Goal: Transaction & Acquisition: Purchase product/service

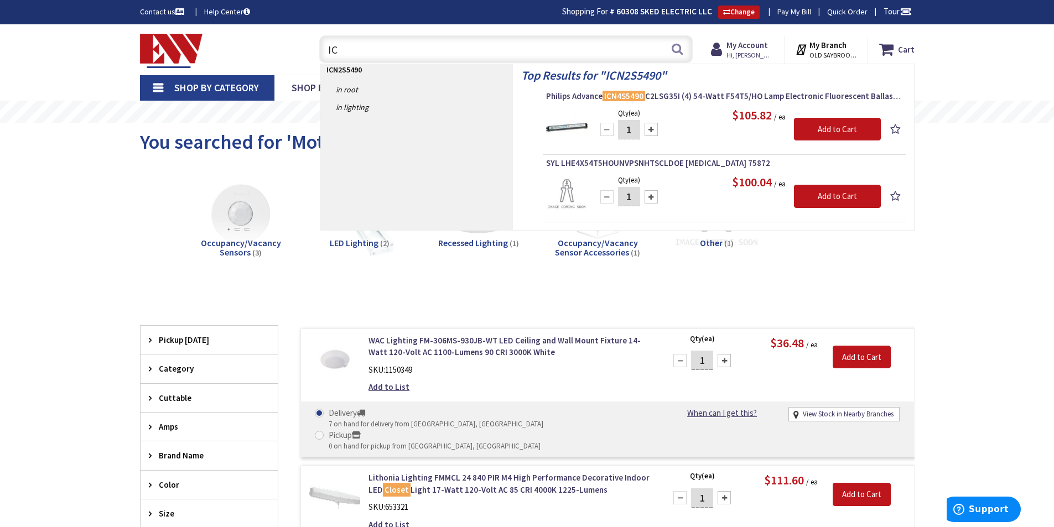
type input "I"
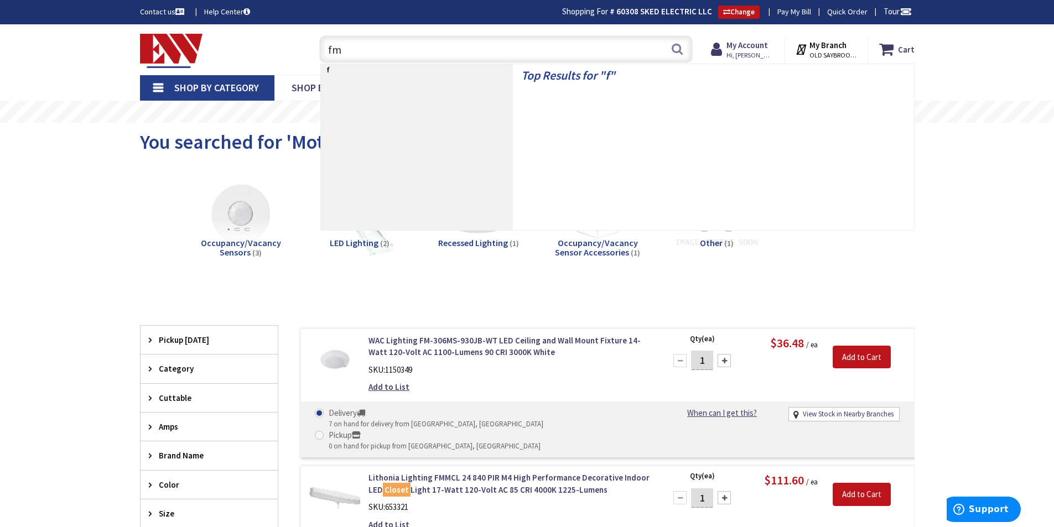
type input "fml"
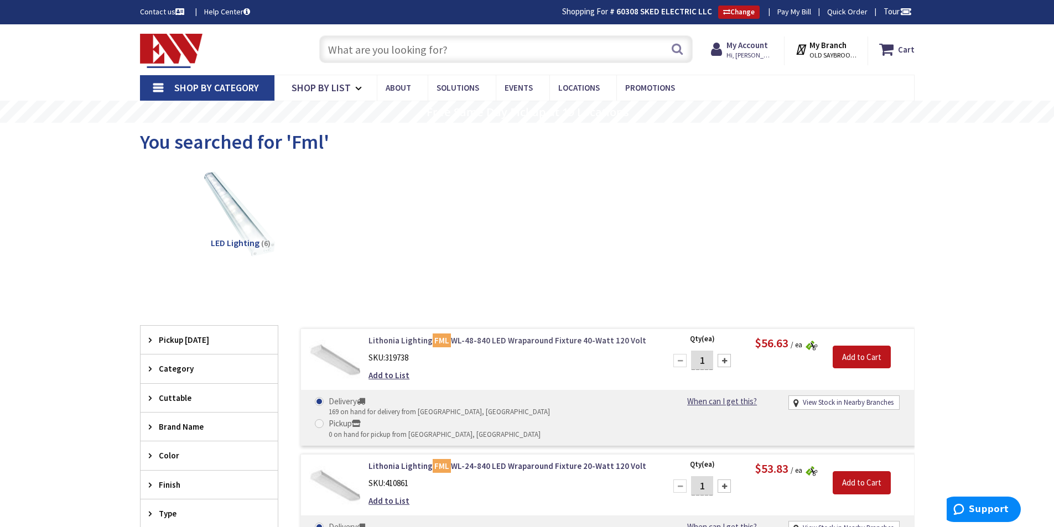
click at [491, 340] on link "Lithonia Lighting FML WL-48-840 LED Wraparound Fixture 40-Watt 120 Volt" at bounding box center [508, 341] width 281 height 12
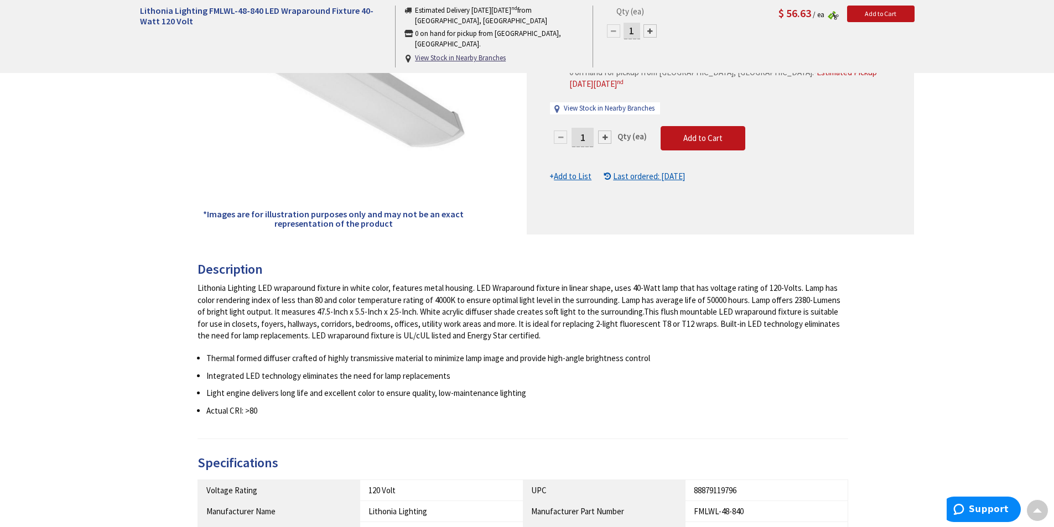
scroll to position [15, 0]
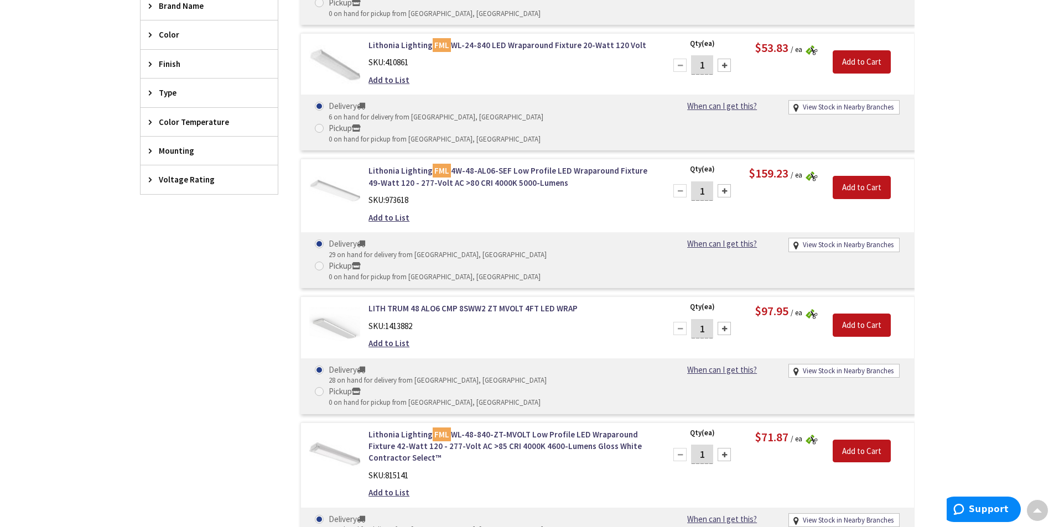
scroll to position [513, 0]
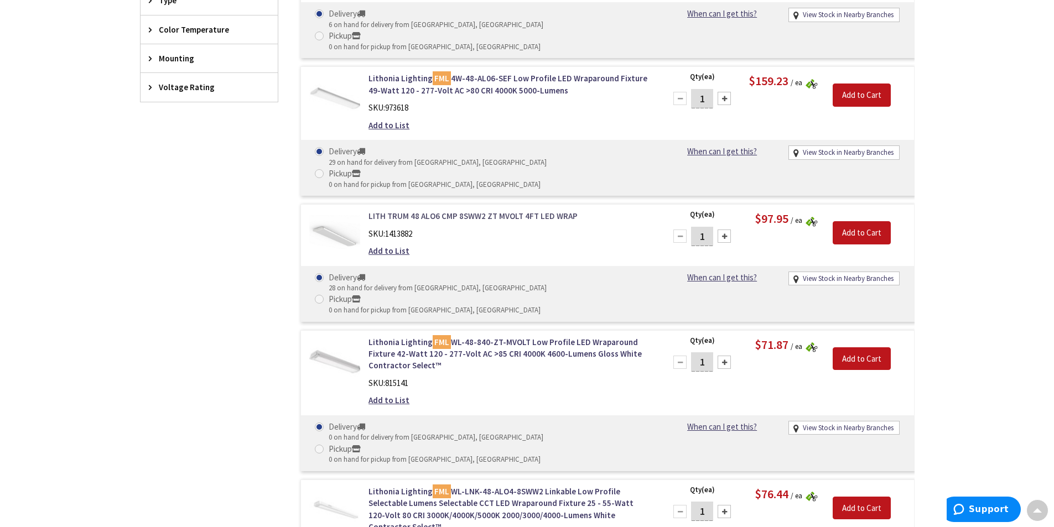
click at [486, 210] on link "LITH TRUM 48 ALO6 CMP 8SWW2 ZT MVOLT 4FT LED WRAP" at bounding box center [508, 216] width 281 height 12
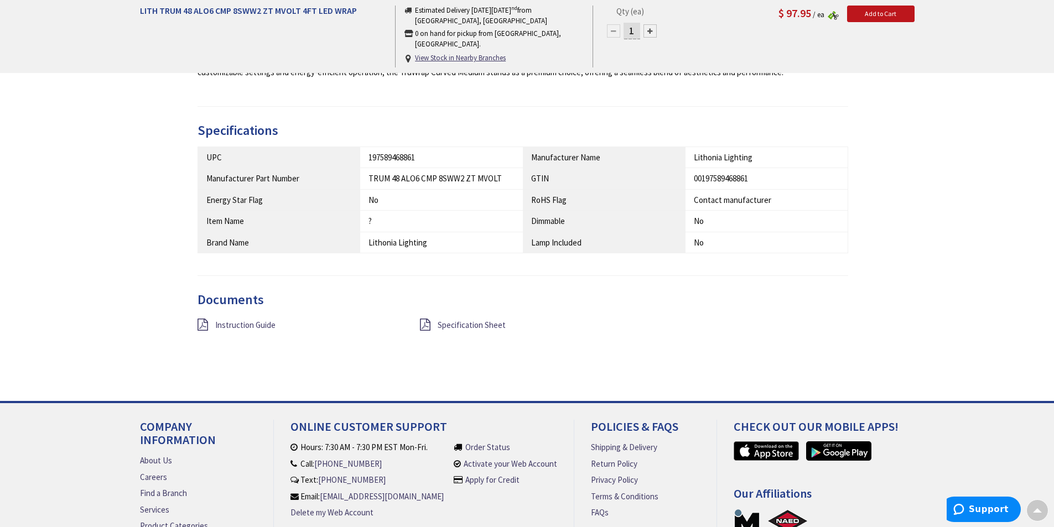
scroll to position [499, 0]
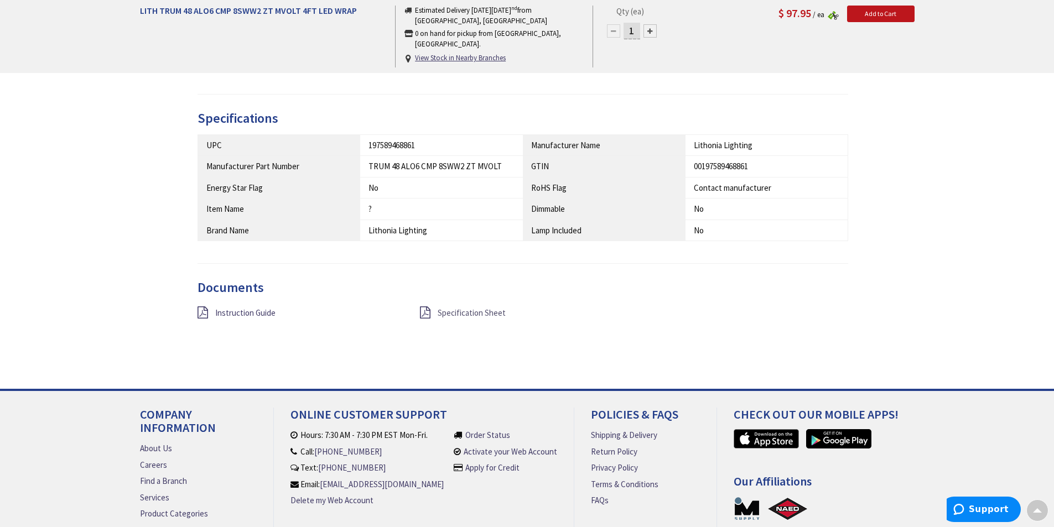
click at [447, 314] on span "Specification Sheet" at bounding box center [471, 312] width 68 height 11
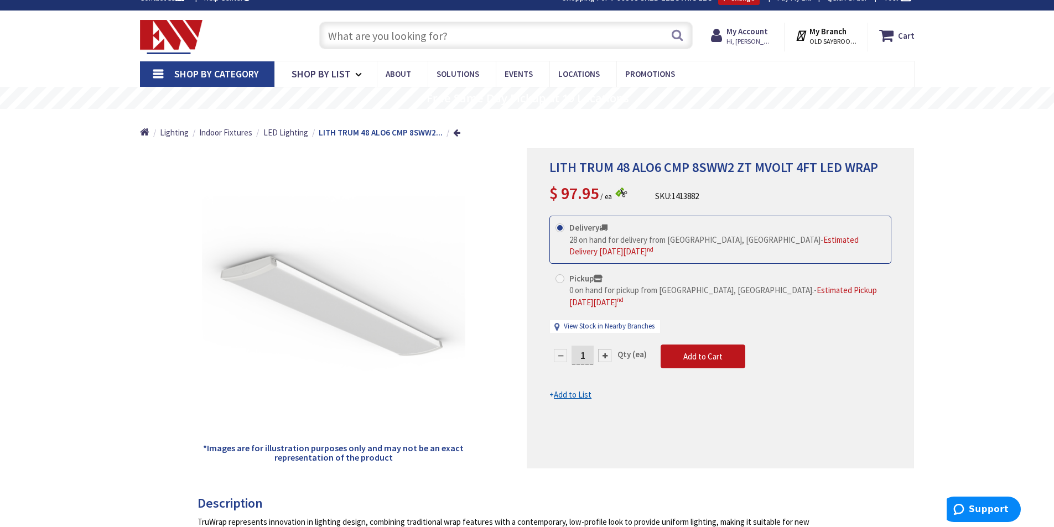
click at [476, 38] on input "text" at bounding box center [505, 36] width 373 height 28
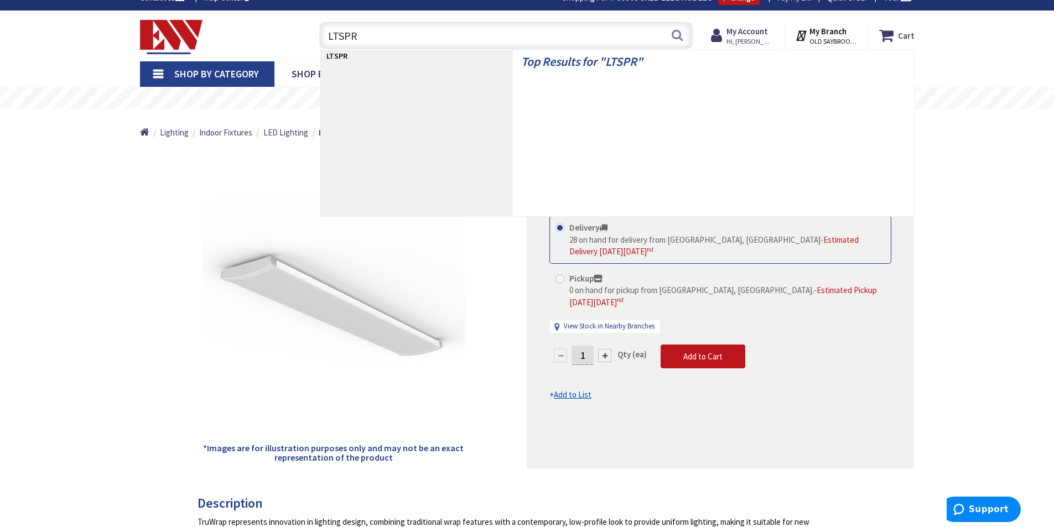
type input "LTSPRO"
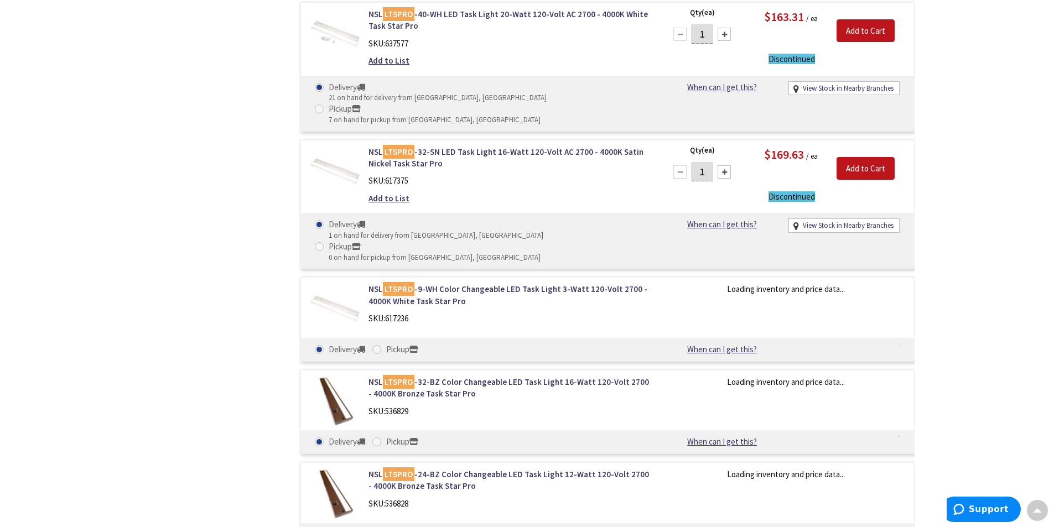
scroll to position [720, 0]
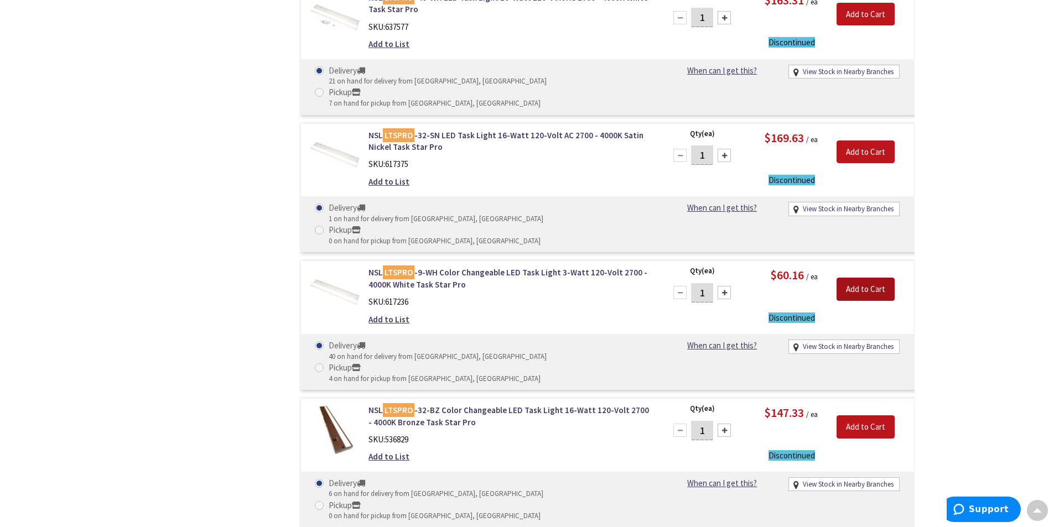
click at [864, 278] on input "Add to Cart" at bounding box center [865, 289] width 58 height 23
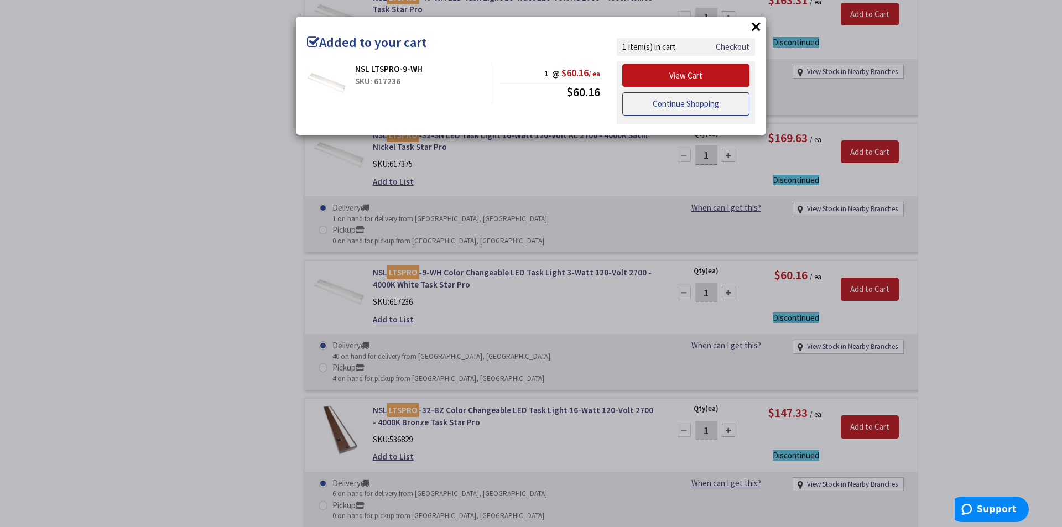
click at [646, 104] on link "Continue Shopping" at bounding box center [685, 103] width 127 height 23
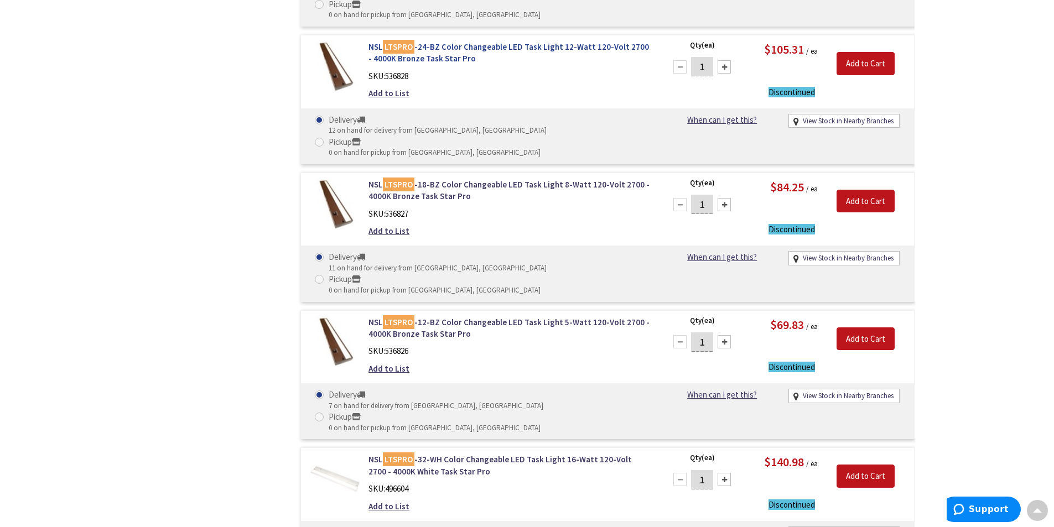
scroll to position [1273, 0]
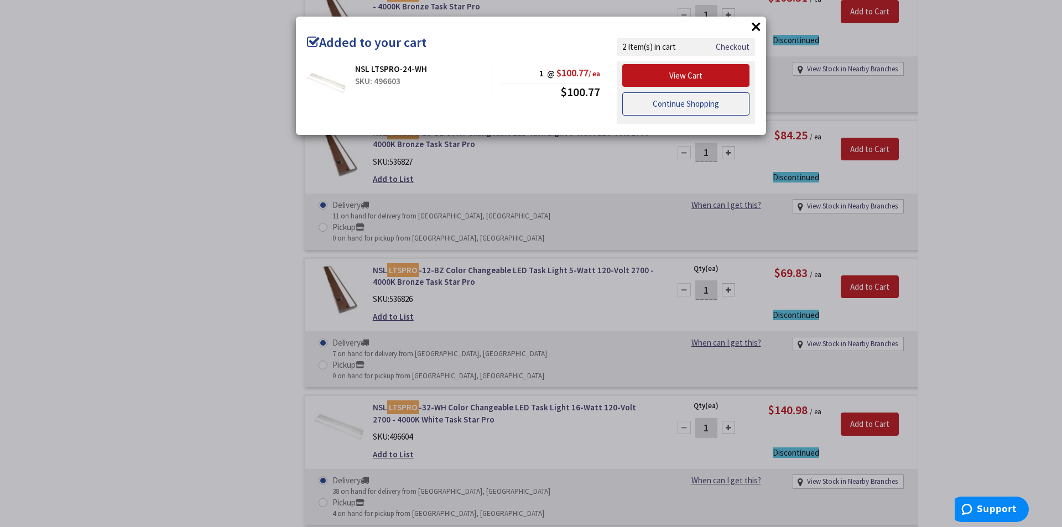
click at [680, 103] on link "Continue Shopping" at bounding box center [685, 103] width 127 height 23
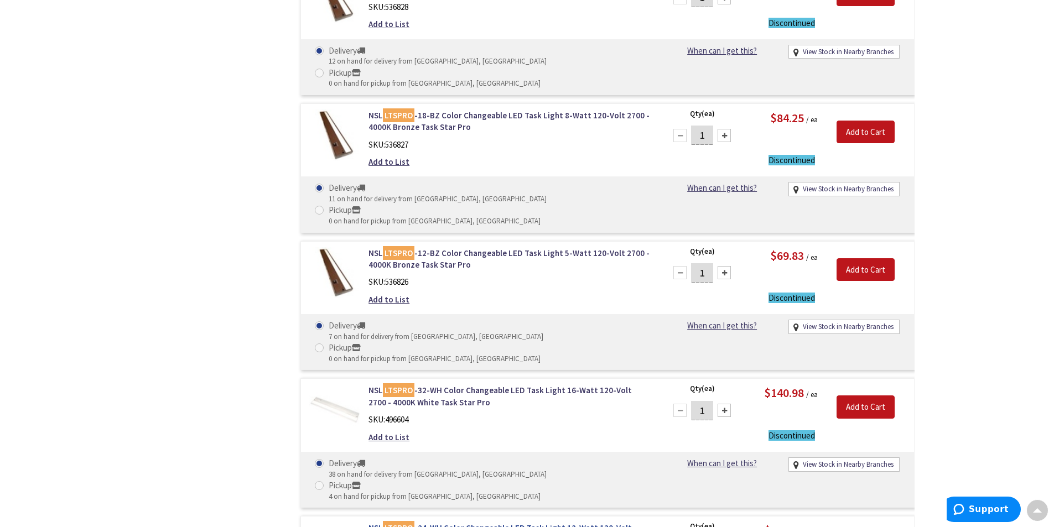
scroll to position [1287, 0]
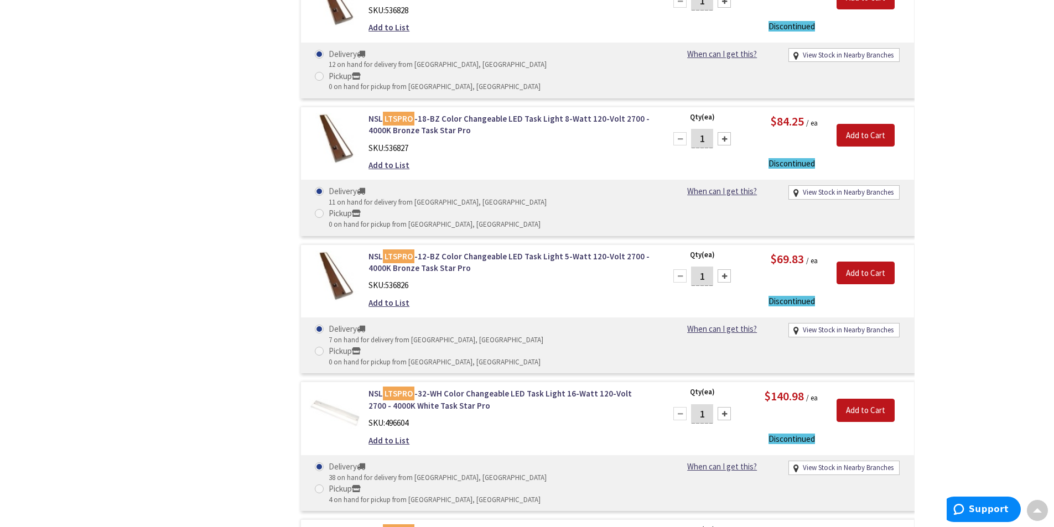
click at [724, 407] on div at bounding box center [723, 413] width 13 height 13
type input "2"
click at [865, 399] on input "Add to Cart" at bounding box center [865, 410] width 58 height 23
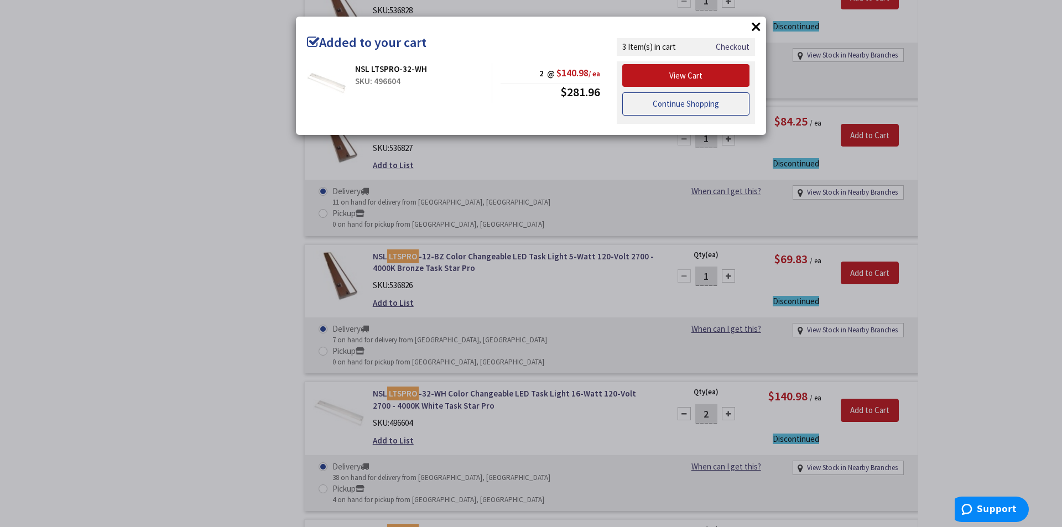
click at [689, 104] on link "Continue Shopping" at bounding box center [685, 103] width 127 height 23
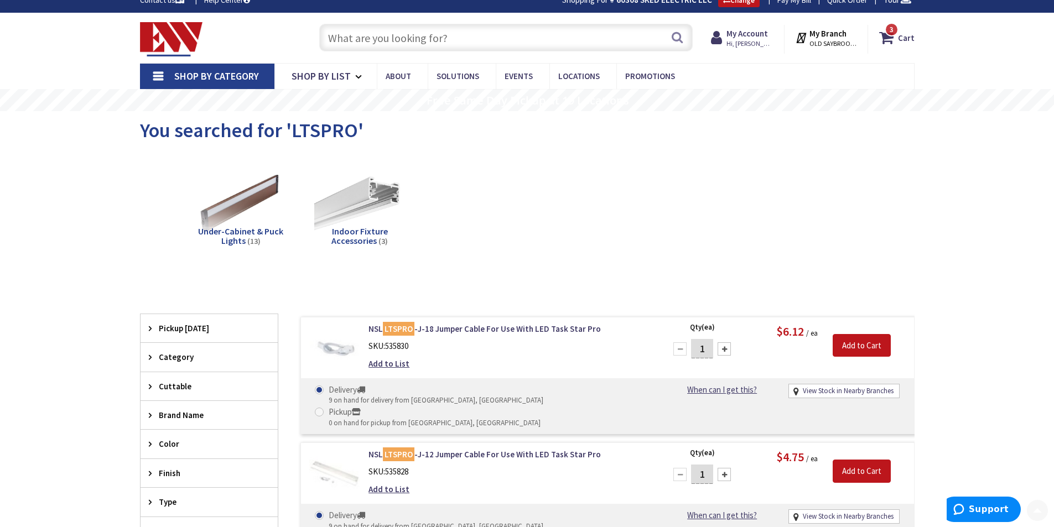
scroll to position [0, 0]
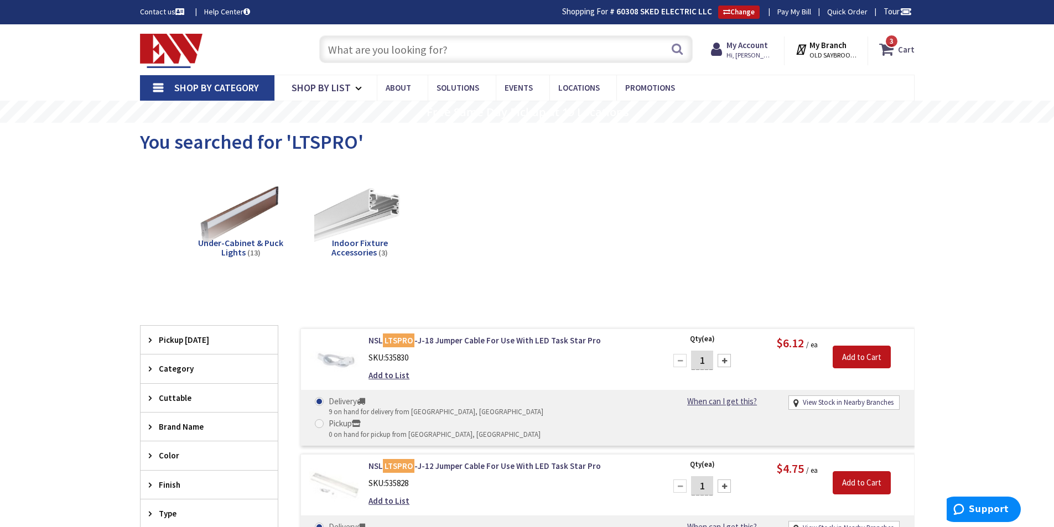
click at [888, 47] on icon at bounding box center [888, 49] width 19 height 20
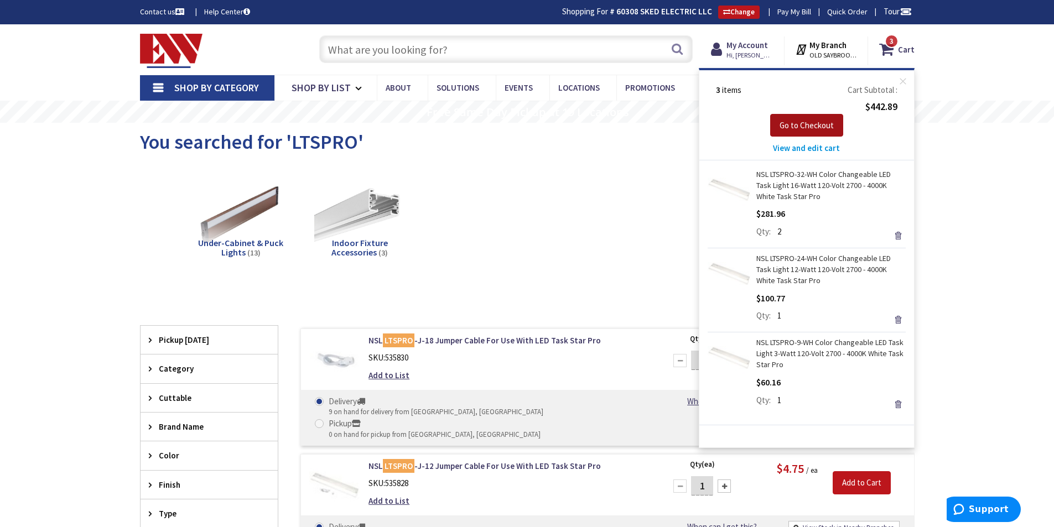
click at [800, 126] on span "Go to Checkout" at bounding box center [806, 125] width 54 height 11
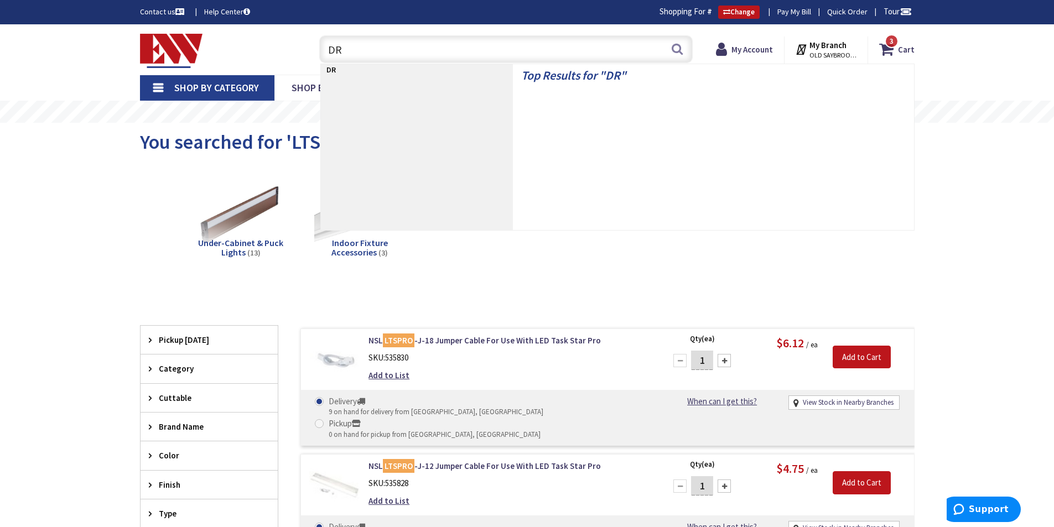
type input "D"
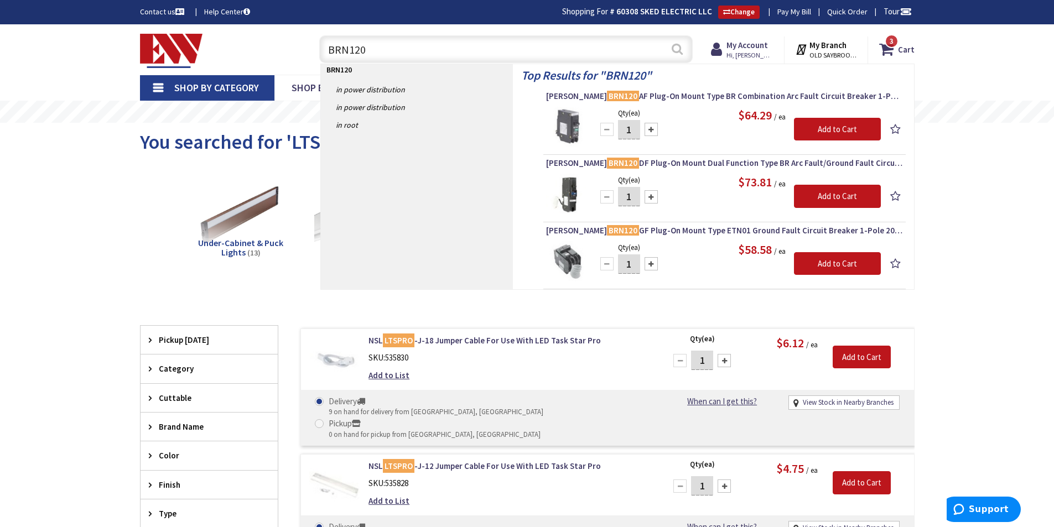
type input "BRN120"
click at [674, 46] on button "Search" at bounding box center [677, 48] width 14 height 25
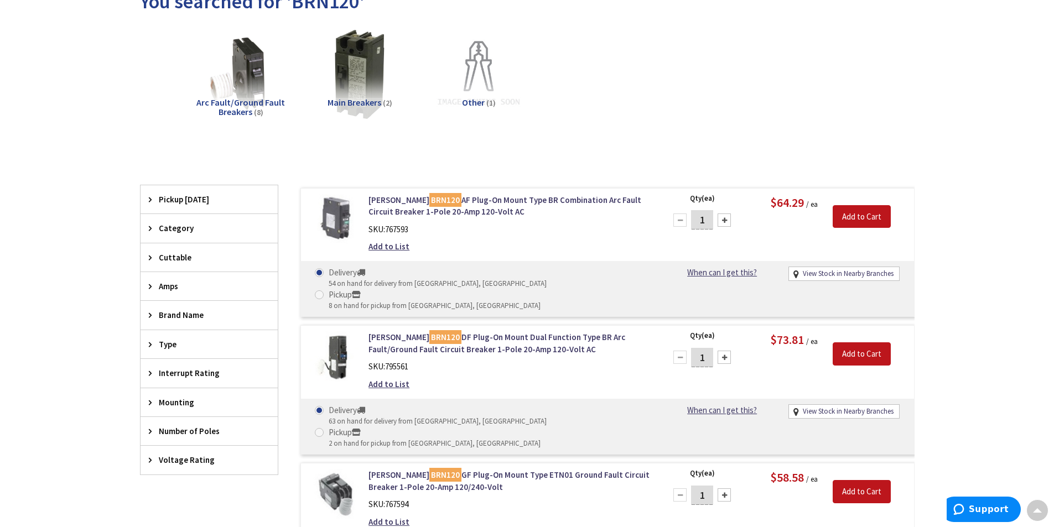
scroll to position [140, 0]
click at [474, 201] on link "Eaton BRN120 AF Plug-On Mount Type BR Combination Arc Fault Circuit Breaker 1-P…" at bounding box center [508, 207] width 281 height 24
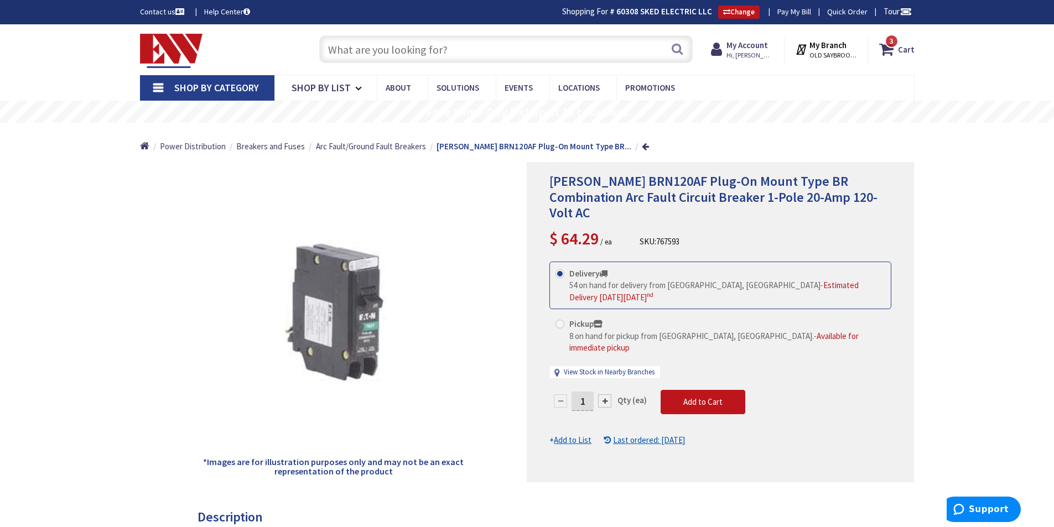
click at [421, 54] on input "text" at bounding box center [505, 49] width 373 height 28
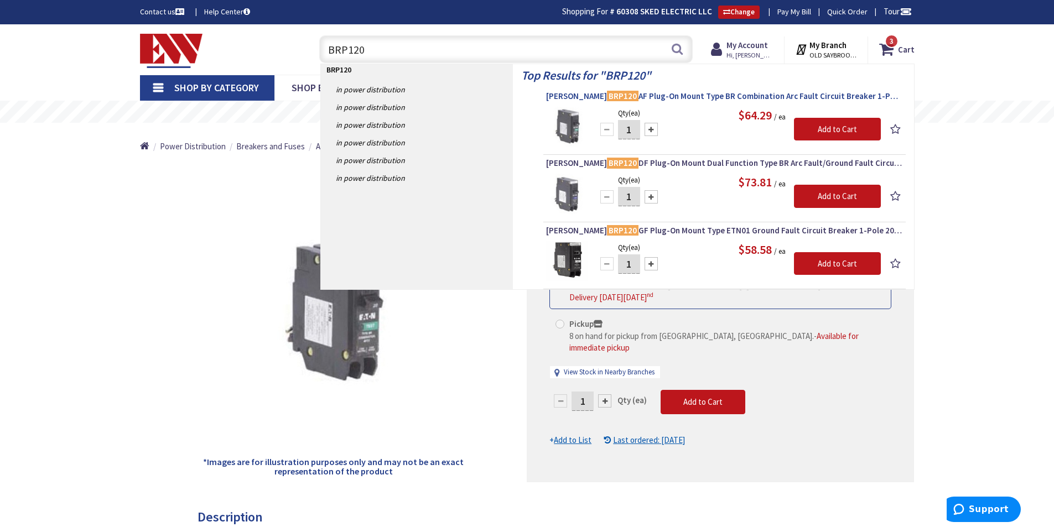
type input "BRP120"
click at [669, 94] on span "Eaton BRP120 AF Plug-On Mount Type BR Combination Arc Fault Circuit Breaker 1-P…" at bounding box center [724, 96] width 357 height 11
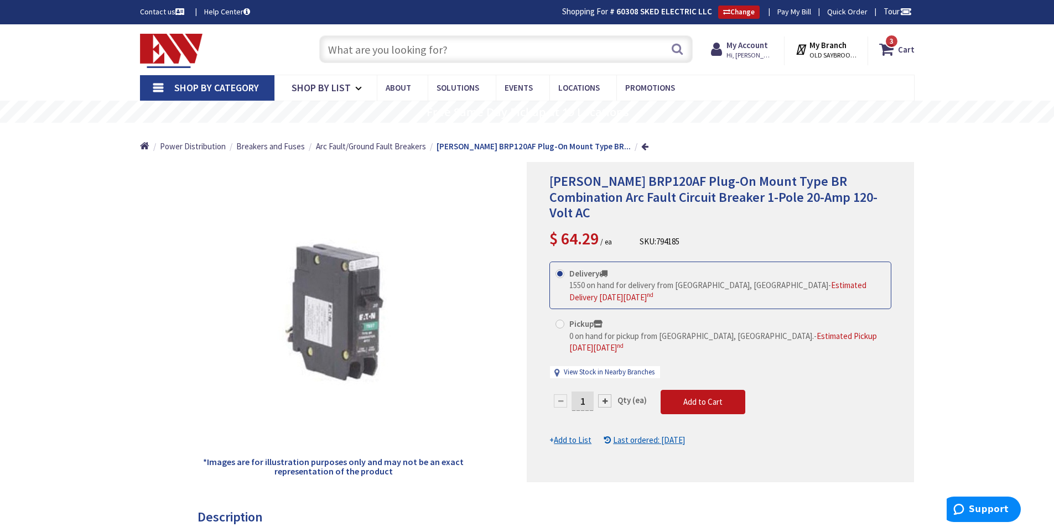
click at [401, 50] on input "text" at bounding box center [505, 49] width 373 height 28
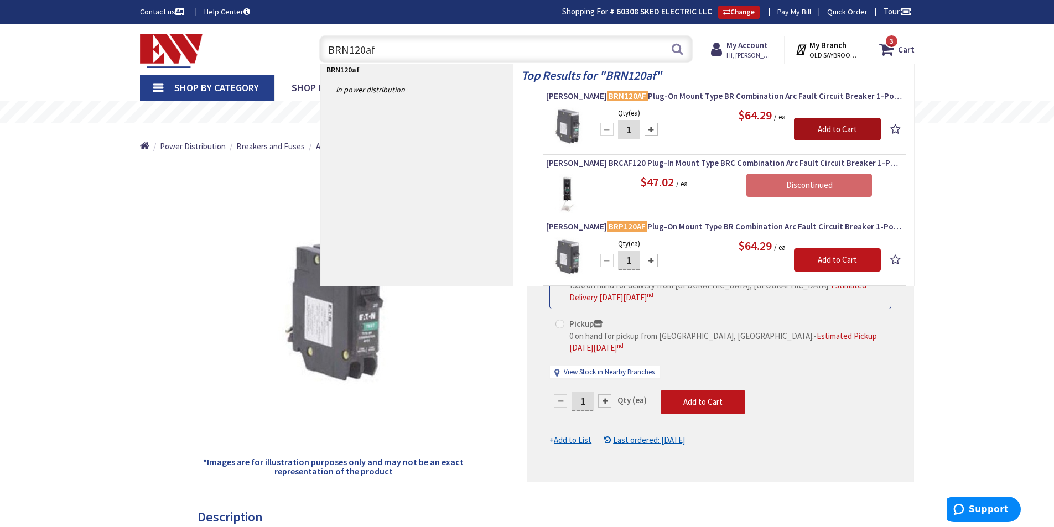
click at [817, 127] on input "Add to Cart" at bounding box center [837, 129] width 87 height 23
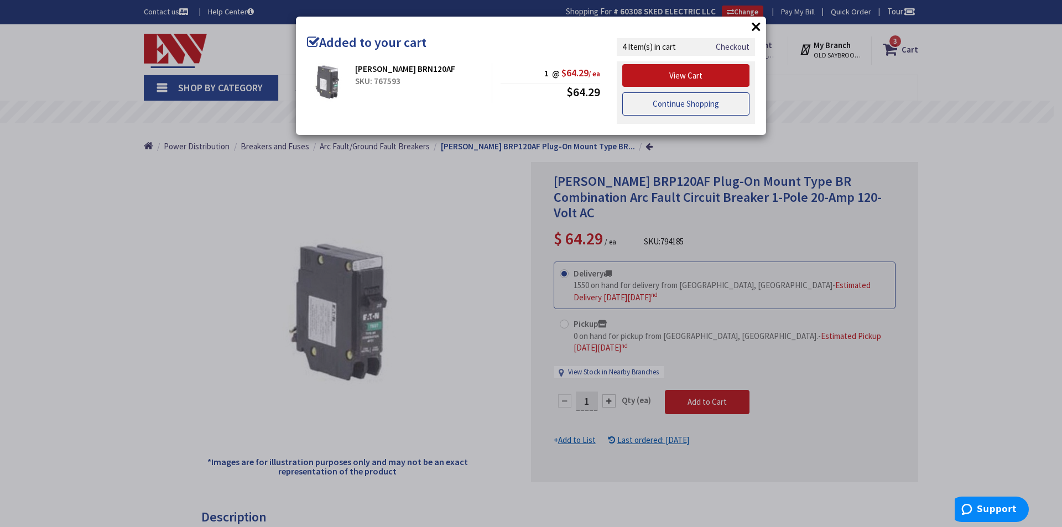
click at [672, 107] on link "Continue Shopping" at bounding box center [685, 103] width 127 height 23
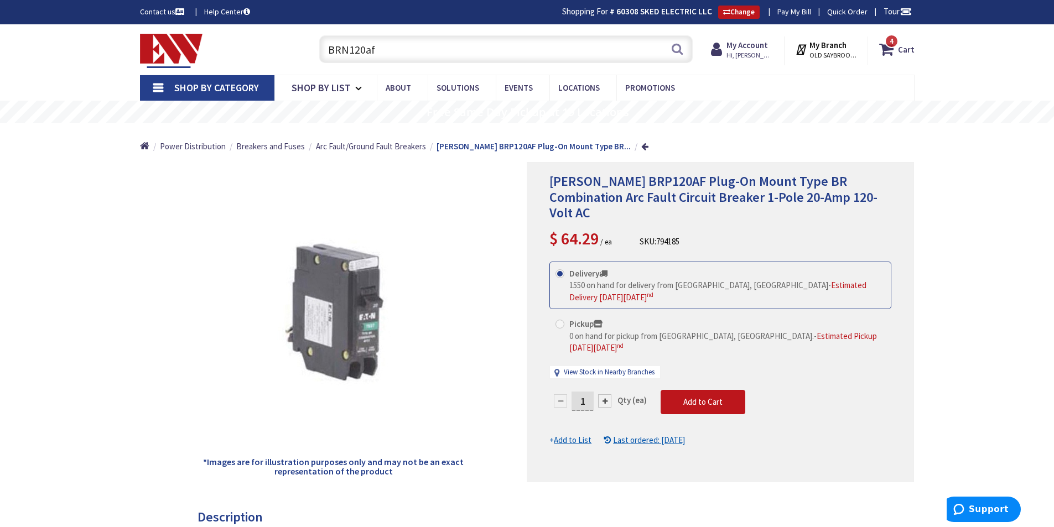
click at [362, 48] on input "BRN120af" at bounding box center [505, 49] width 373 height 28
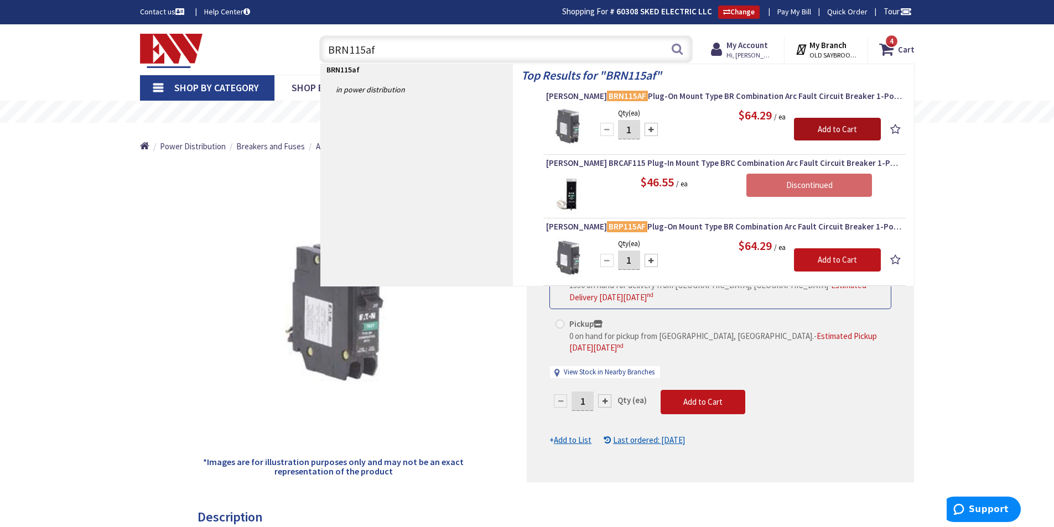
click at [847, 132] on input "Add to Cart" at bounding box center [837, 129] width 87 height 23
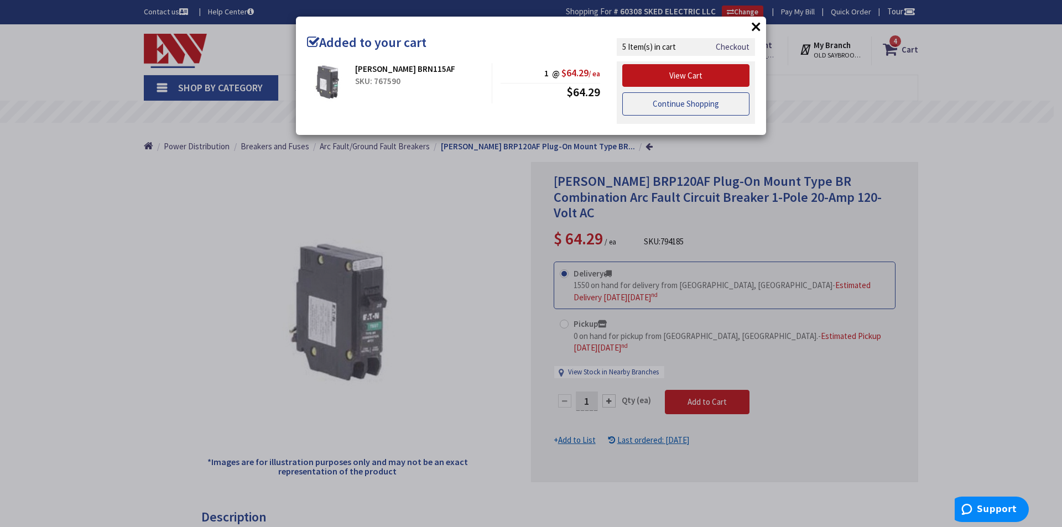
click at [668, 98] on link "Continue Shopping" at bounding box center [685, 103] width 127 height 23
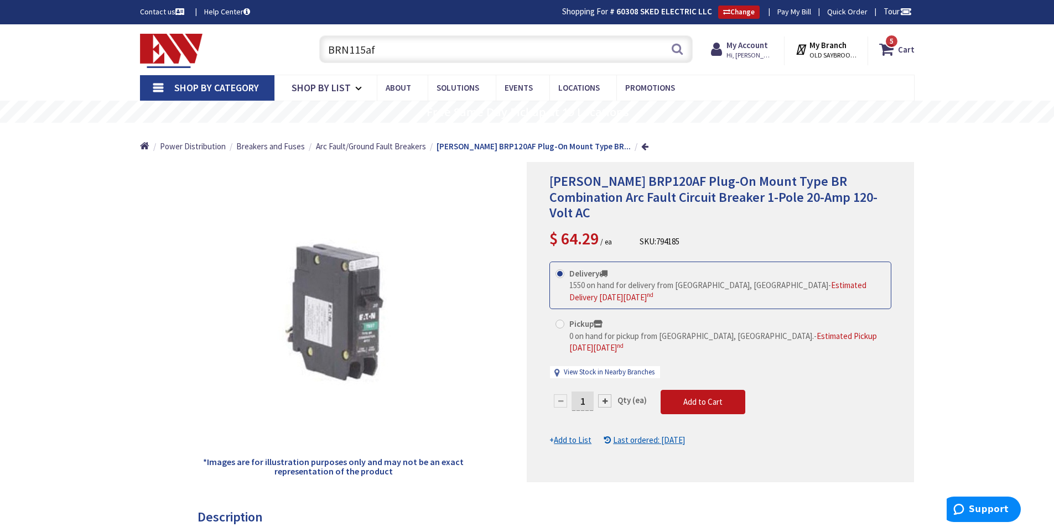
click at [452, 48] on input "BRN115af" at bounding box center [505, 49] width 373 height 28
type input "B"
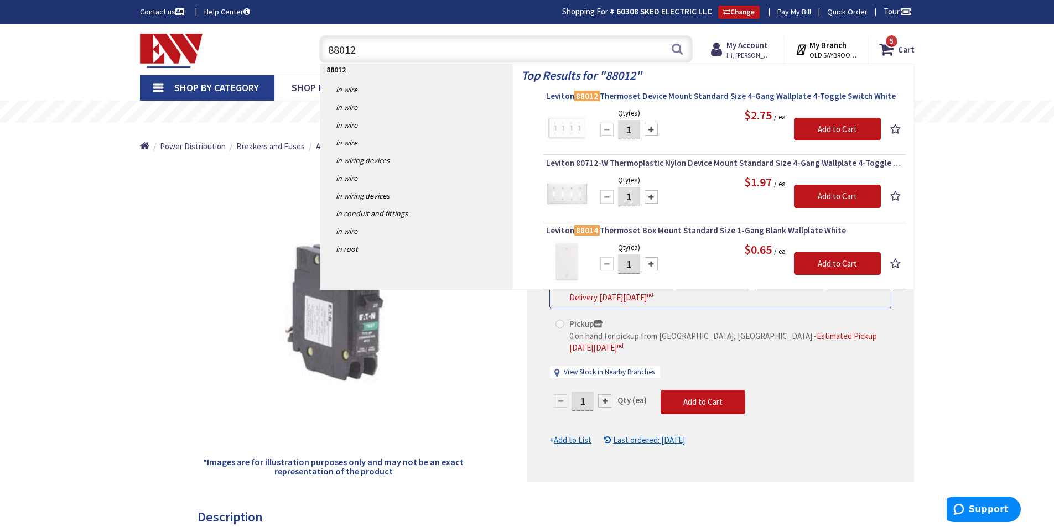
type input "88012"
click at [692, 96] on span "Leviton 88012 Thermoset Device Mount Standard Size 4-Gang Wallplate 4-Toggle Sw…" at bounding box center [724, 96] width 357 height 11
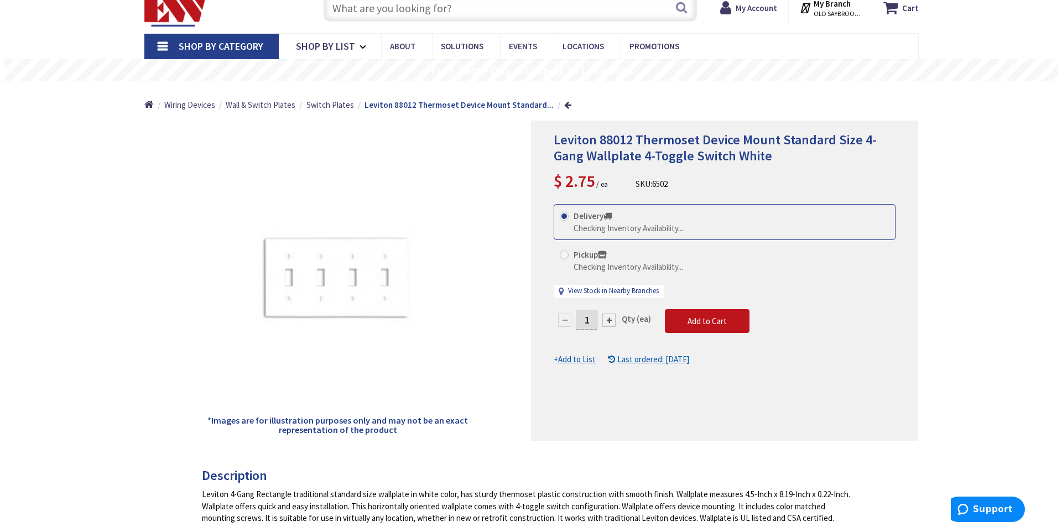
scroll to position [43, 0]
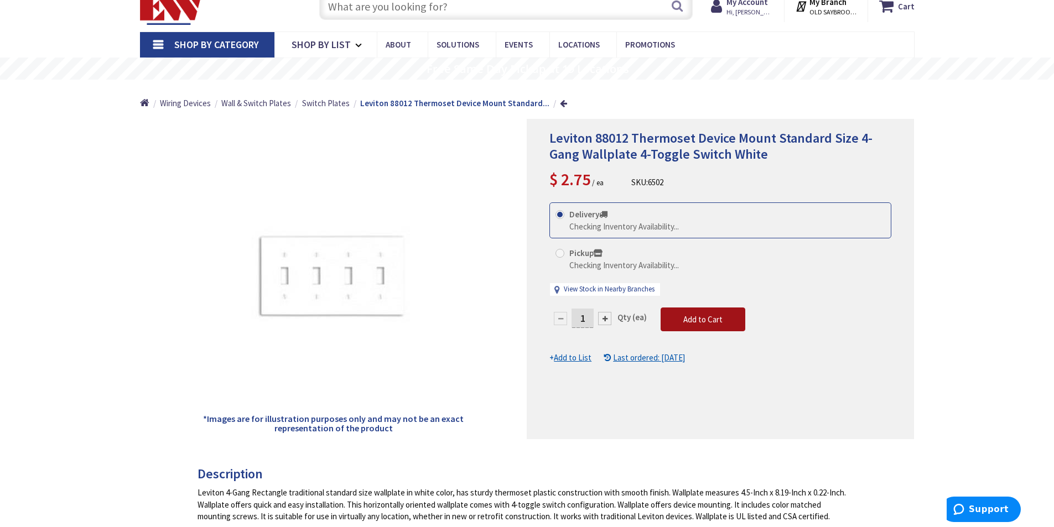
click at [695, 315] on span "Add to Cart" at bounding box center [702, 319] width 39 height 11
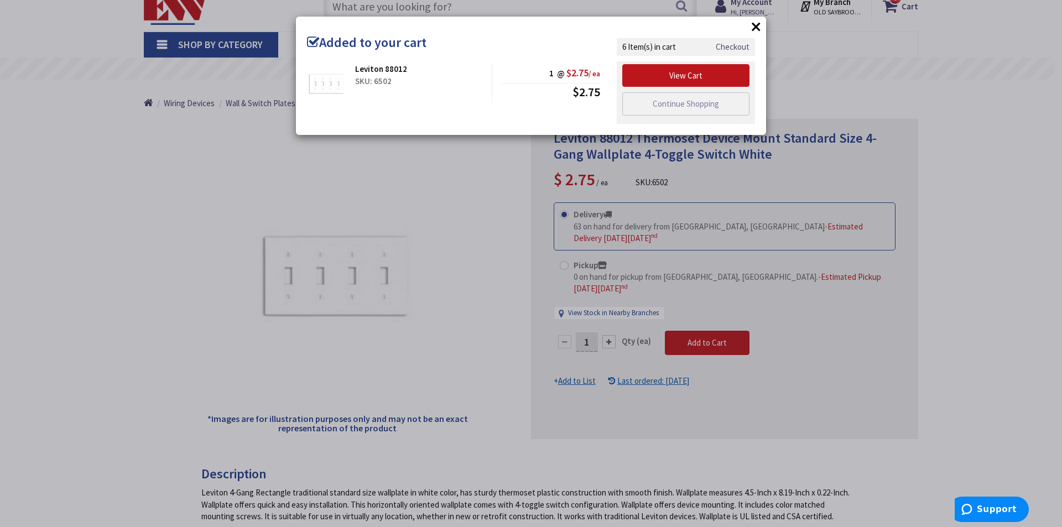
click at [740, 48] on link "Checkout" at bounding box center [733, 47] width 34 height 12
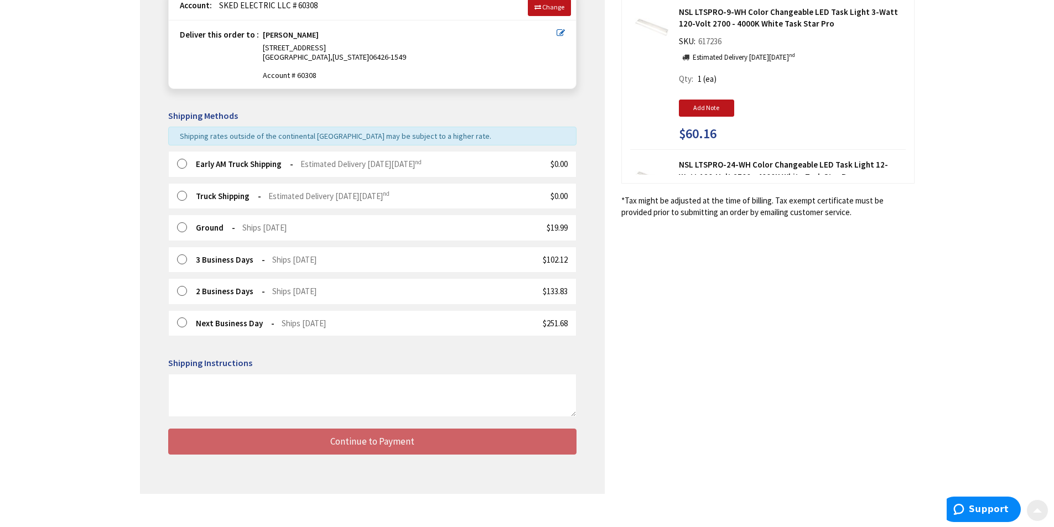
scroll to position [180, 0]
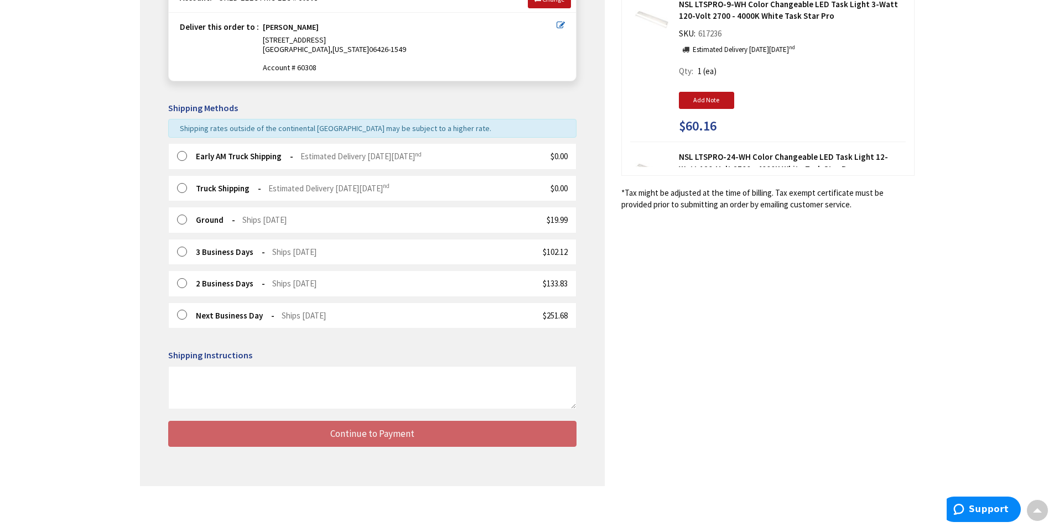
click at [180, 155] on label at bounding box center [185, 156] width 17 height 11
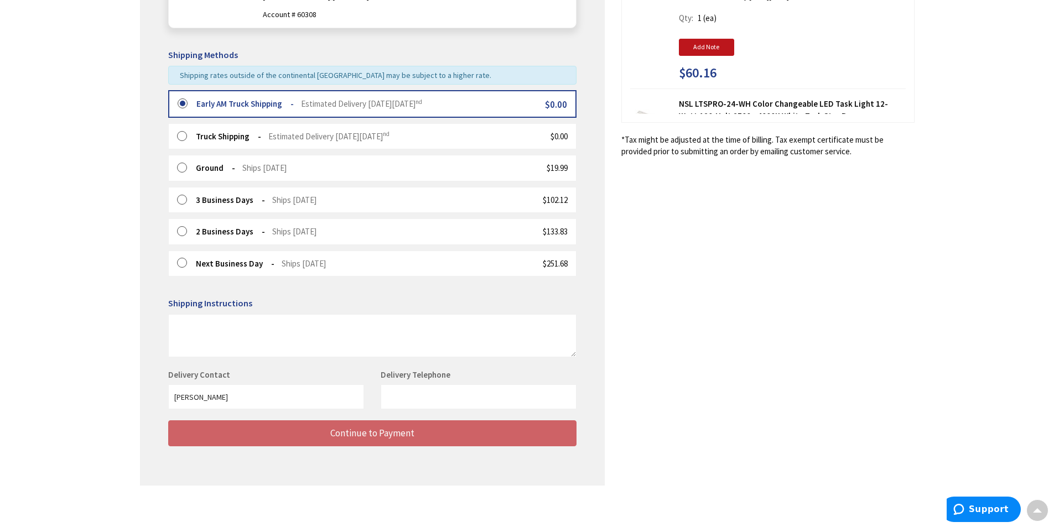
scroll to position [238, 0]
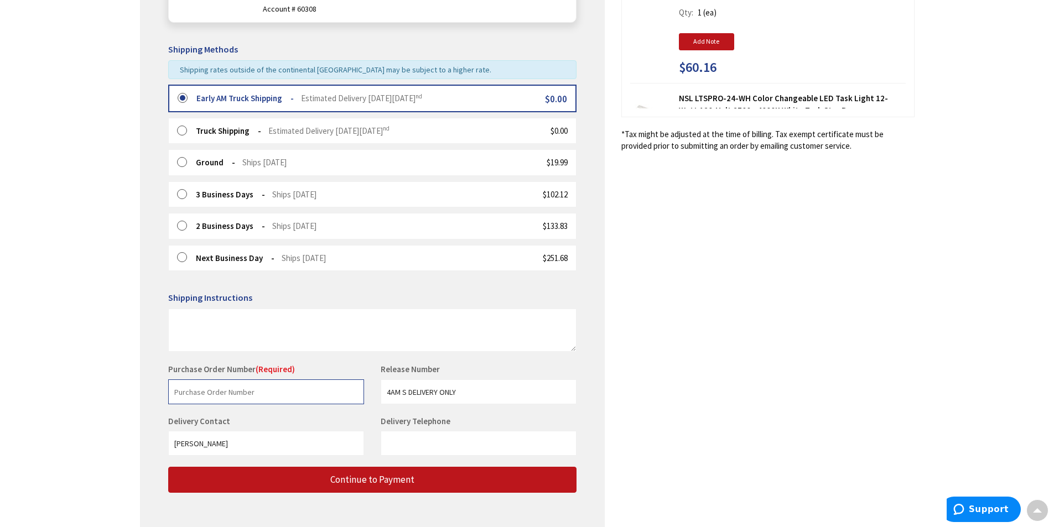
click at [260, 392] on input "text" at bounding box center [266, 391] width 196 height 25
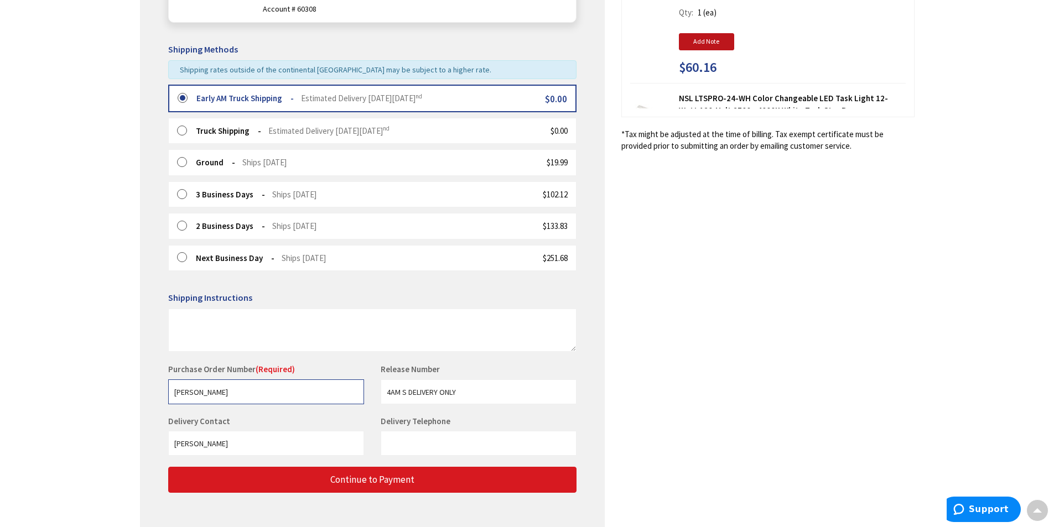
type input "[PERSON_NAME]"
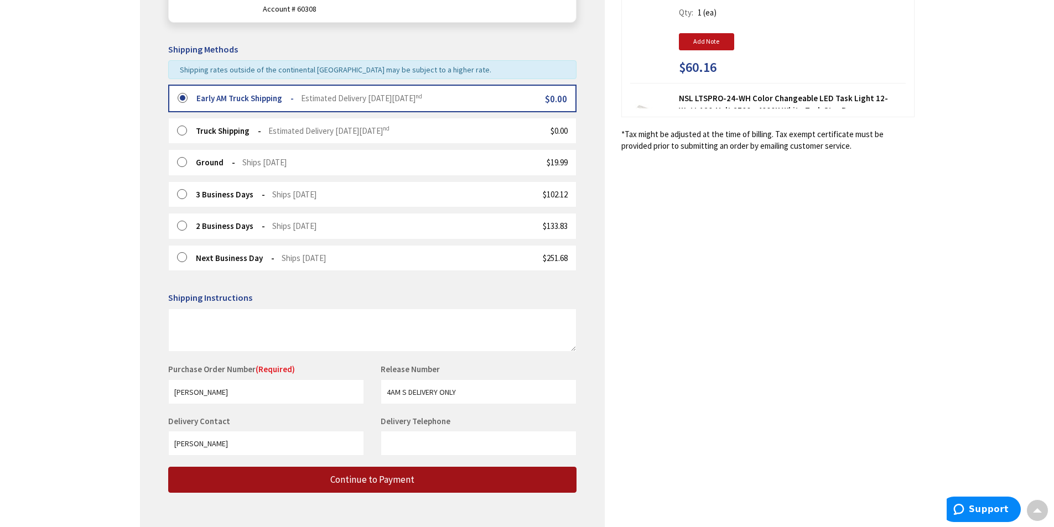
click at [339, 484] on span "Continue to Payment" at bounding box center [372, 479] width 84 height 12
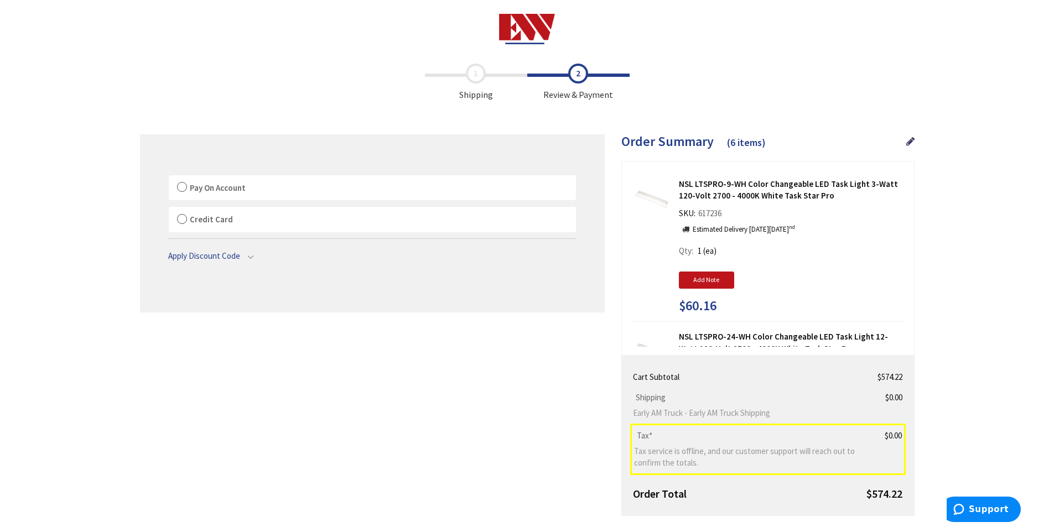
click at [180, 184] on label "Pay On Account" at bounding box center [372, 187] width 407 height 25
click at [169, 178] on input "Pay On Account" at bounding box center [169, 178] width 0 height 0
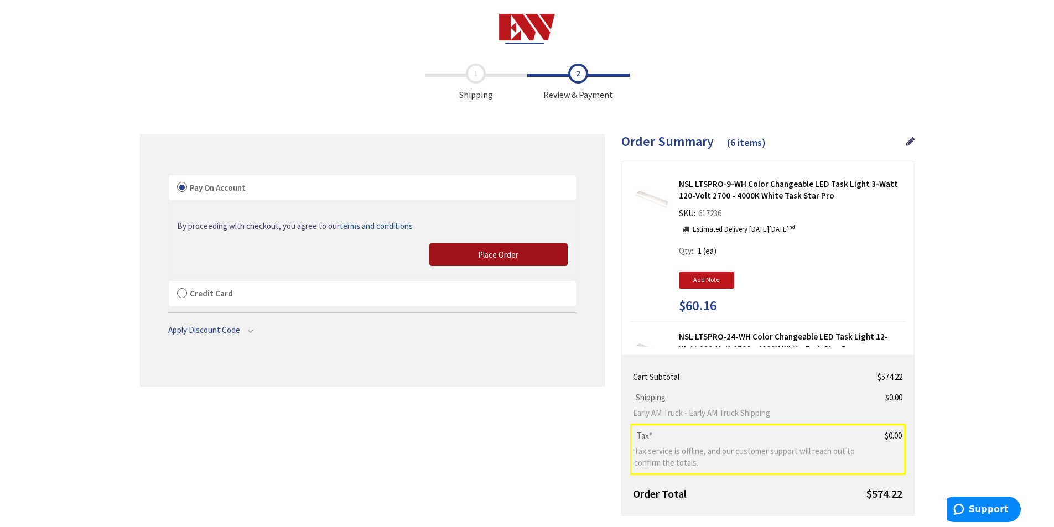
click at [513, 253] on span "Place Order" at bounding box center [498, 254] width 40 height 11
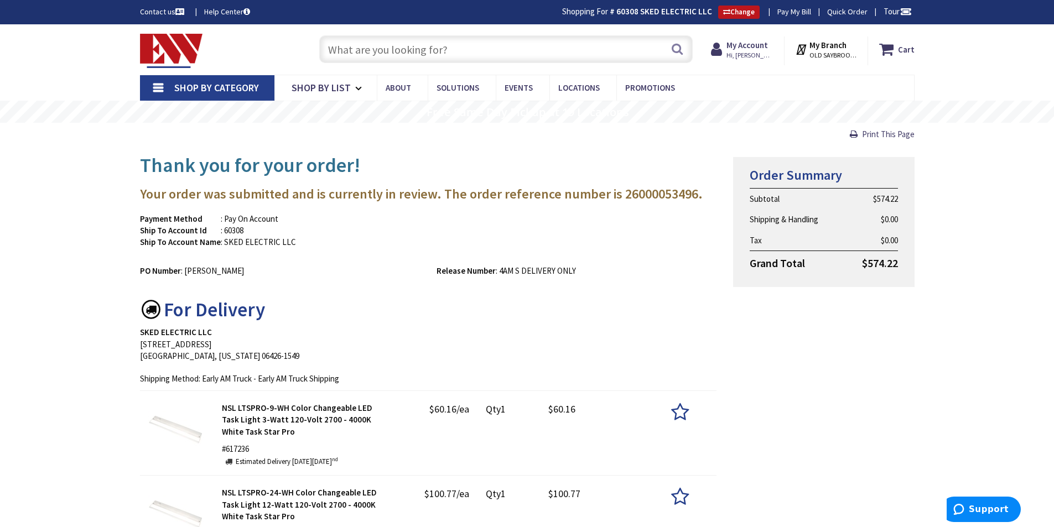
click at [443, 46] on input "text" at bounding box center [505, 49] width 373 height 28
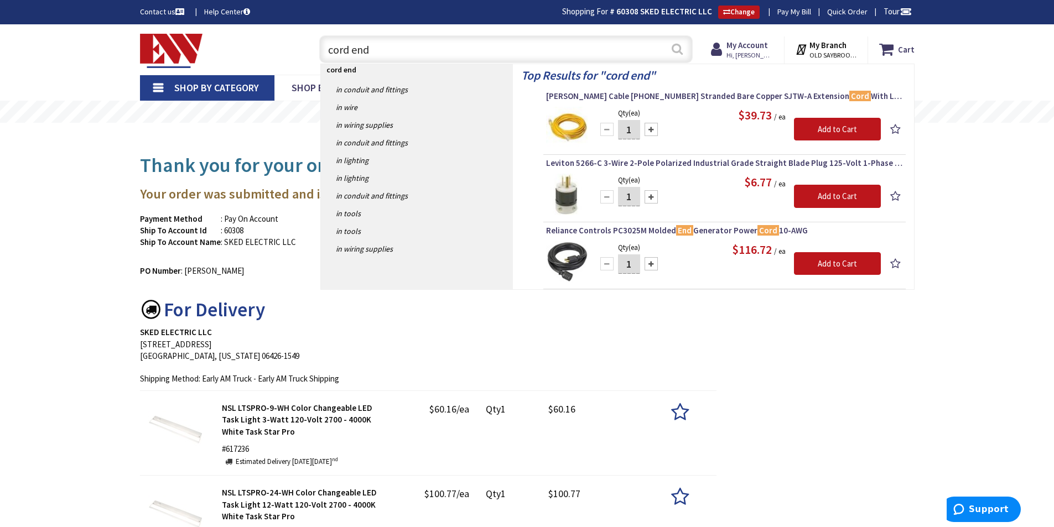
type input "cord end"
click at [676, 49] on button "Search" at bounding box center [677, 48] width 14 height 25
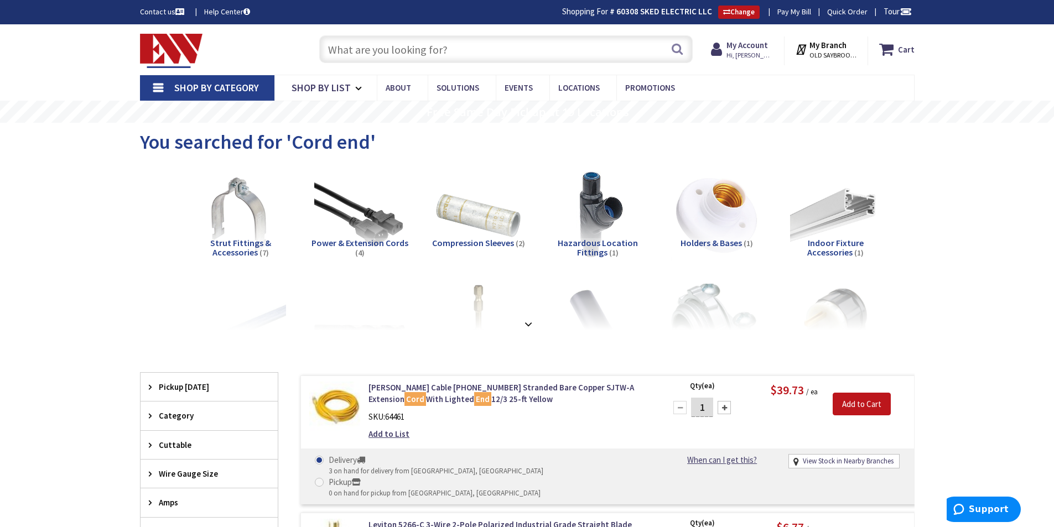
click at [362, 48] on input "text" at bounding box center [505, 49] width 373 height 28
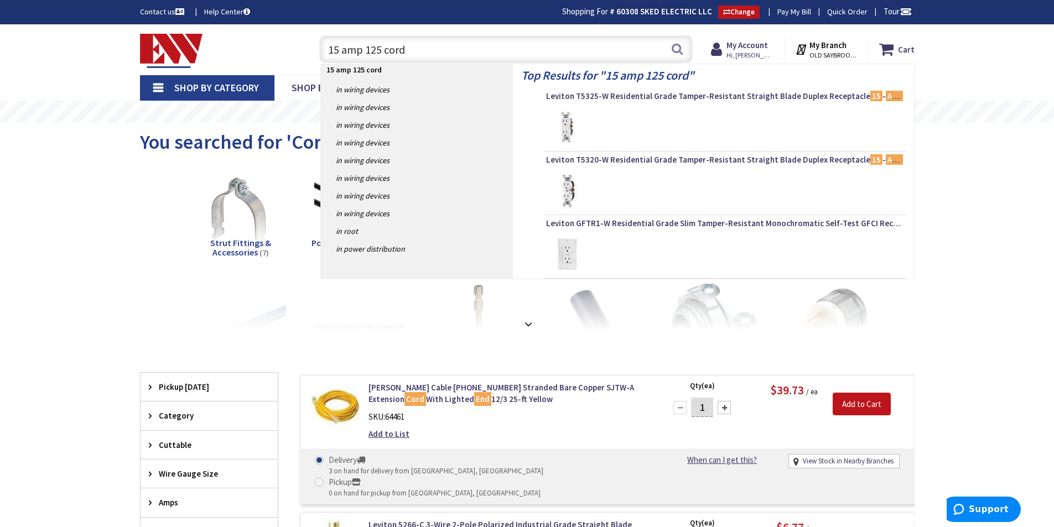
type input "15 amp 125 cord"
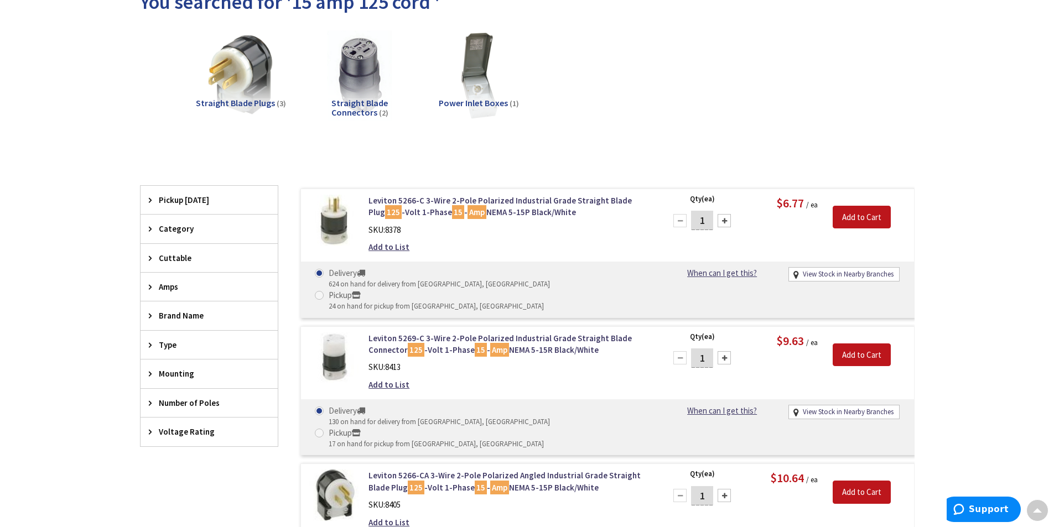
scroll to position [138, 0]
click at [727, 219] on div at bounding box center [723, 220] width 13 height 13
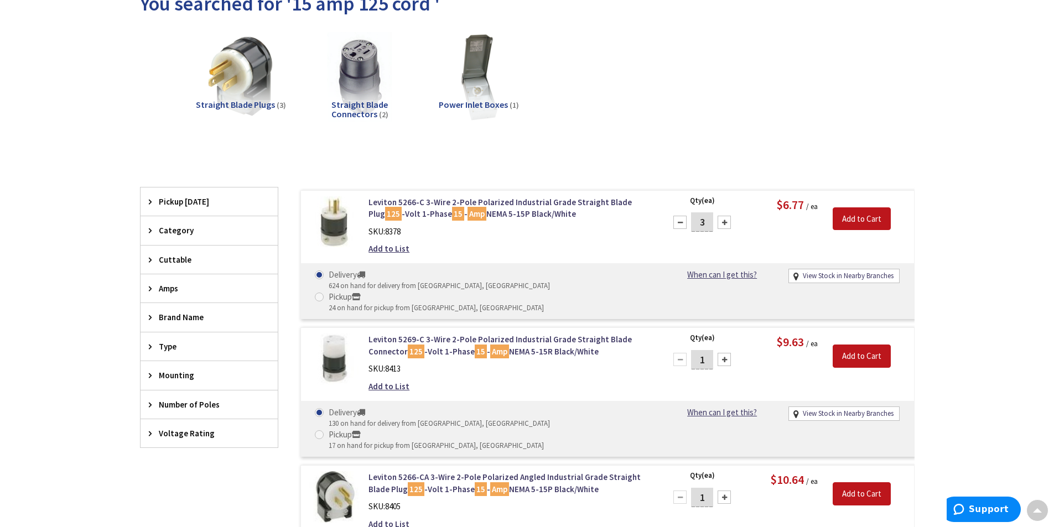
scroll to position [140, 0]
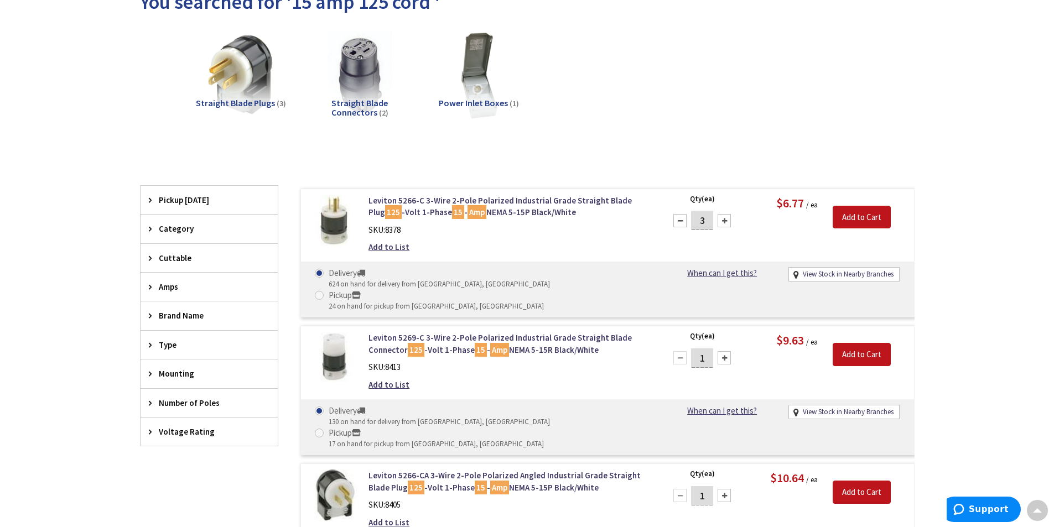
click at [727, 219] on div at bounding box center [723, 220] width 13 height 13
type input "4"
click at [858, 214] on input "Add to Cart" at bounding box center [861, 217] width 58 height 23
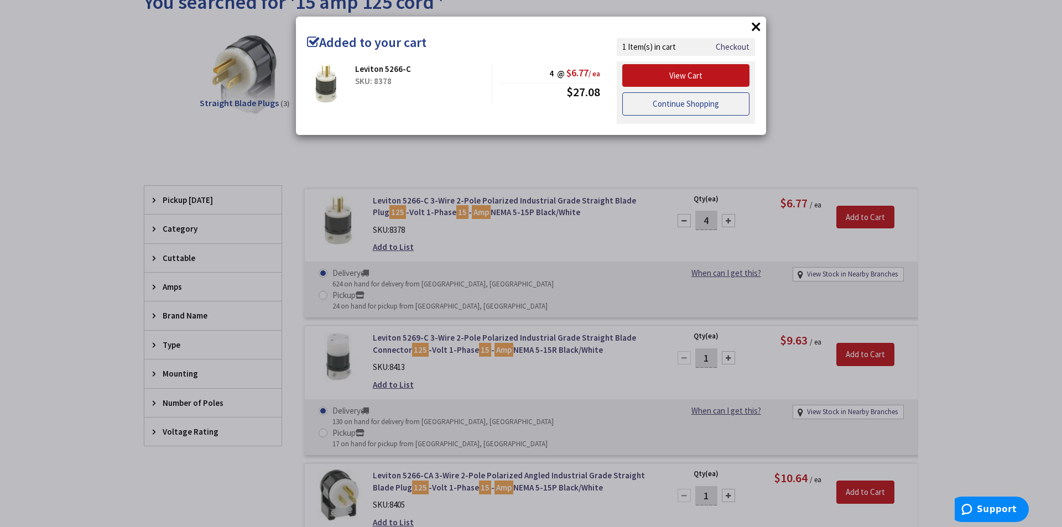
click at [649, 103] on link "Continue Shopping" at bounding box center [685, 103] width 127 height 23
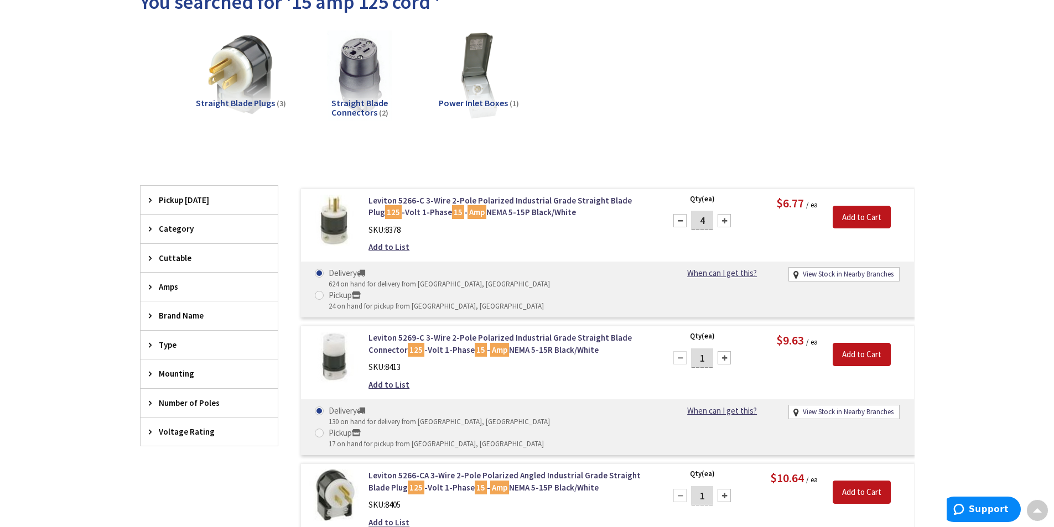
click at [725, 351] on div at bounding box center [723, 357] width 13 height 13
type input "4"
click at [858, 343] on input "Add to Cart" at bounding box center [861, 354] width 58 height 23
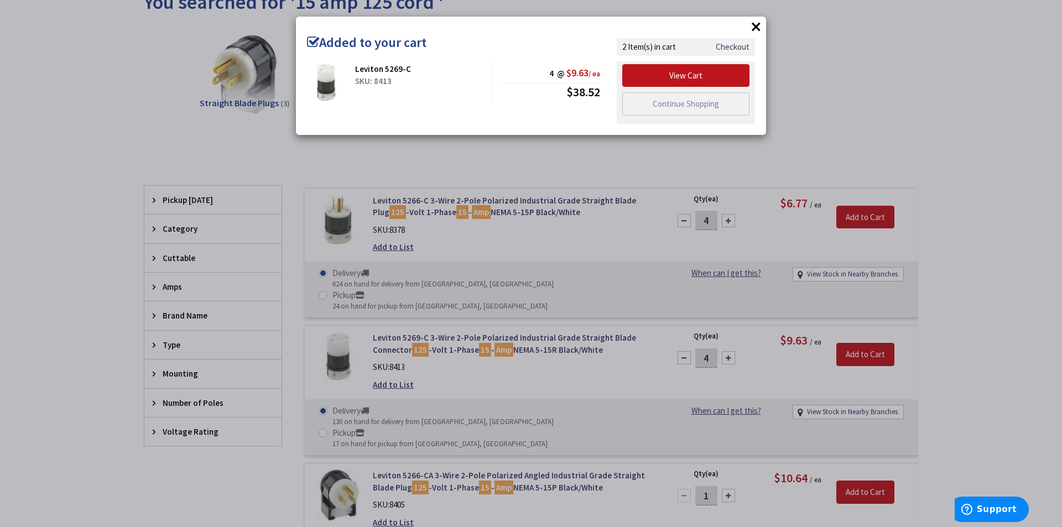
click at [988, 132] on div "× Added to your cart Leviton 5269-C SKU: 8413 4 @ $9.63 / ea $38.52" at bounding box center [531, 263] width 1062 height 527
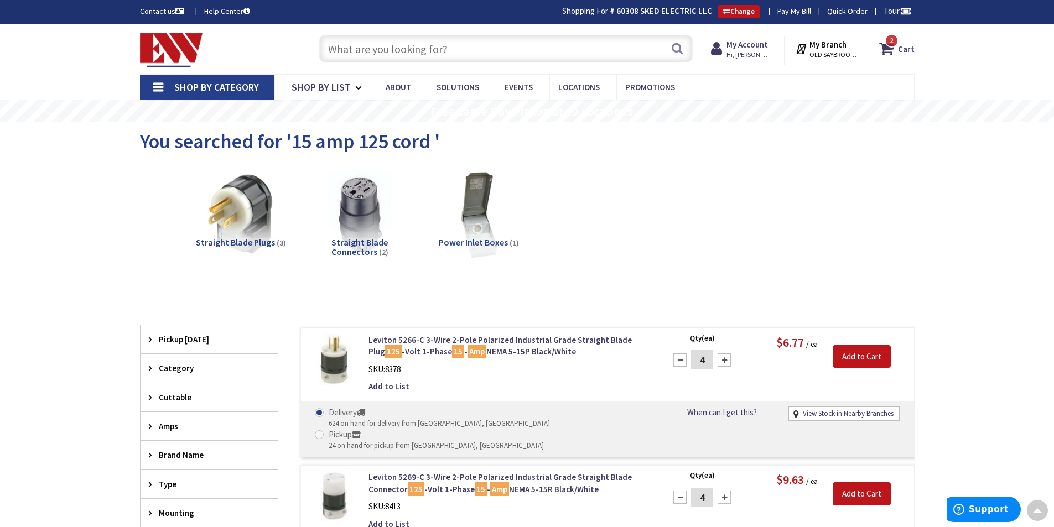
scroll to position [0, 0]
click at [888, 48] on icon at bounding box center [888, 49] width 19 height 20
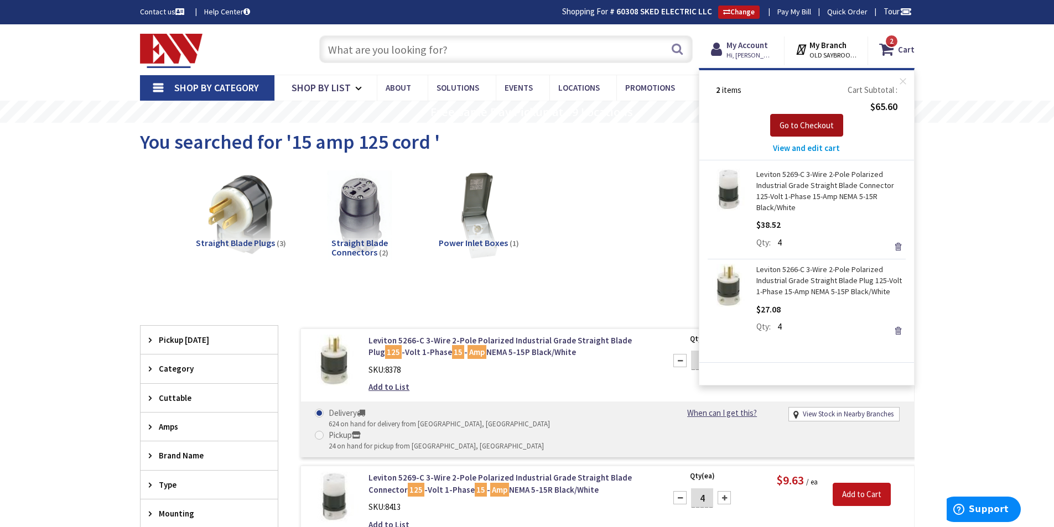
click at [814, 123] on span "Go to Checkout" at bounding box center [806, 125] width 54 height 11
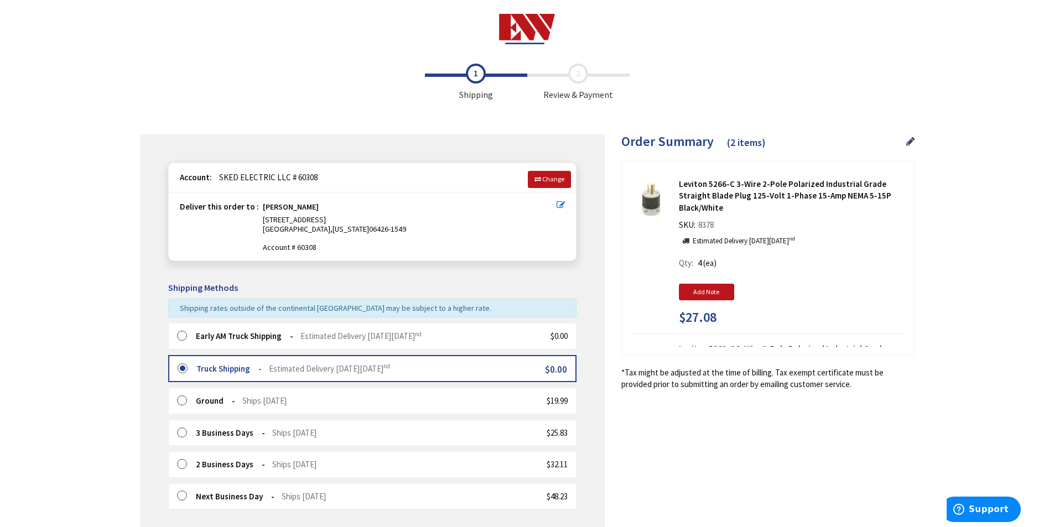
click at [183, 332] on label at bounding box center [185, 336] width 17 height 11
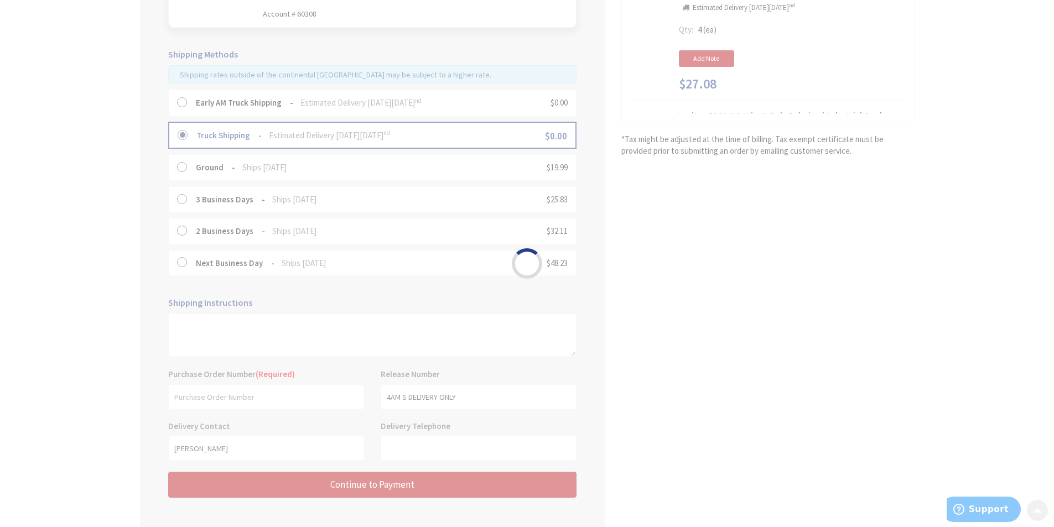
scroll to position [235, 0]
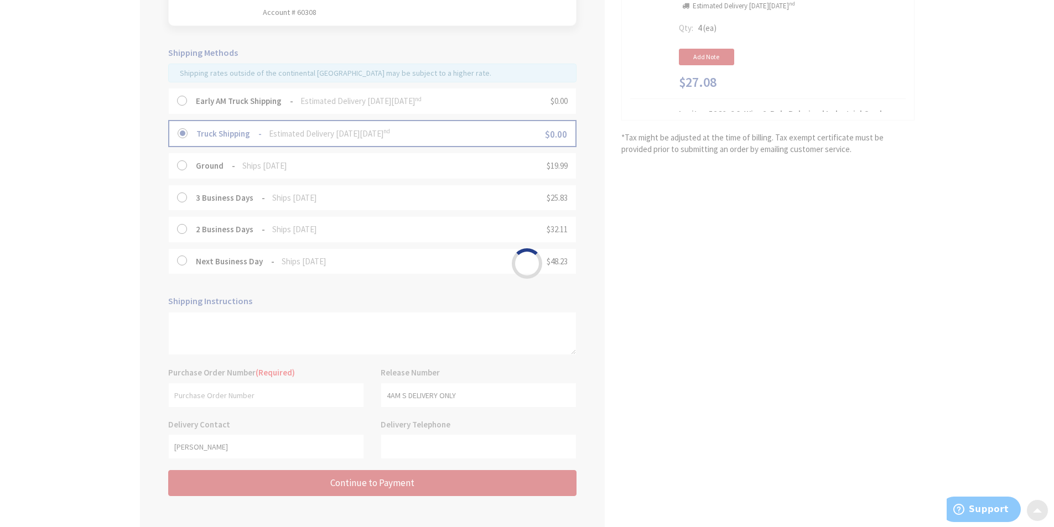
click at [253, 392] on div "Please wait..." at bounding box center [527, 263] width 1054 height 527
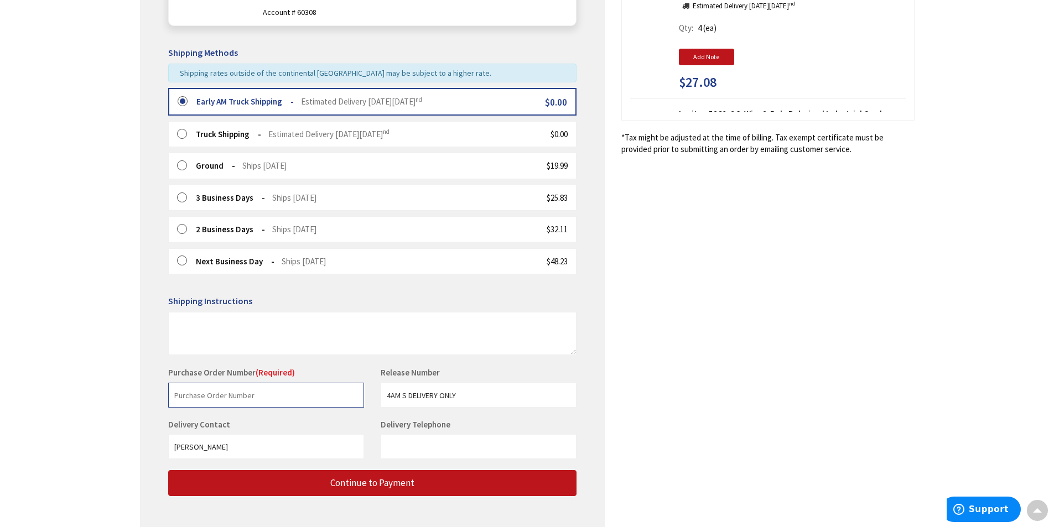
click at [259, 398] on input "text" at bounding box center [266, 395] width 196 height 25
type input "stock"
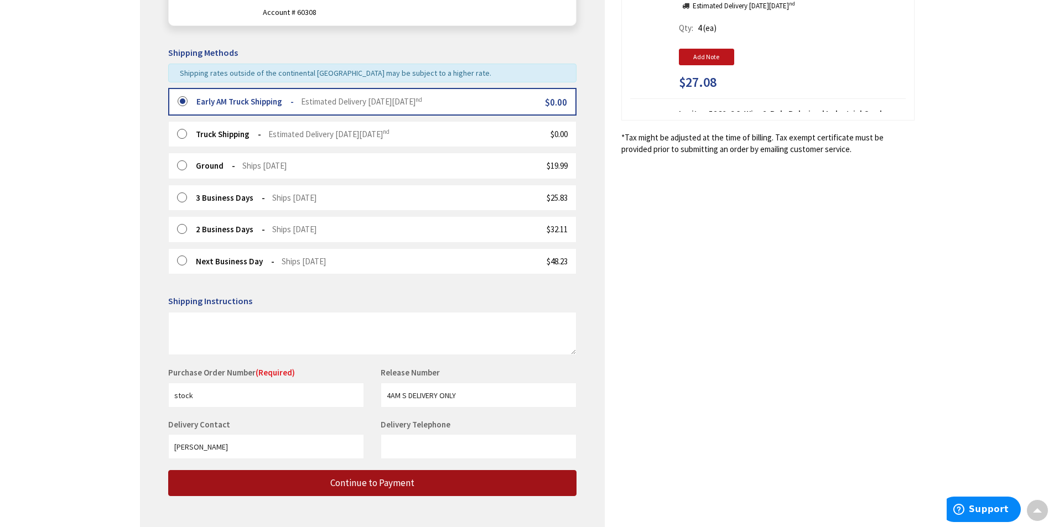
click at [388, 484] on span "Continue to Payment" at bounding box center [372, 483] width 84 height 12
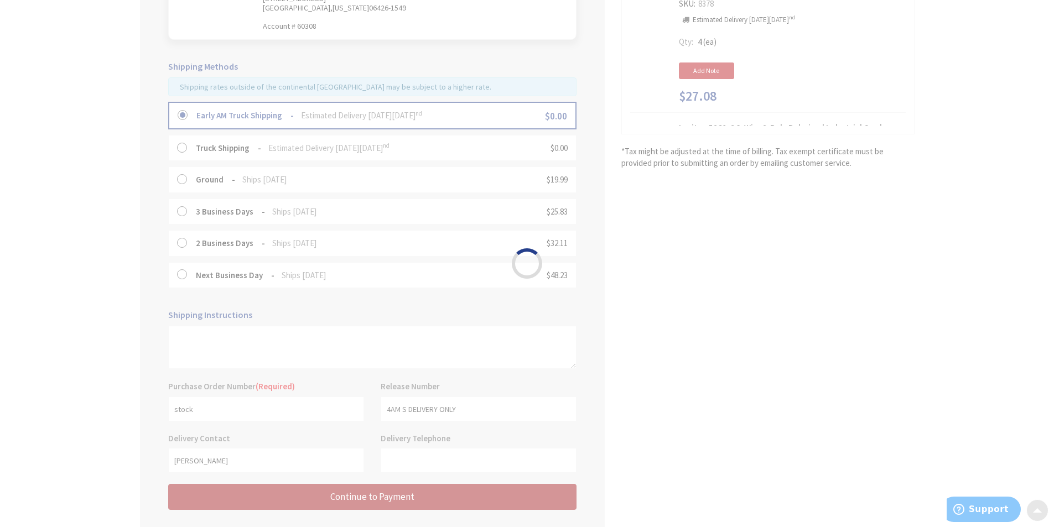
scroll to position [207, 0]
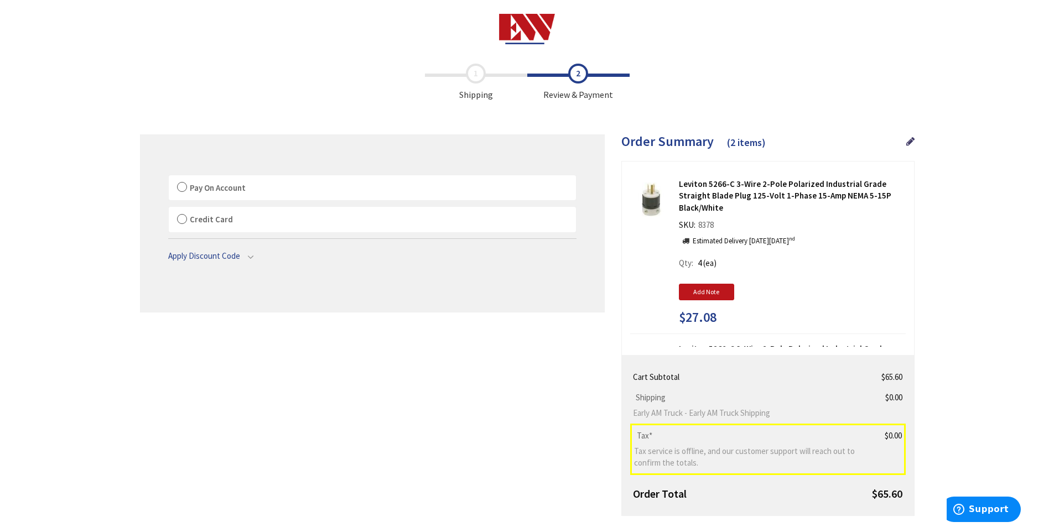
click at [180, 186] on label "Pay On Account" at bounding box center [372, 187] width 407 height 25
click at [169, 178] on input "Pay On Account" at bounding box center [169, 178] width 0 height 0
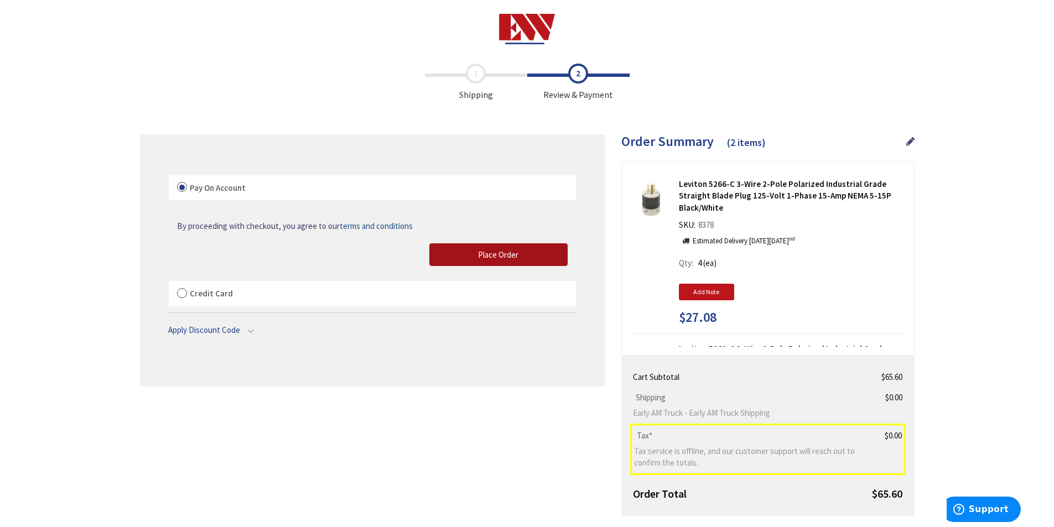
click at [472, 255] on button "Place Order" at bounding box center [498, 254] width 138 height 23
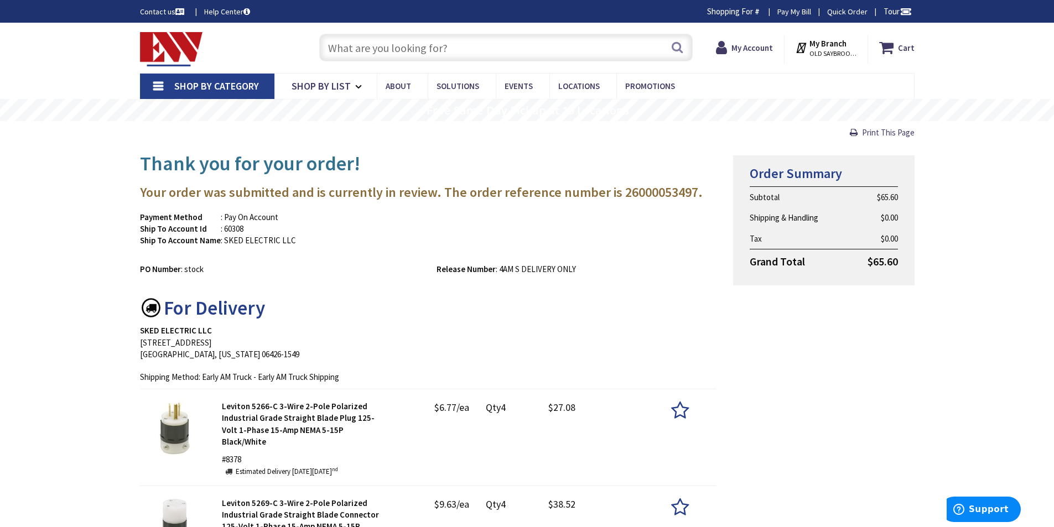
click at [418, 48] on input "text" at bounding box center [505, 48] width 373 height 28
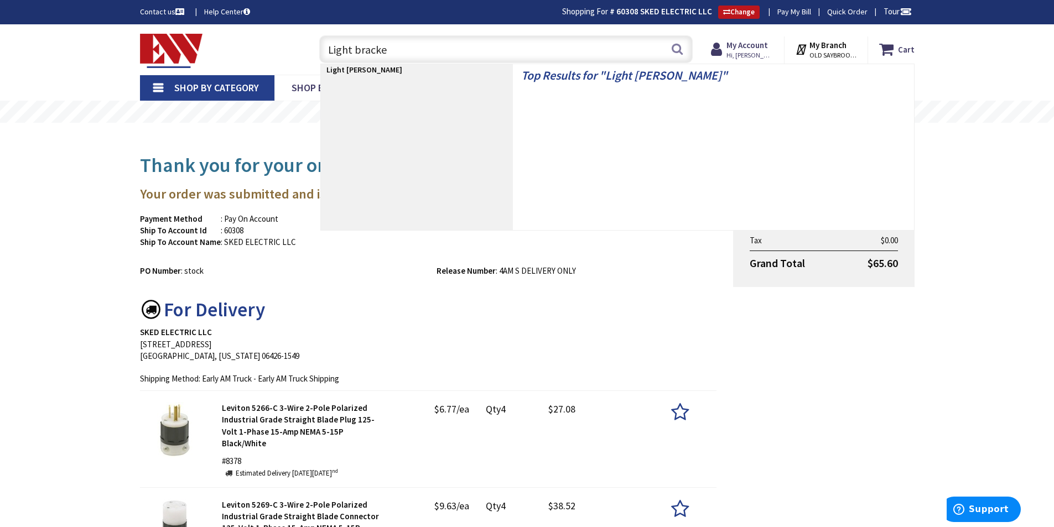
type input "Light bracket"
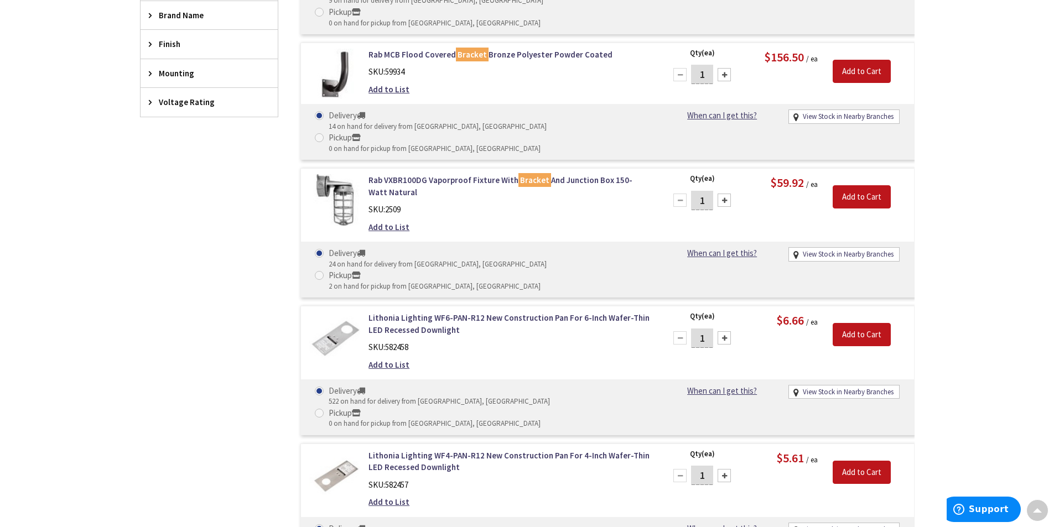
scroll to position [430, 0]
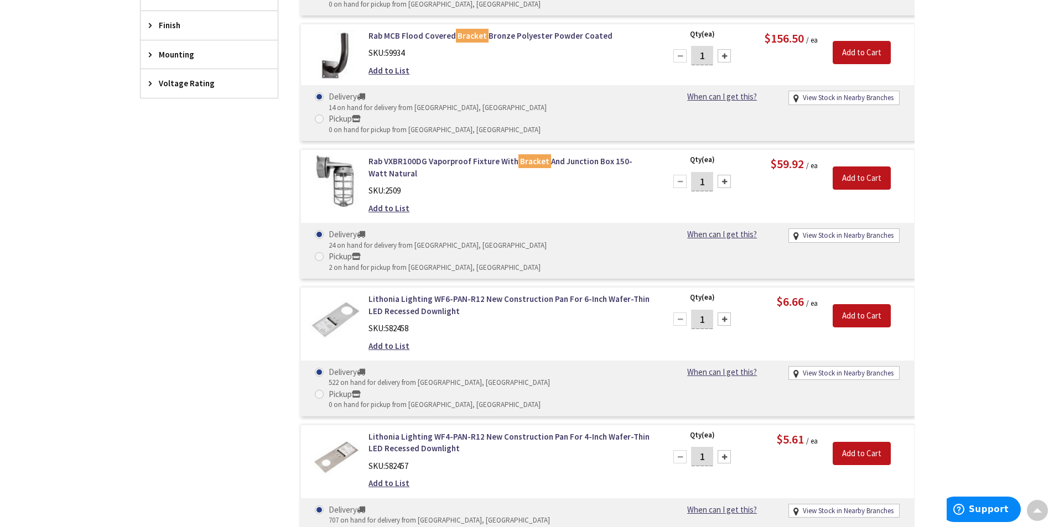
click at [724, 312] on div at bounding box center [723, 318] width 13 height 13
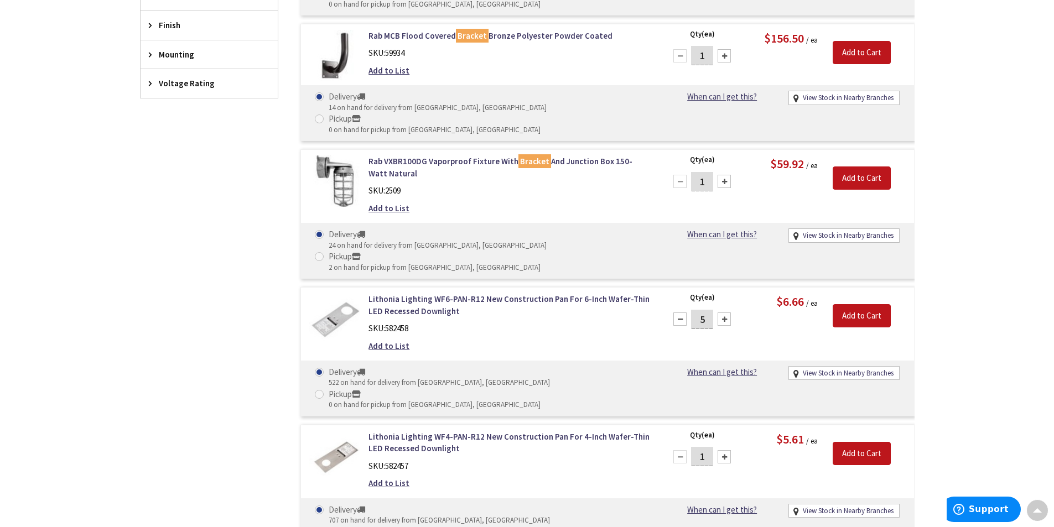
type input "6"
click at [855, 304] on input "Add to Cart" at bounding box center [861, 315] width 58 height 23
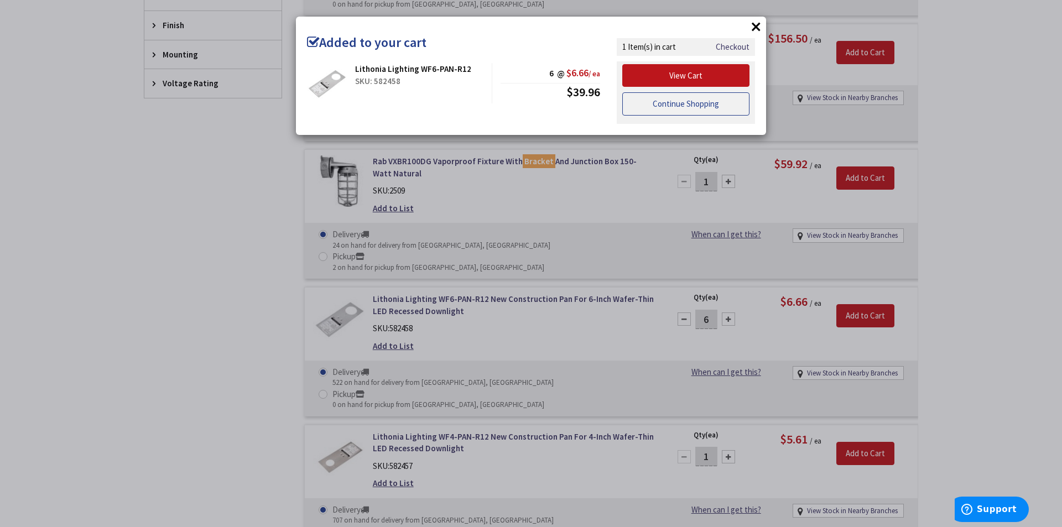
click at [655, 103] on link "Continue Shopping" at bounding box center [685, 103] width 127 height 23
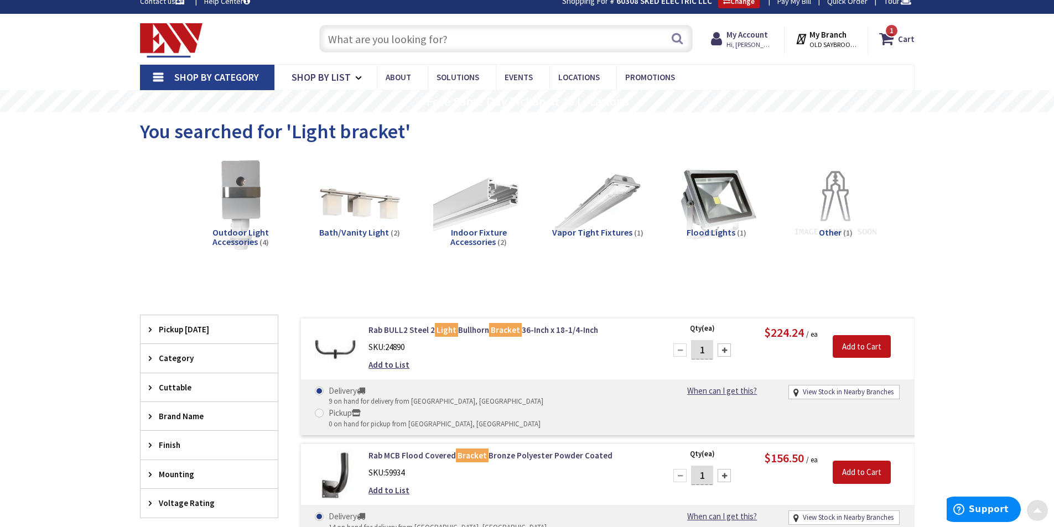
scroll to position [0, 0]
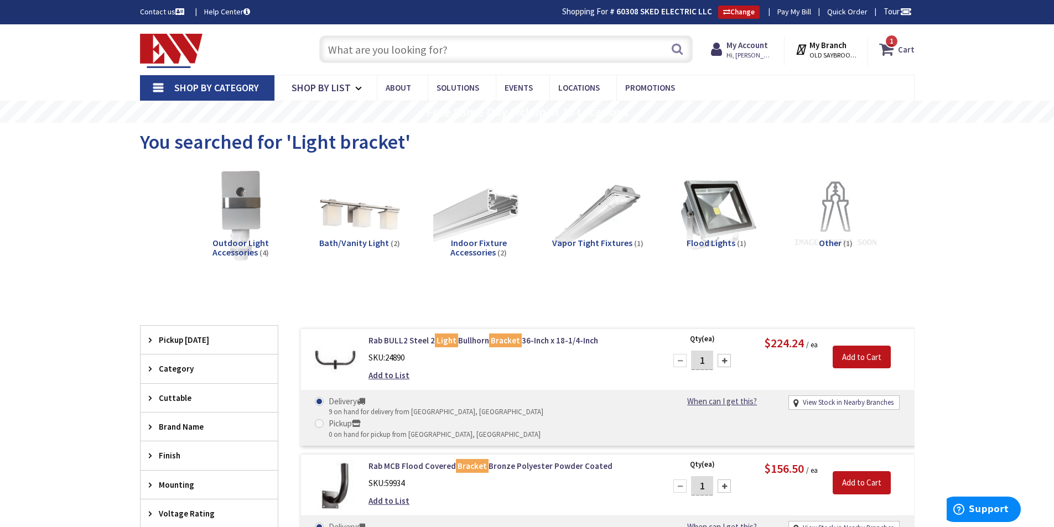
click at [889, 47] on span "1 1 items" at bounding box center [891, 41] width 14 height 14
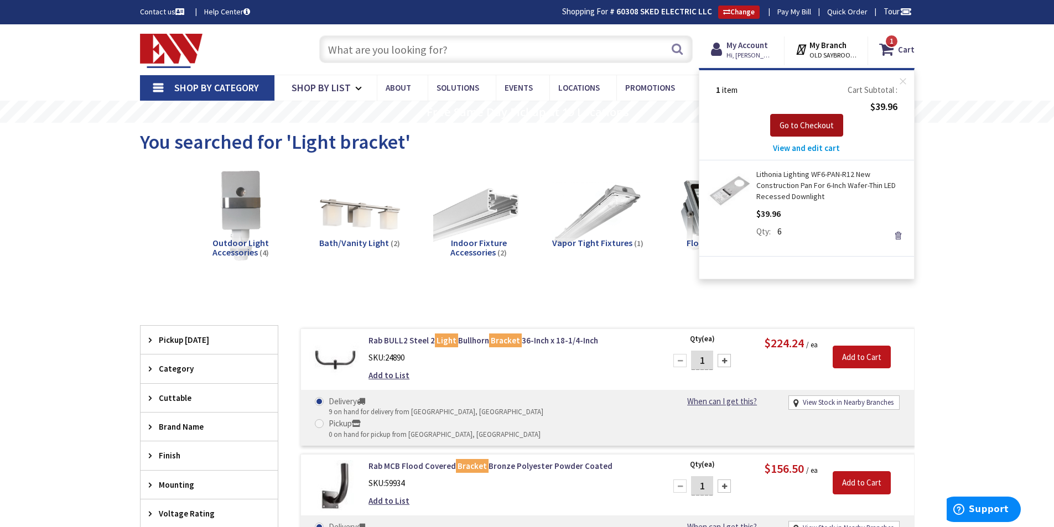
click at [796, 127] on span "Go to Checkout" at bounding box center [806, 125] width 54 height 11
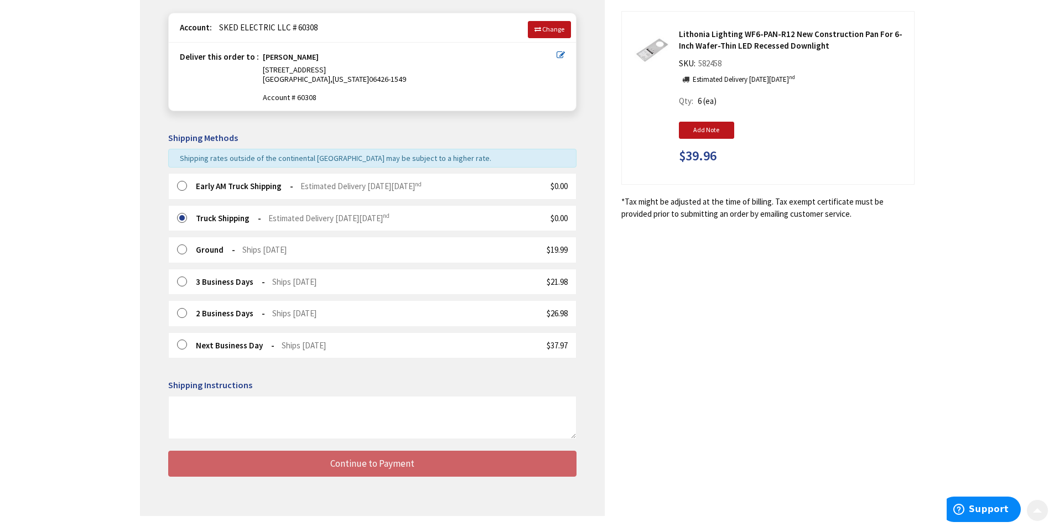
scroll to position [152, 0]
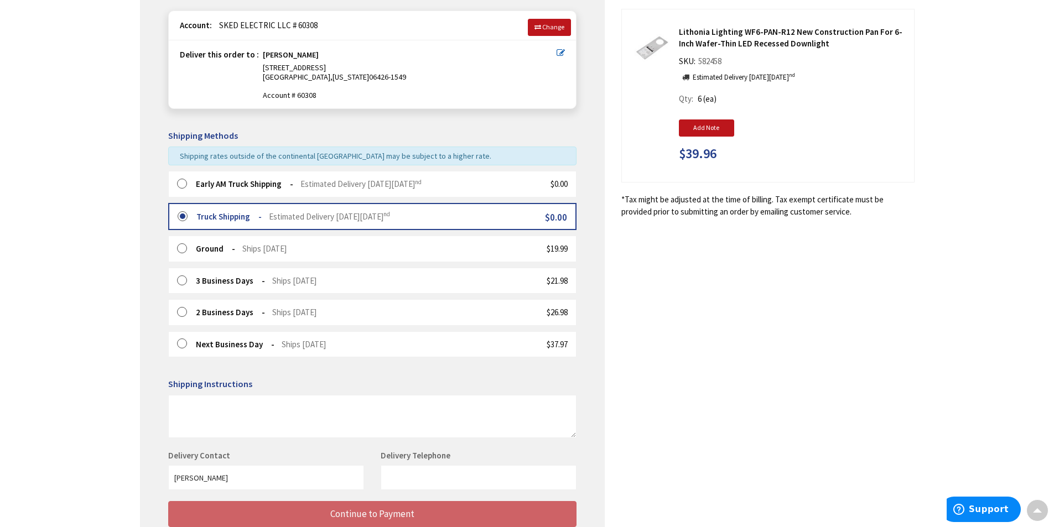
click at [184, 182] on label at bounding box center [185, 184] width 17 height 11
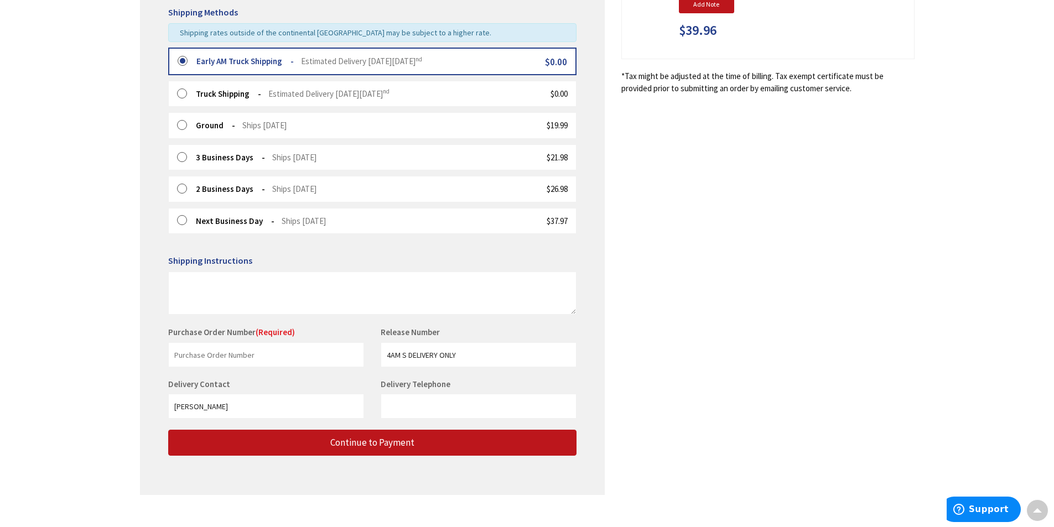
scroll to position [290, 0]
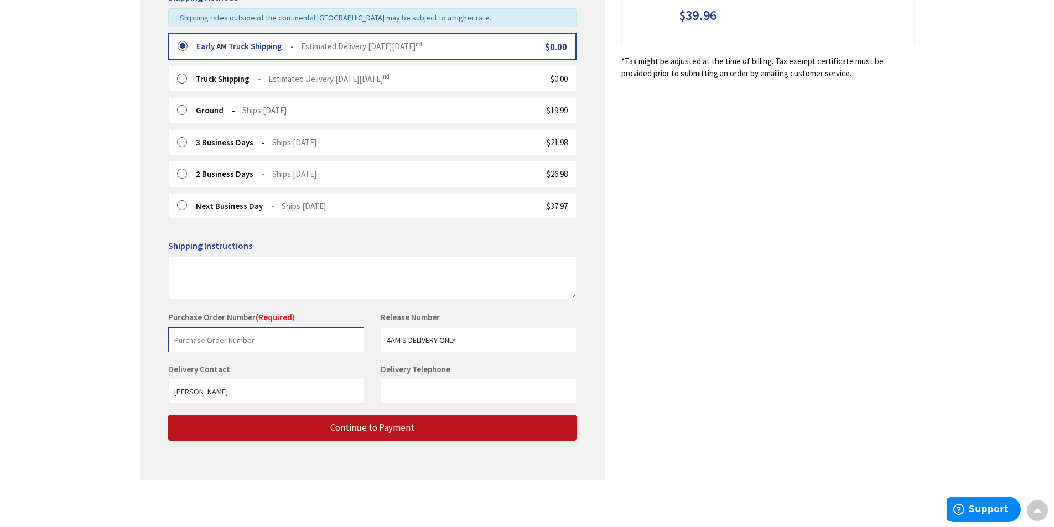
click at [242, 342] on input "text" at bounding box center [266, 339] width 196 height 25
click at [241, 338] on input "text" at bounding box center [266, 339] width 196 height 25
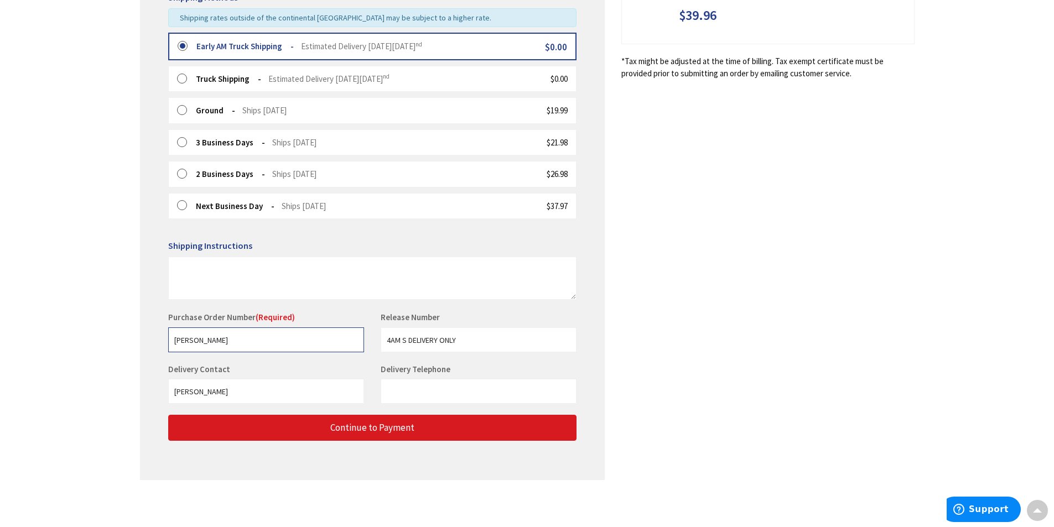
type input "[PERSON_NAME]"
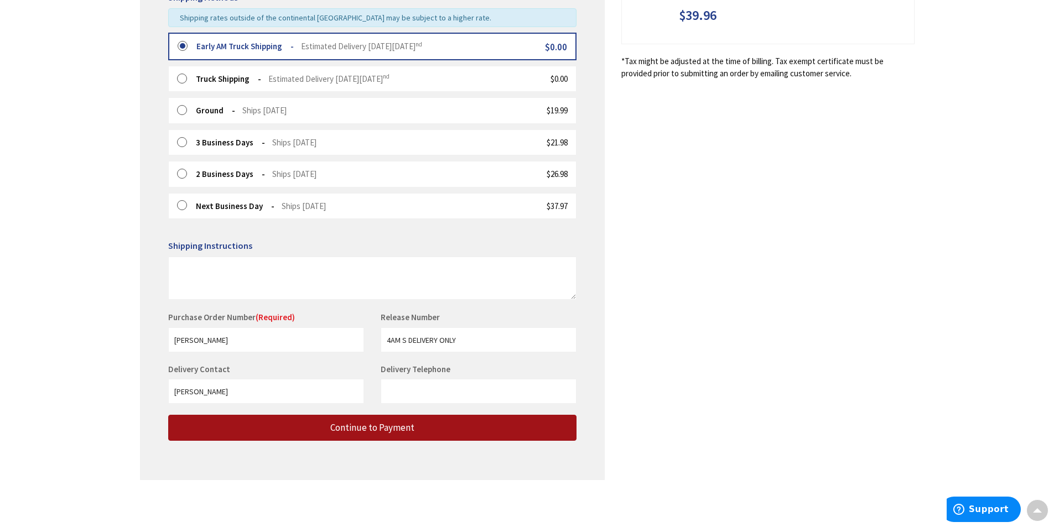
click at [361, 429] on span "Continue to Payment" at bounding box center [372, 427] width 84 height 12
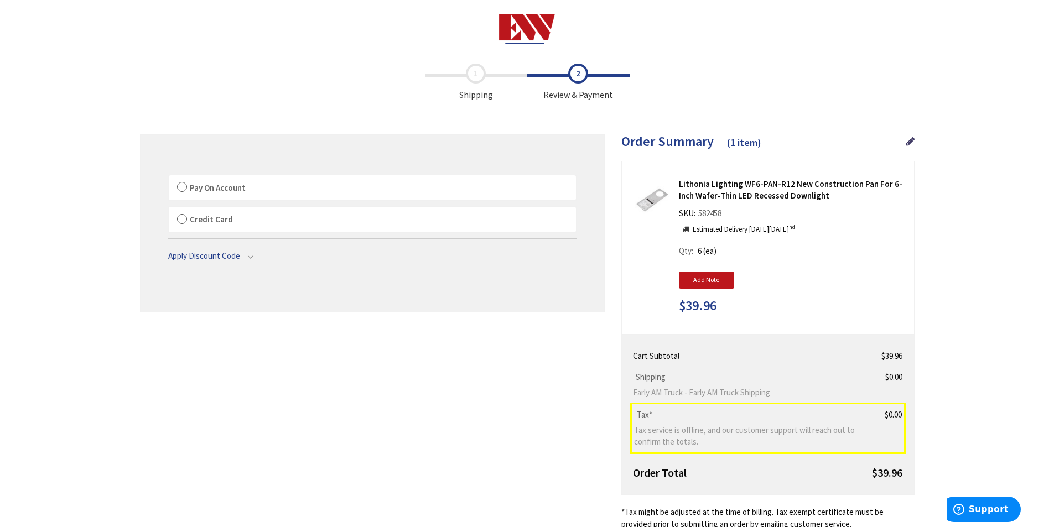
click at [183, 186] on label "Pay On Account" at bounding box center [372, 187] width 407 height 25
click at [182, 184] on label "Pay On Account" at bounding box center [372, 187] width 407 height 25
click at [169, 178] on input "Pay On Account" at bounding box center [169, 178] width 0 height 0
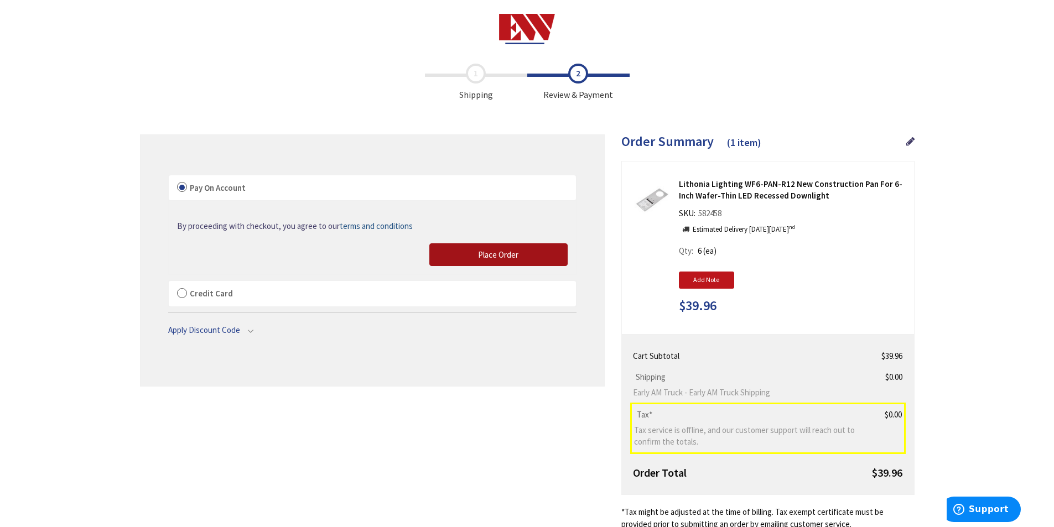
click at [498, 252] on span "Place Order" at bounding box center [498, 254] width 40 height 11
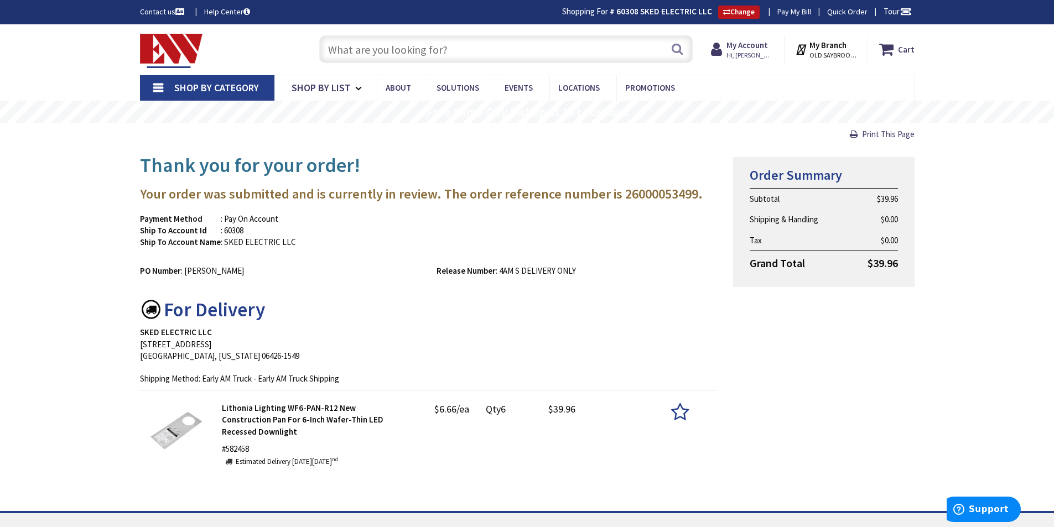
click at [478, 51] on input "text" at bounding box center [505, 49] width 373 height 28
click at [478, 48] on input "text" at bounding box center [505, 49] width 373 height 28
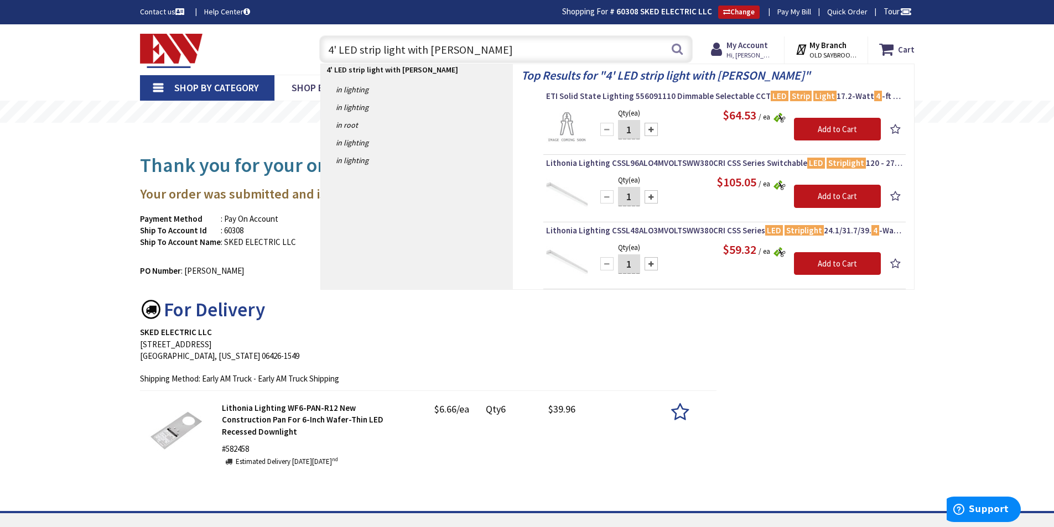
type input "4' LED strip light with motion"
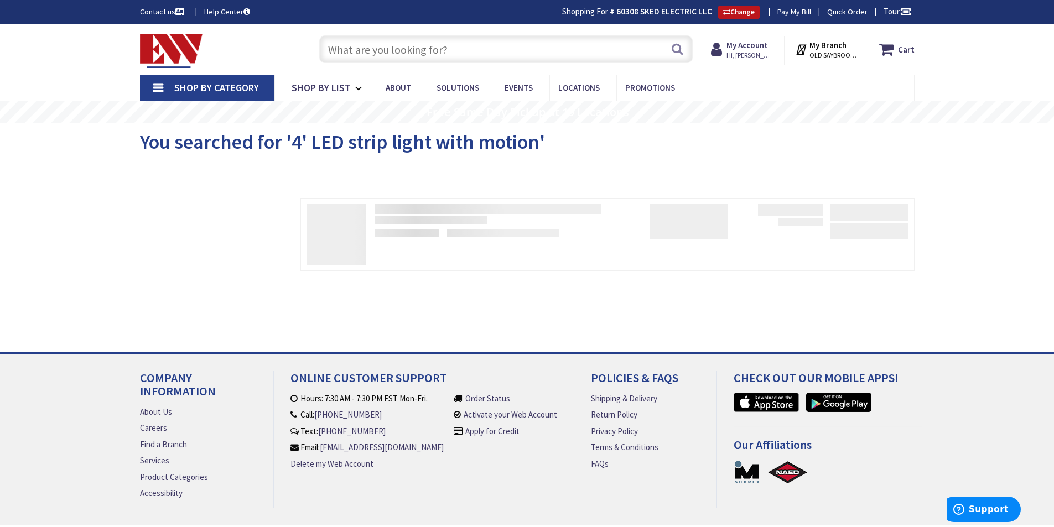
click at [440, 48] on input "text" at bounding box center [505, 49] width 373 height 28
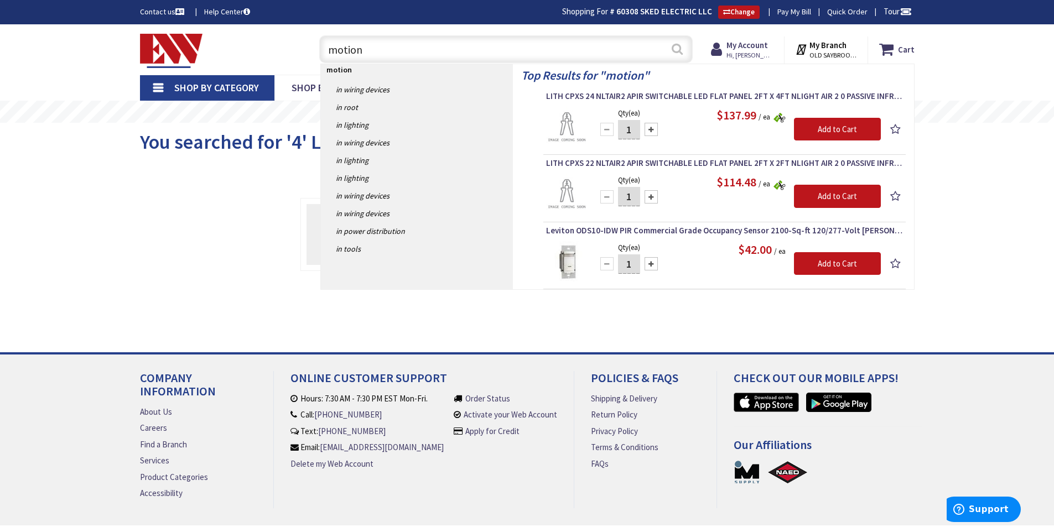
type input "motion"
click at [675, 48] on button "Search" at bounding box center [677, 48] width 14 height 25
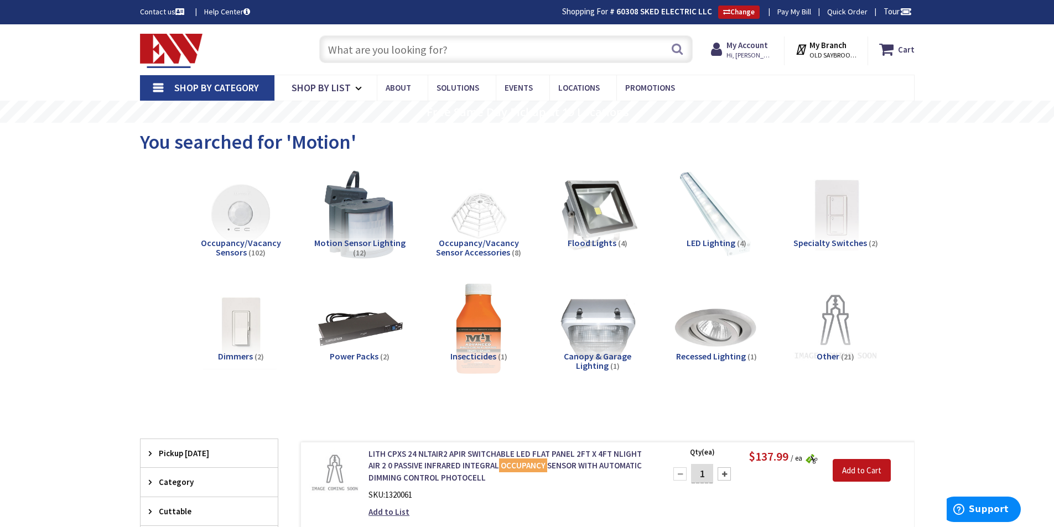
drag, startPoint x: 455, startPoint y: 51, endPoint x: 461, endPoint y: 46, distance: 8.6
click at [456, 50] on input "text" at bounding box center [505, 49] width 373 height 28
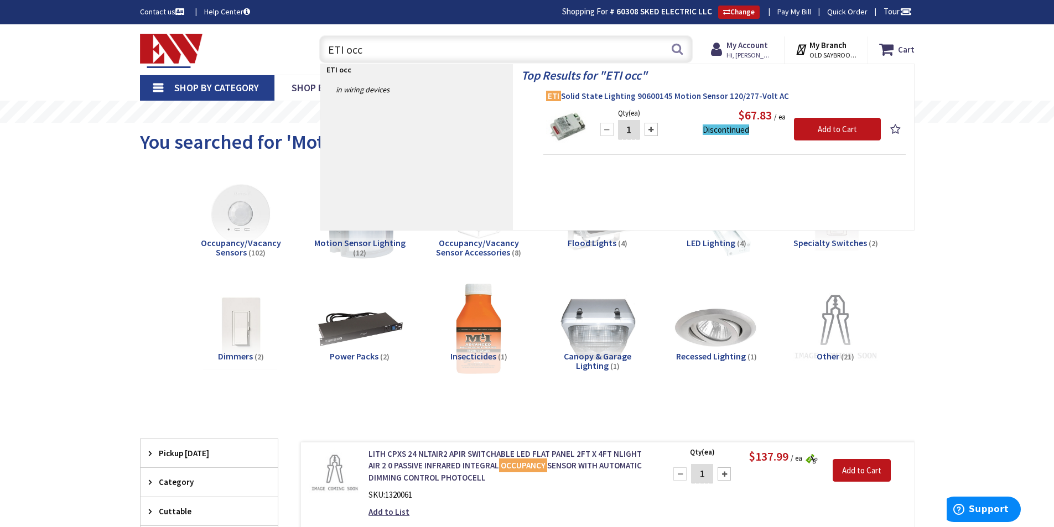
type input "ETI occ"
click at [636, 95] on span "ETI Solid State Lighting 90600145 Motion Sensor 120/277-Volt AC" at bounding box center [724, 96] width 357 height 11
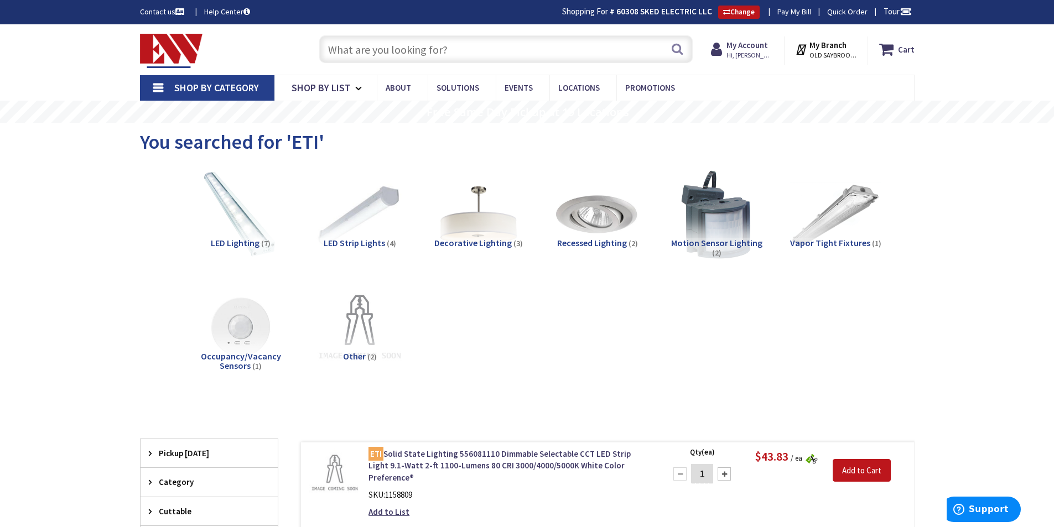
click at [474, 50] on input "text" at bounding box center [505, 49] width 373 height 28
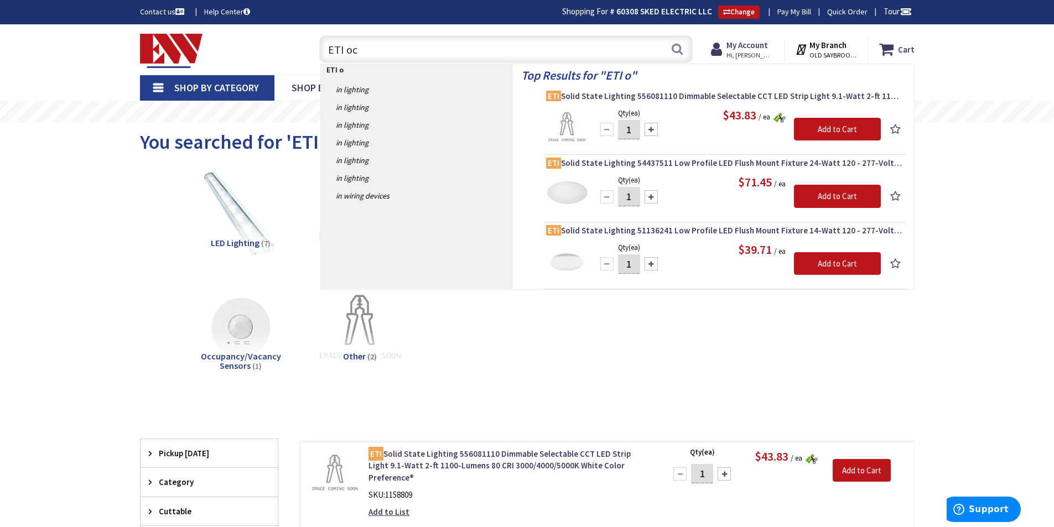
type input "ETI occ"
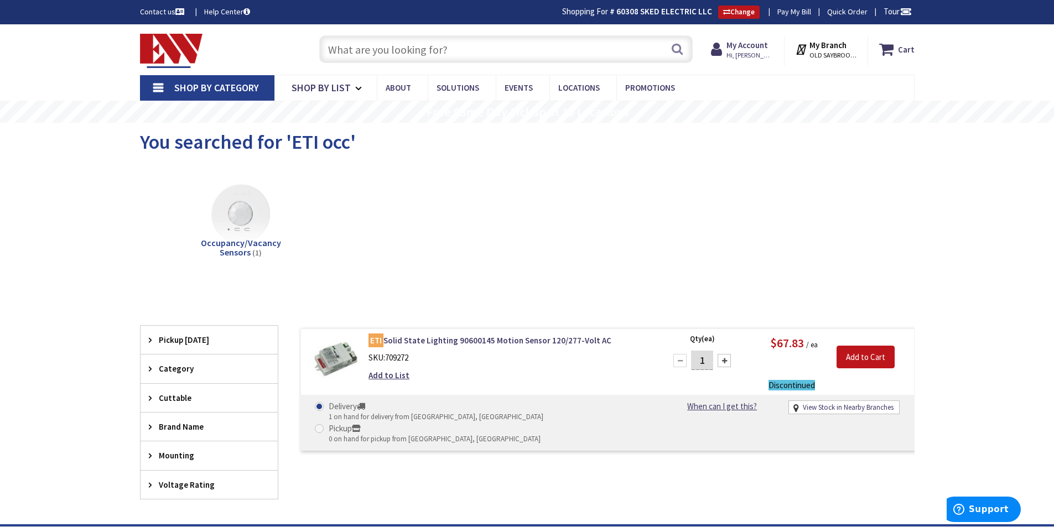
click at [460, 49] on input "text" at bounding box center [505, 49] width 373 height 28
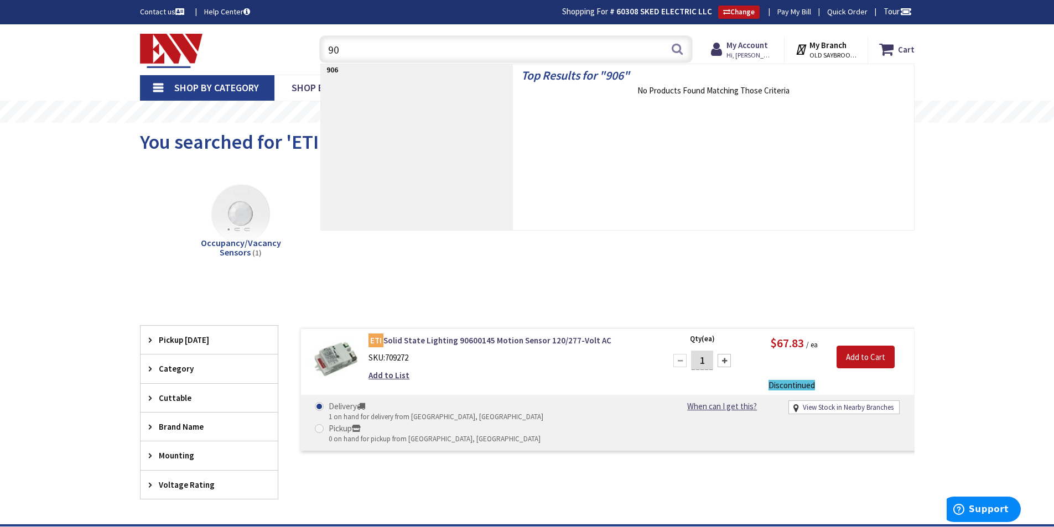
type input "9"
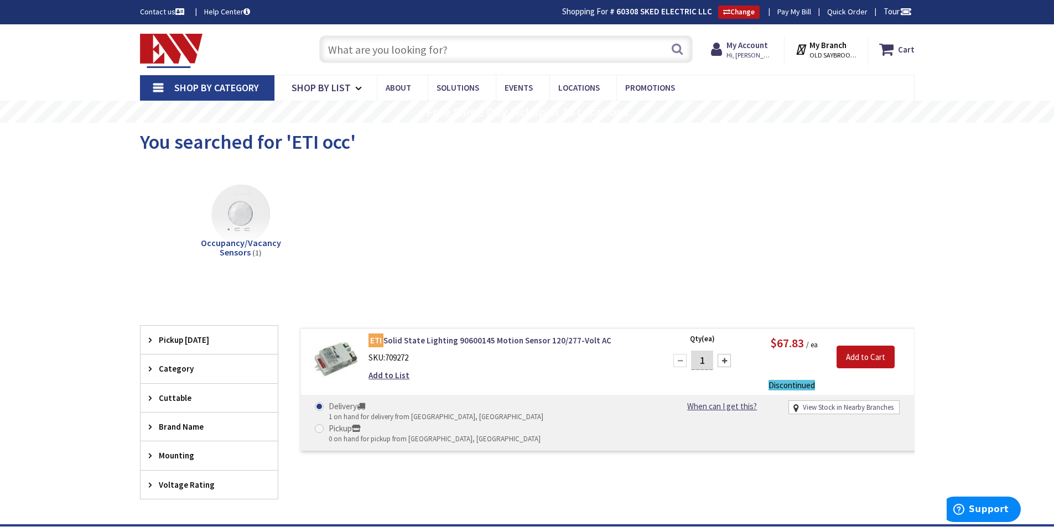
click at [812, 408] on link "View Stock in Nearby Branches" at bounding box center [847, 408] width 91 height 11
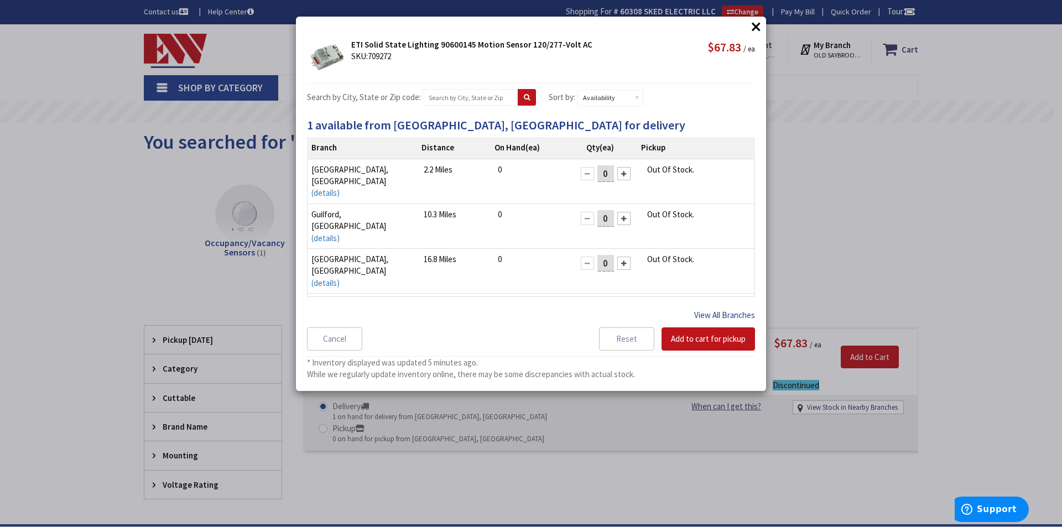
click at [709, 314] on button "View All Branches" at bounding box center [724, 315] width 61 height 14
select select "data-availability"
click at [755, 27] on button "×" at bounding box center [756, 26] width 17 height 17
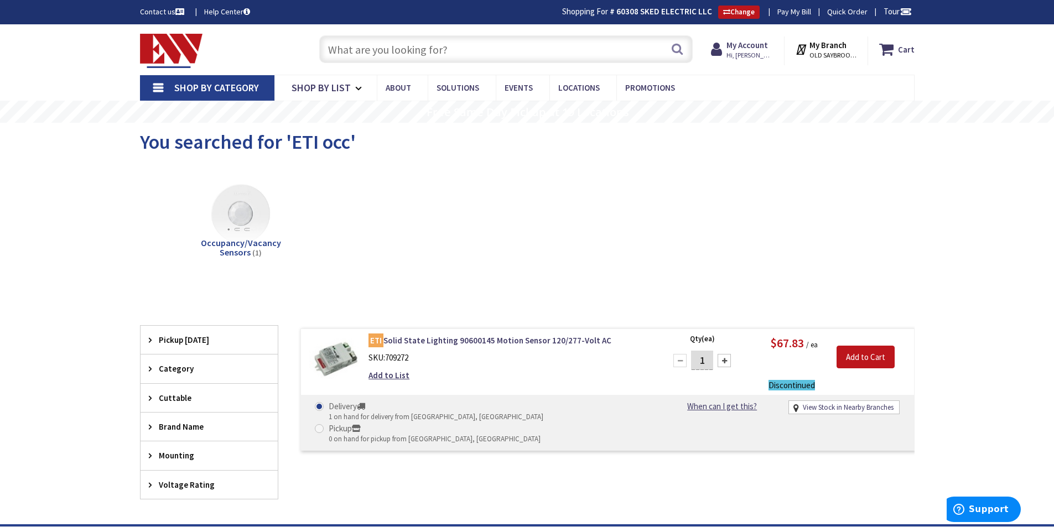
click at [490, 53] on input "text" at bounding box center [505, 49] width 373 height 28
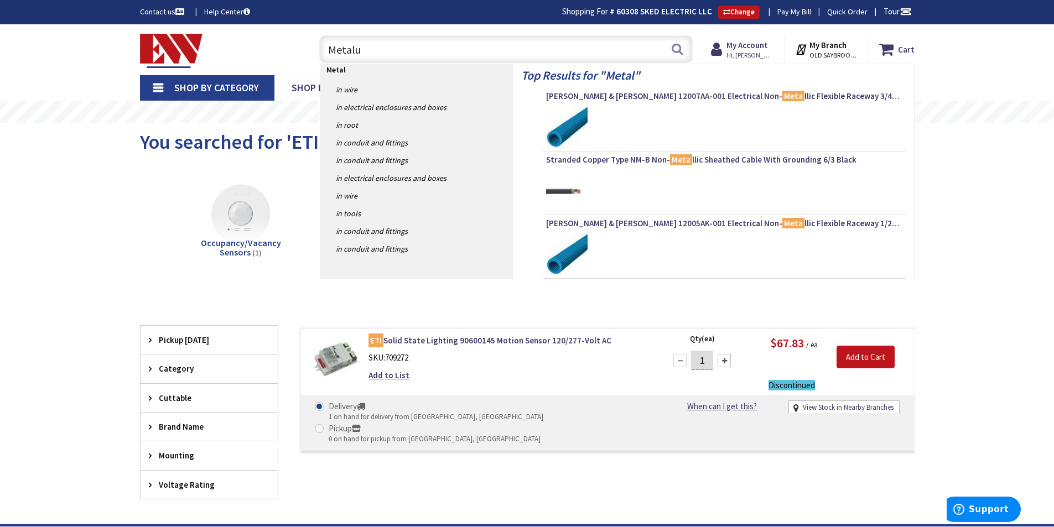
type input "Metalux"
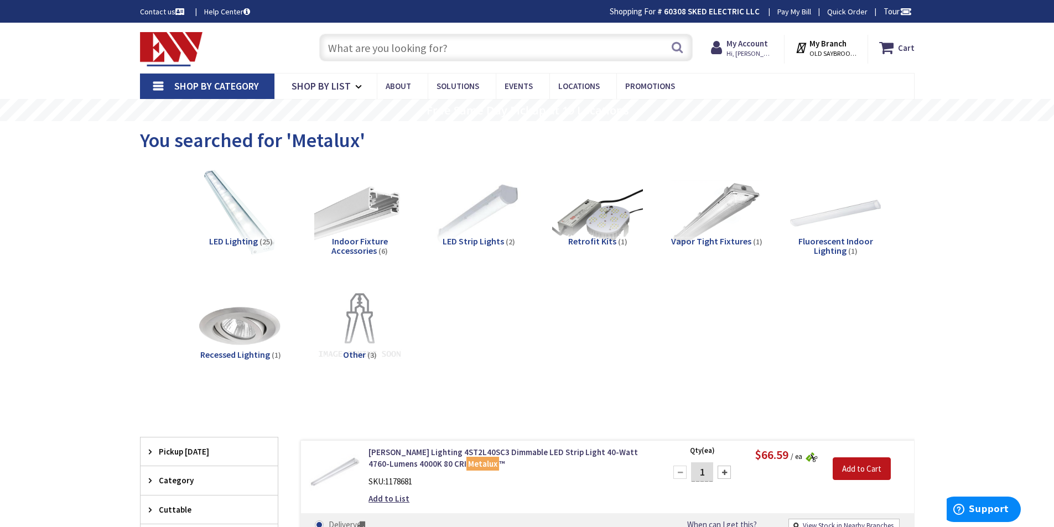
click at [442, 47] on input "text" at bounding box center [505, 48] width 373 height 28
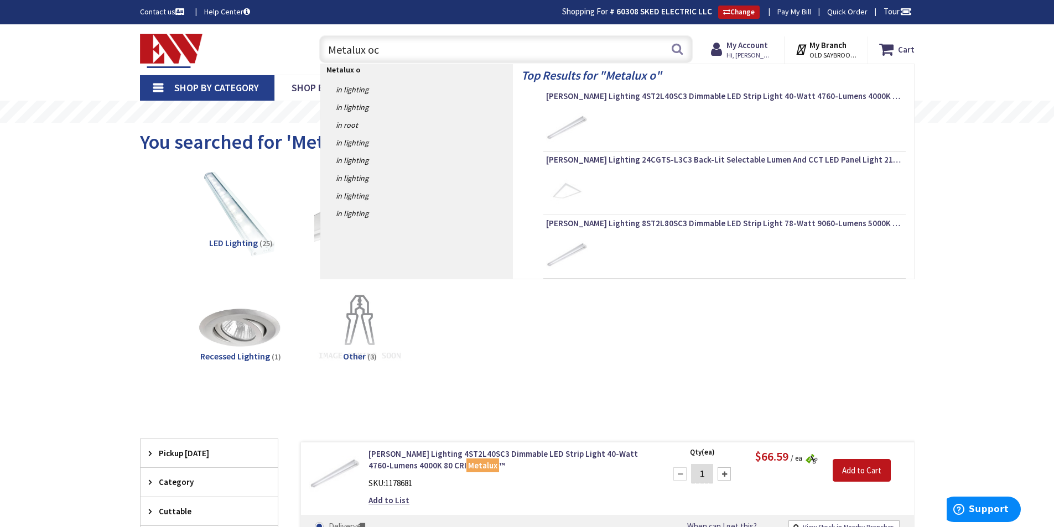
type input "Metalux occ"
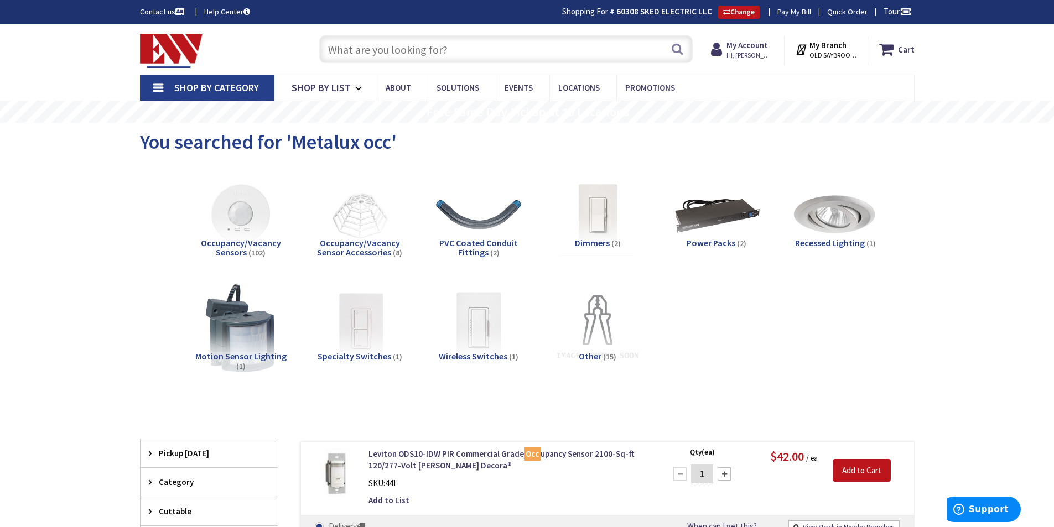
click at [426, 47] on input "text" at bounding box center [505, 49] width 373 height 28
click at [435, 48] on input "text" at bounding box center [505, 49] width 373 height 28
click at [473, 45] on input "text" at bounding box center [505, 49] width 373 height 28
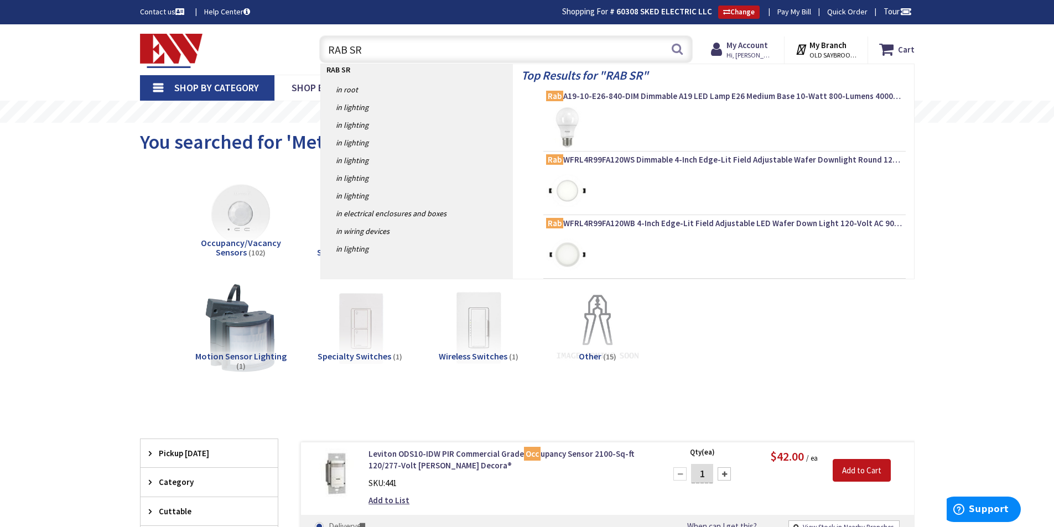
type input "RAB SR4"
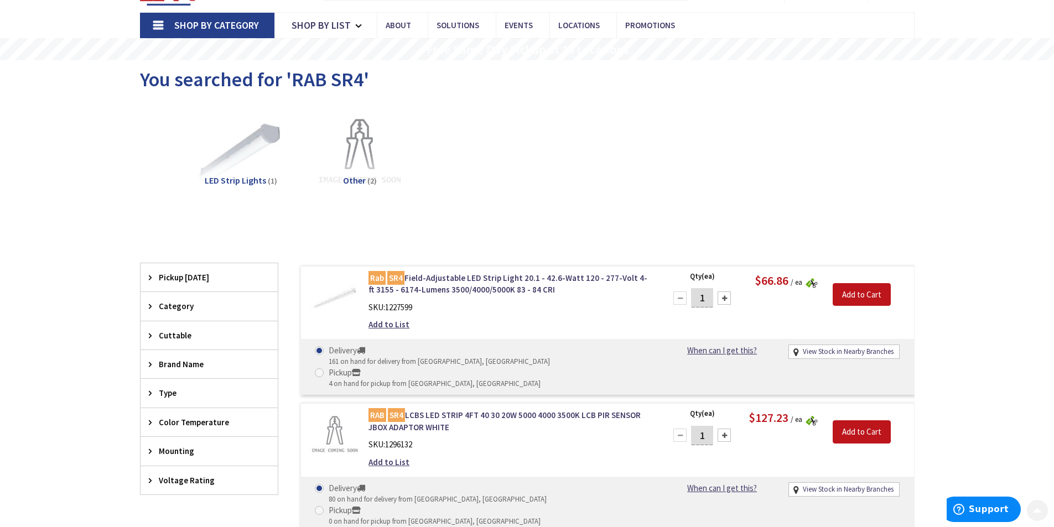
scroll to position [83, 0]
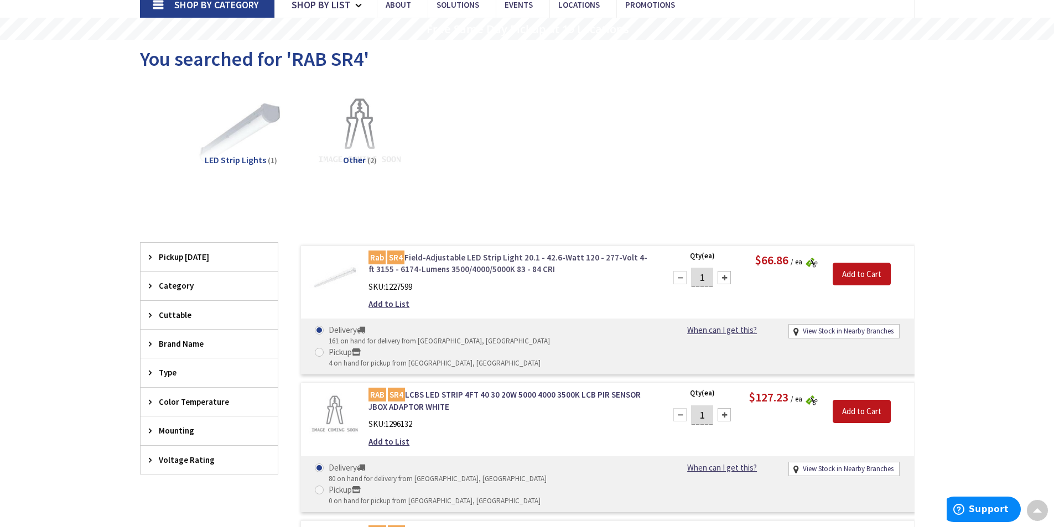
click at [457, 255] on link "Rab SR4 Field-Adjustable LED Strip Light 20.1 - 42.6-Watt 120 - 277-Volt 4-ft 3…" at bounding box center [508, 264] width 281 height 24
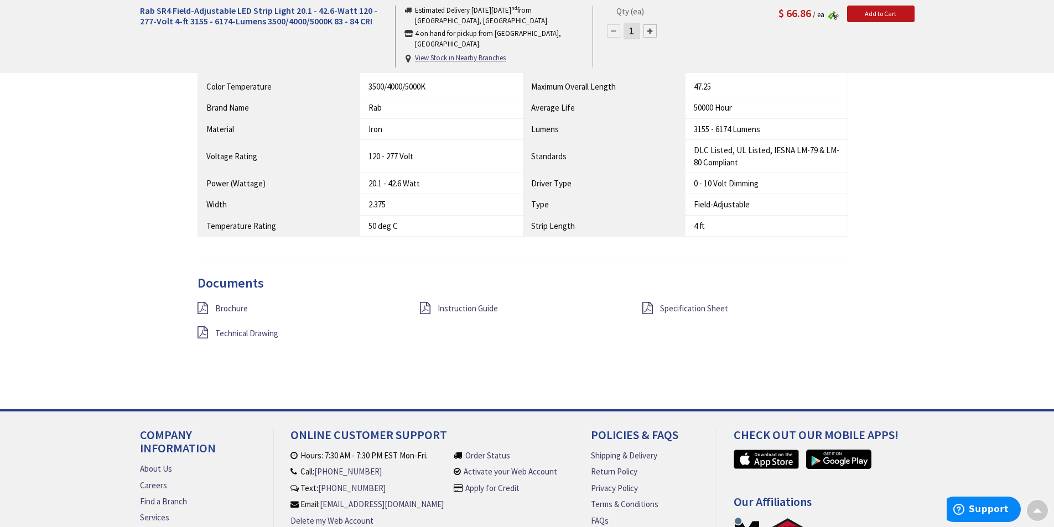
scroll to position [624, 0]
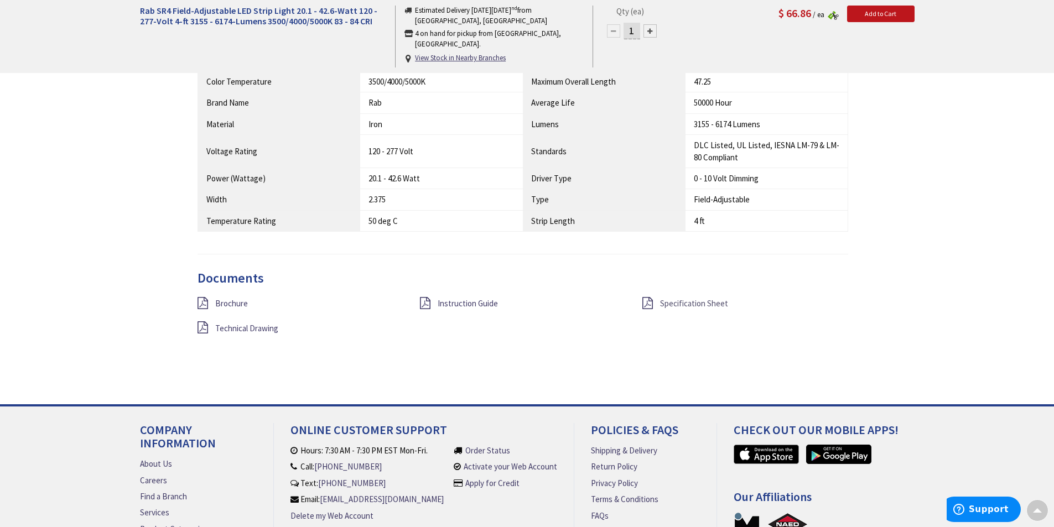
click at [669, 302] on span "Specification Sheet" at bounding box center [694, 303] width 68 height 11
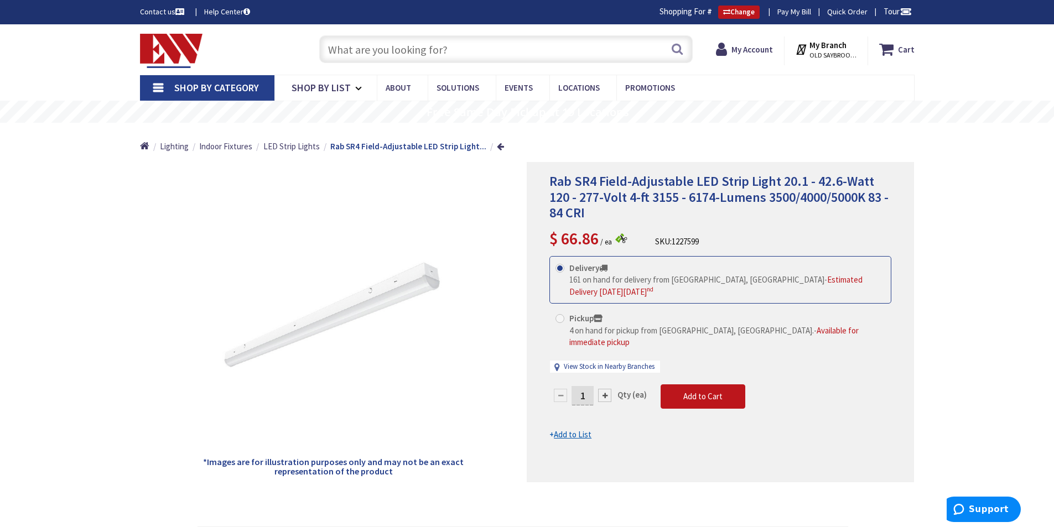
click at [603, 389] on div at bounding box center [604, 395] width 13 height 13
type input "2"
click at [696, 391] on span "Add to Cart" at bounding box center [702, 396] width 39 height 11
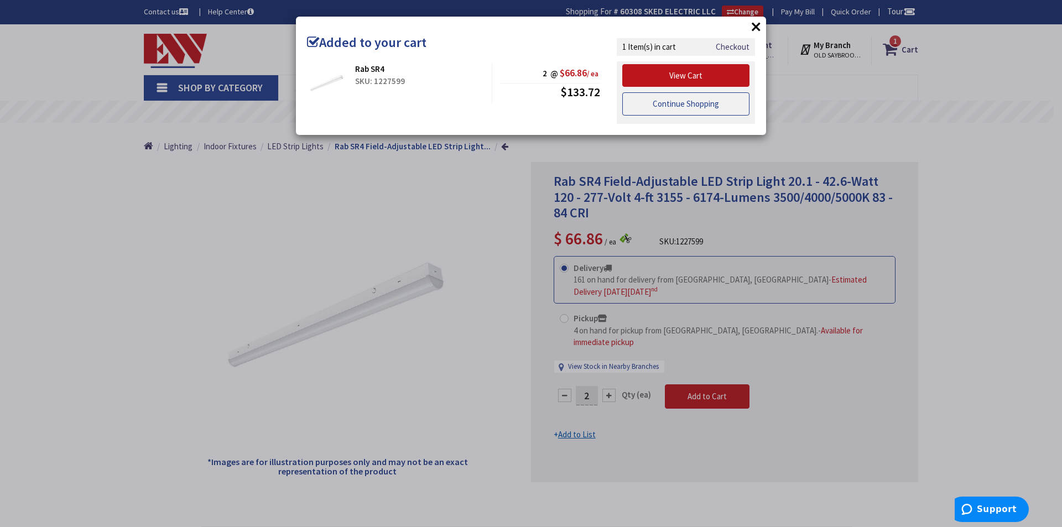
click at [700, 107] on link "Continue Shopping" at bounding box center [685, 103] width 127 height 23
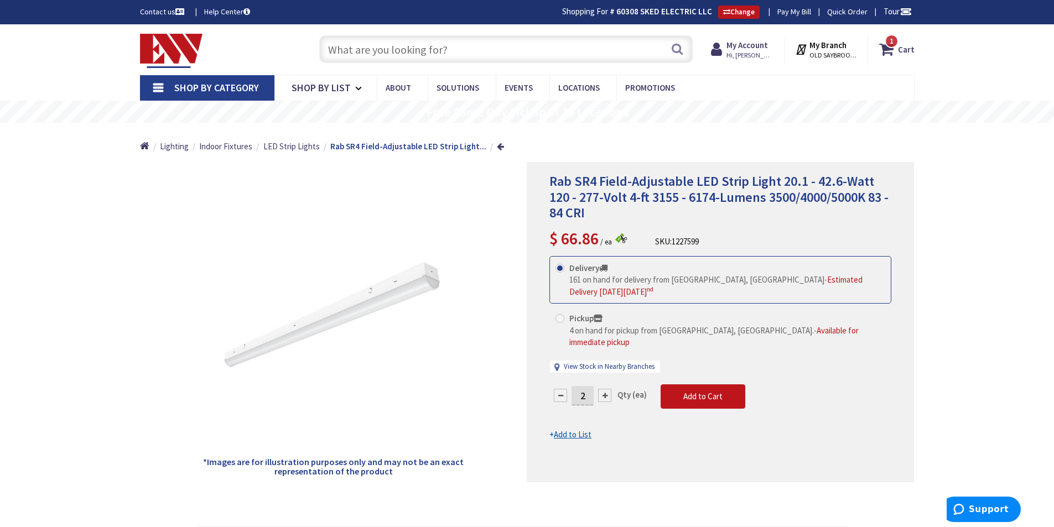
click at [440, 46] on input "text" at bounding box center [505, 49] width 373 height 28
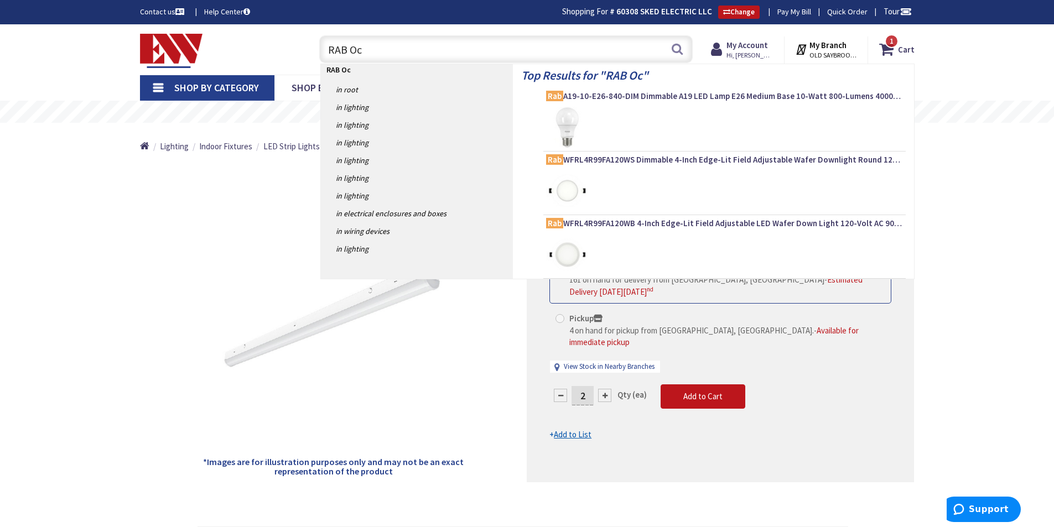
type input "RAB Occ"
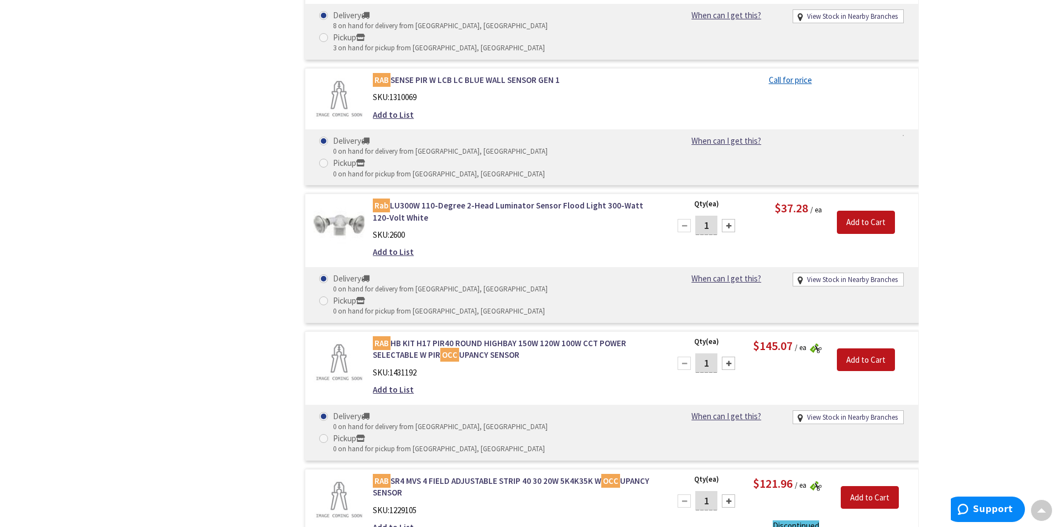
scroll to position [1564, 0]
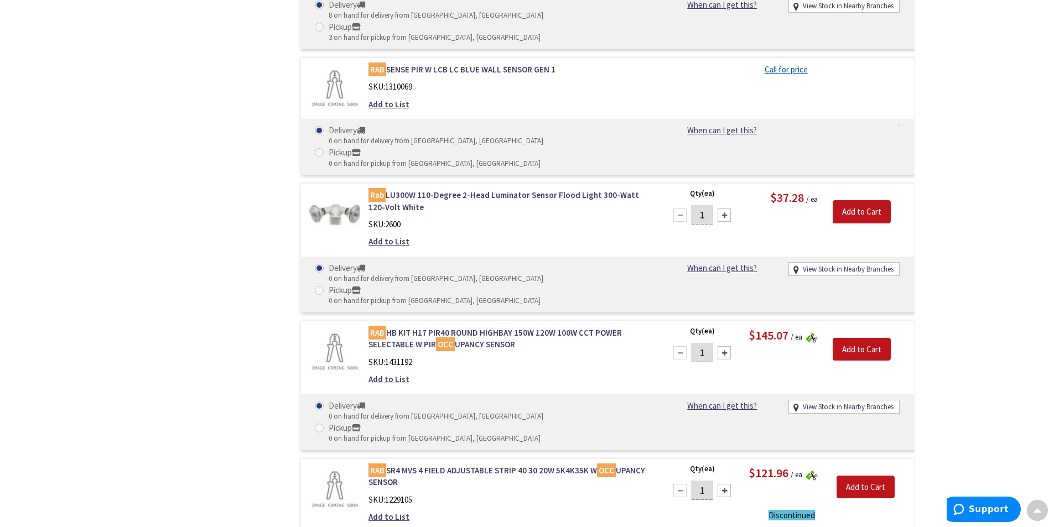
click at [727, 484] on div at bounding box center [723, 490] width 13 height 13
type input "2"
click at [864, 476] on input "Add to Cart" at bounding box center [865, 487] width 58 height 23
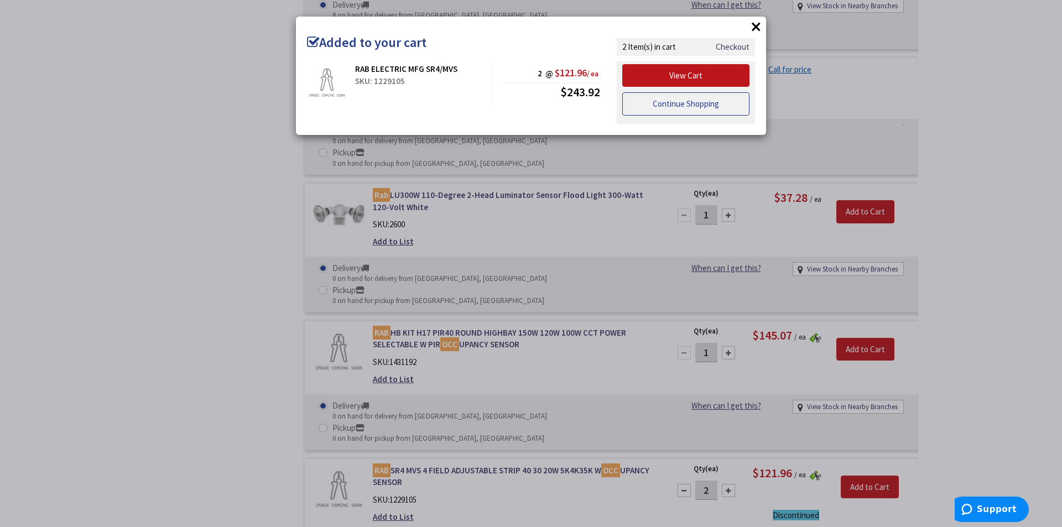
click at [693, 101] on link "Continue Shopping" at bounding box center [685, 103] width 127 height 23
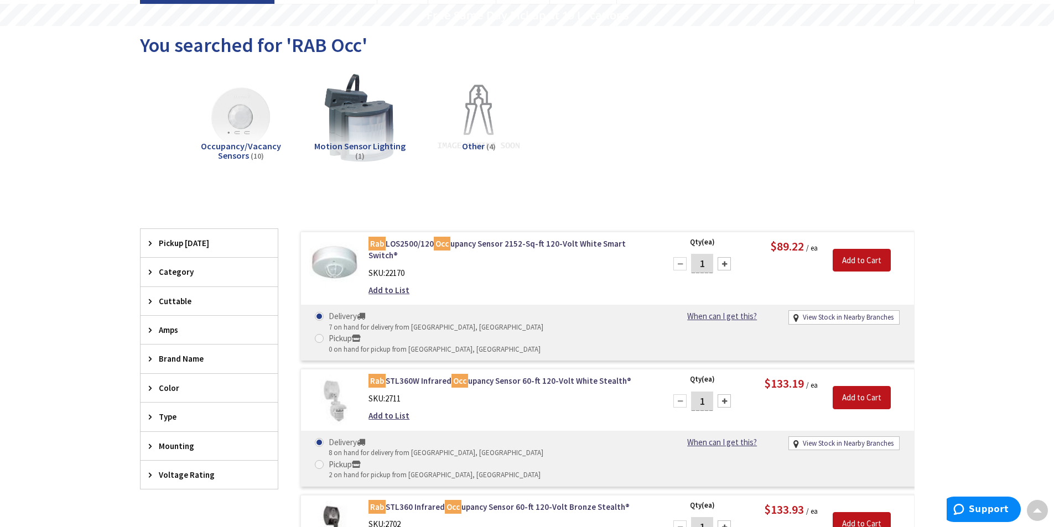
scroll to position [0, 0]
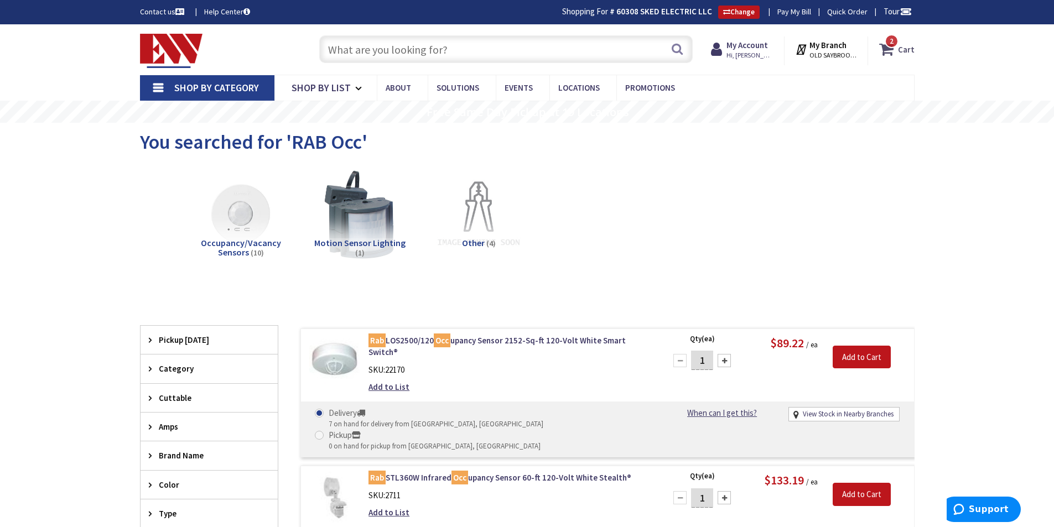
click at [885, 50] on icon at bounding box center [888, 49] width 19 height 20
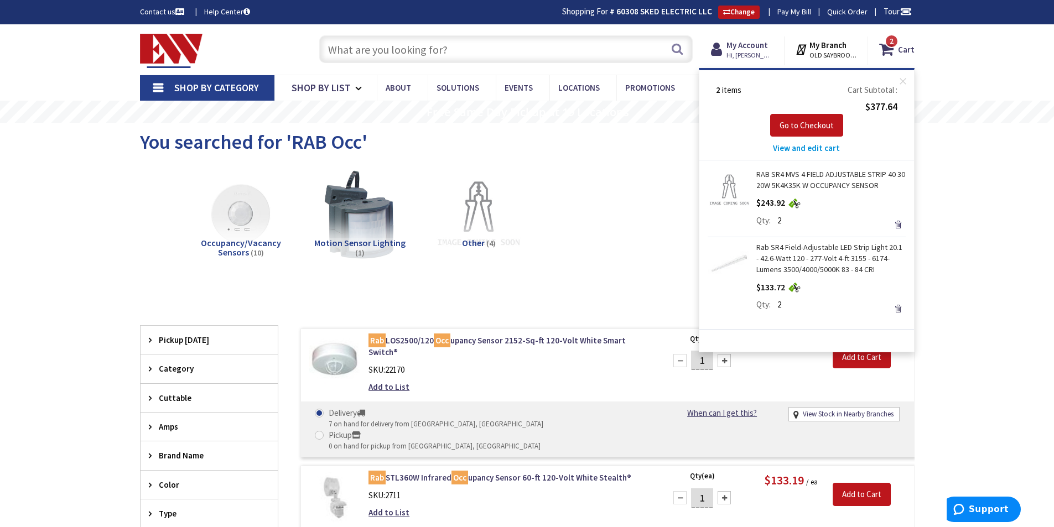
click at [898, 309] on link "Remove" at bounding box center [897, 308] width 15 height 15
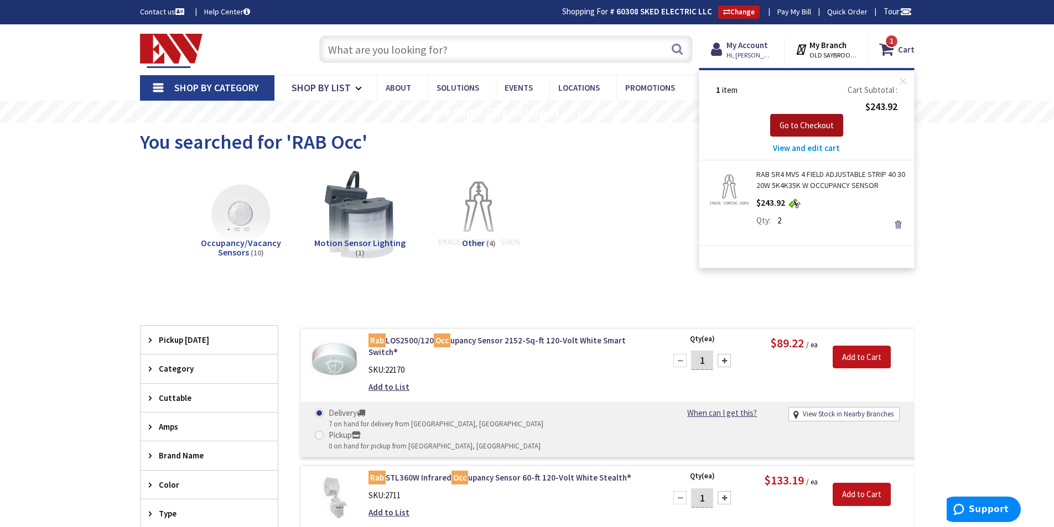
click at [809, 121] on span "Go to Checkout" at bounding box center [806, 125] width 54 height 11
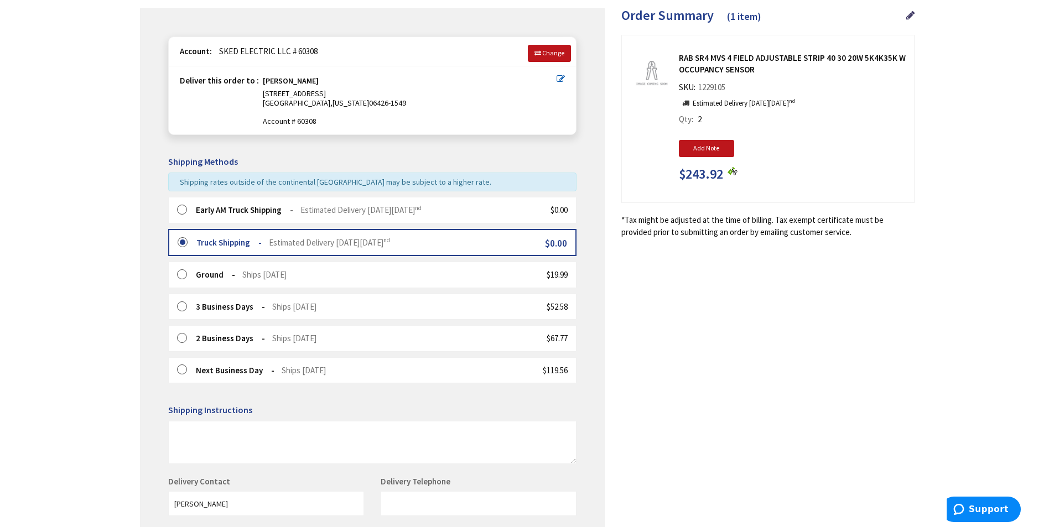
scroll to position [194, 0]
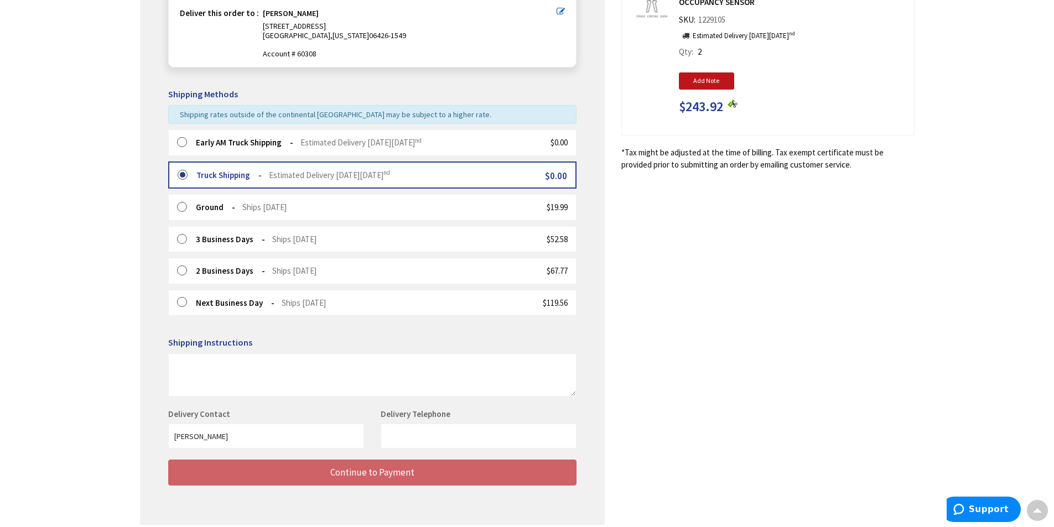
click at [181, 142] on label at bounding box center [185, 142] width 17 height 11
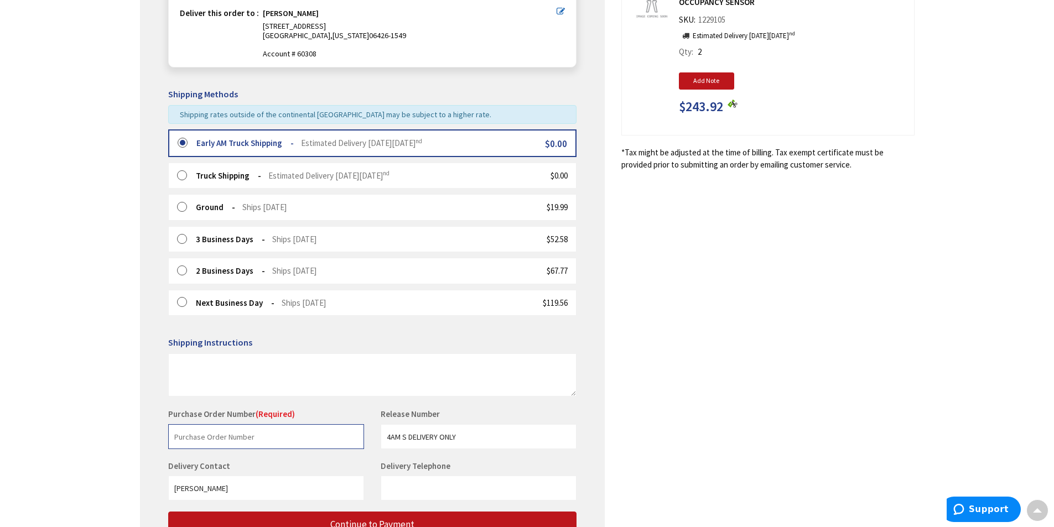
click at [270, 435] on input "text" at bounding box center [266, 436] width 196 height 25
type input "w"
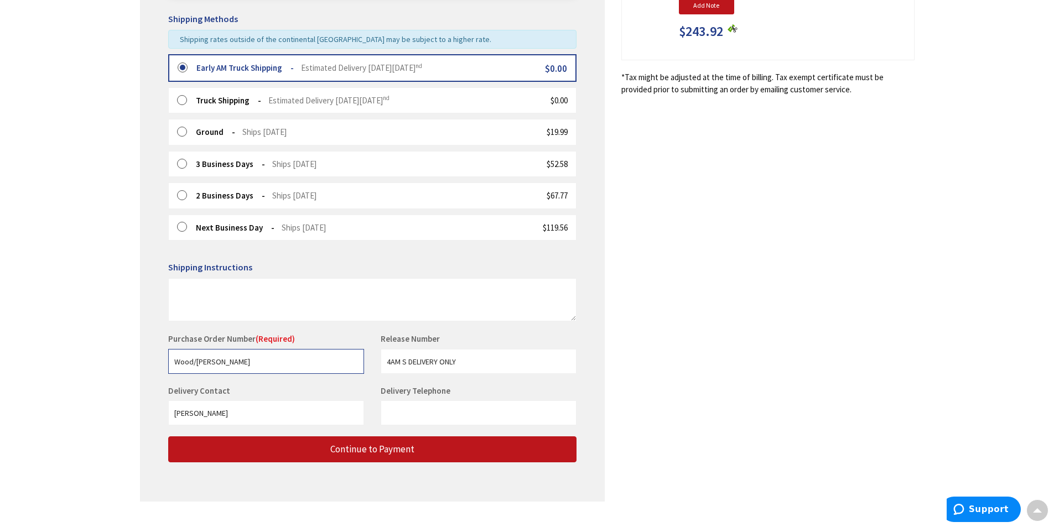
scroll to position [290, 0]
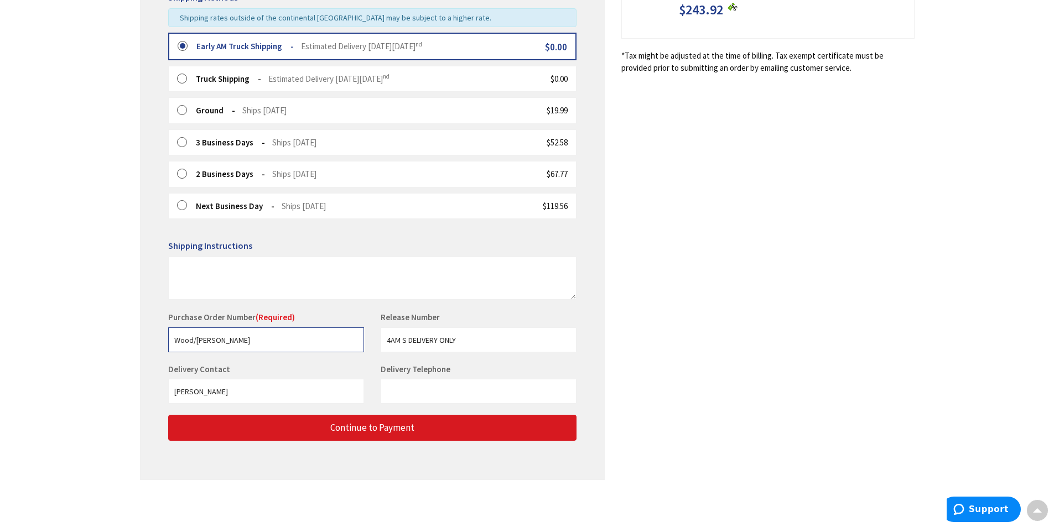
type input "Wood/Neff"
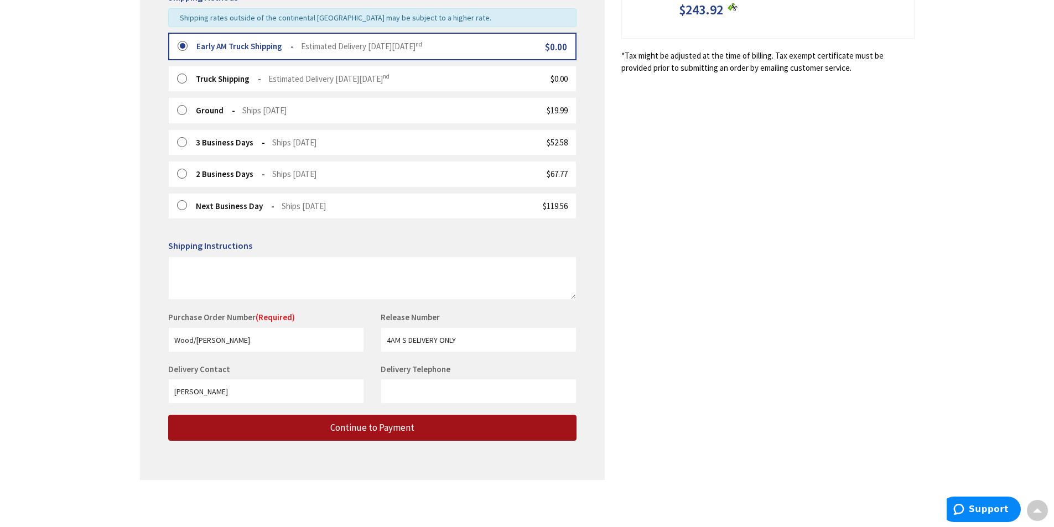
click at [357, 427] on span "Continue to Payment" at bounding box center [372, 427] width 84 height 12
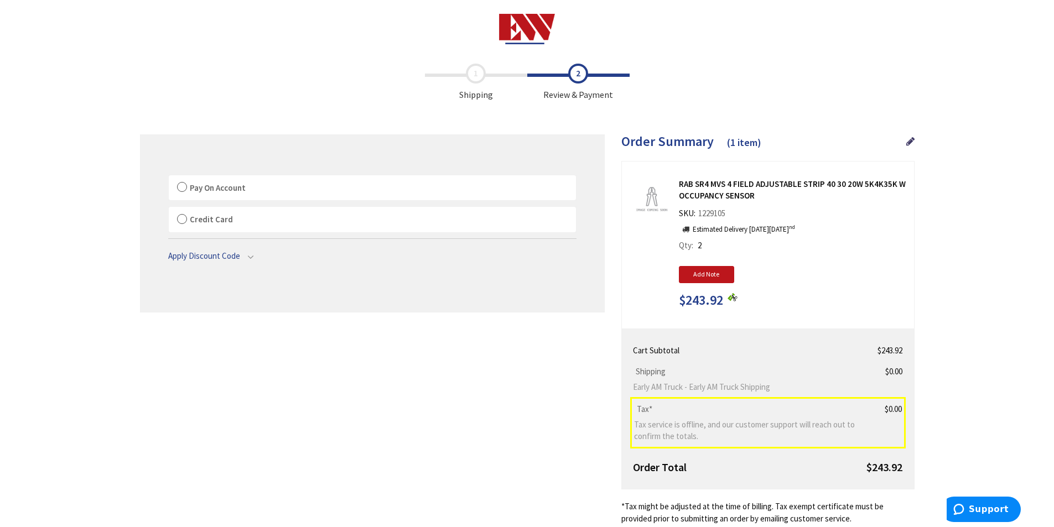
click at [182, 187] on label "Pay On Account" at bounding box center [372, 187] width 407 height 25
click at [169, 178] on input "Pay On Account" at bounding box center [169, 178] width 0 height 0
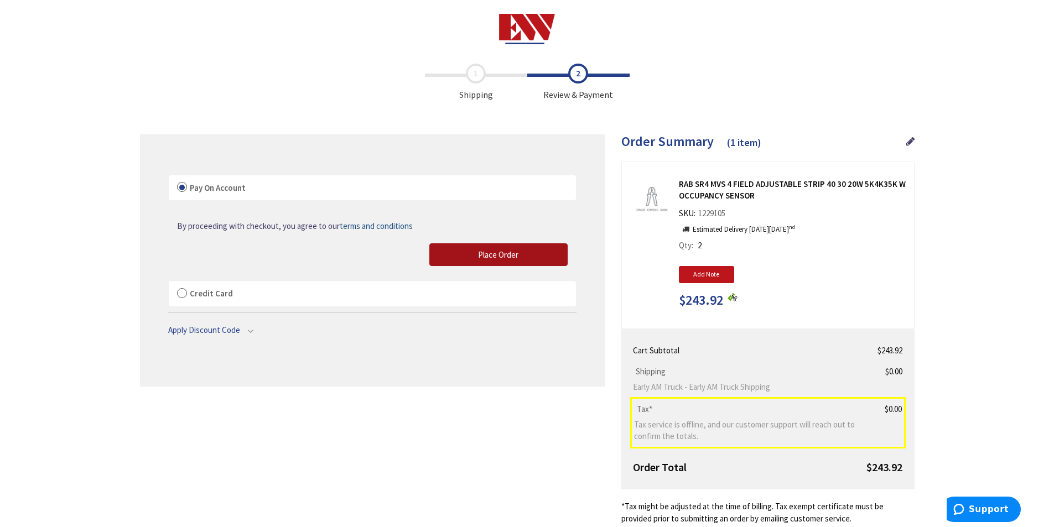
click at [475, 248] on button "Place Order" at bounding box center [498, 254] width 138 height 23
